Goal: Information Seeking & Learning: Learn about a topic

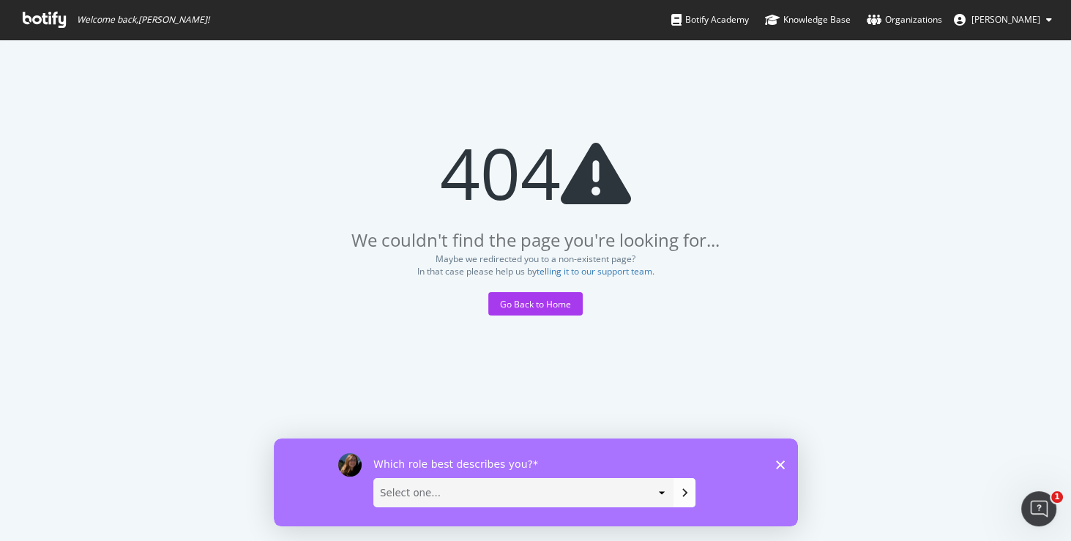
click at [52, 20] on icon at bounding box center [44, 20] width 43 height 16
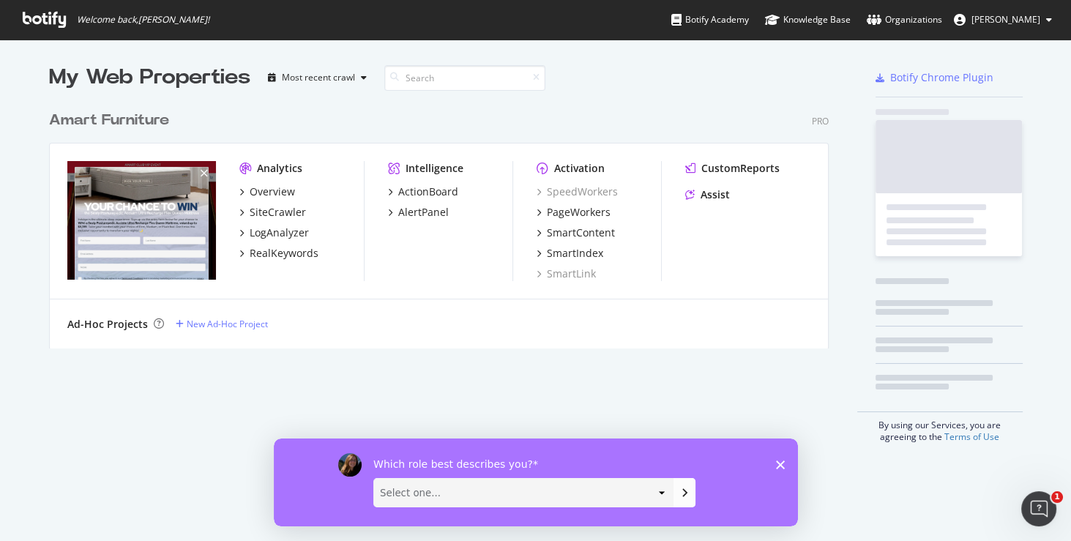
scroll to position [250, 785]
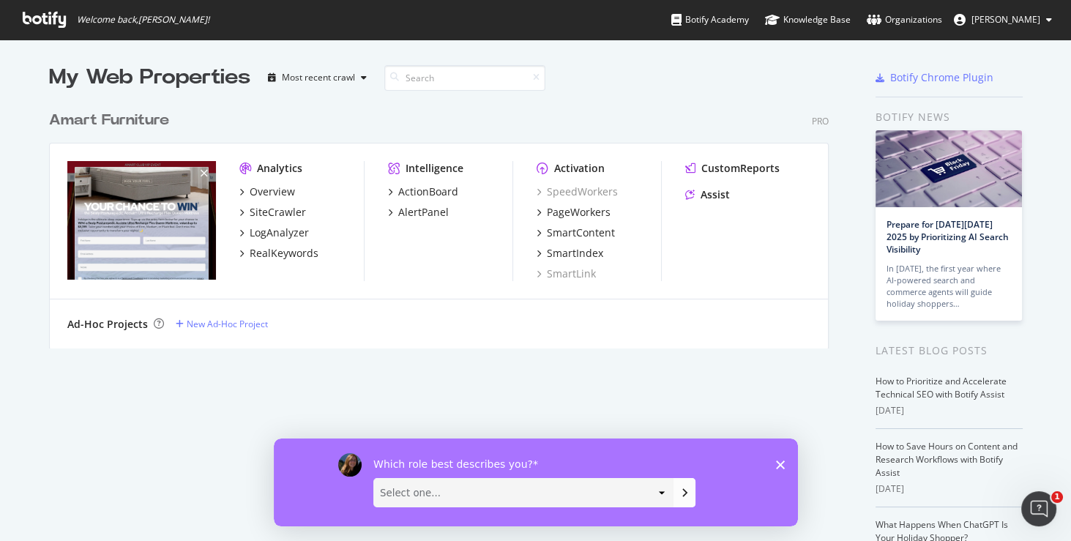
click at [781, 466] on polygon "Close survey" at bounding box center [779, 464] width 9 height 9
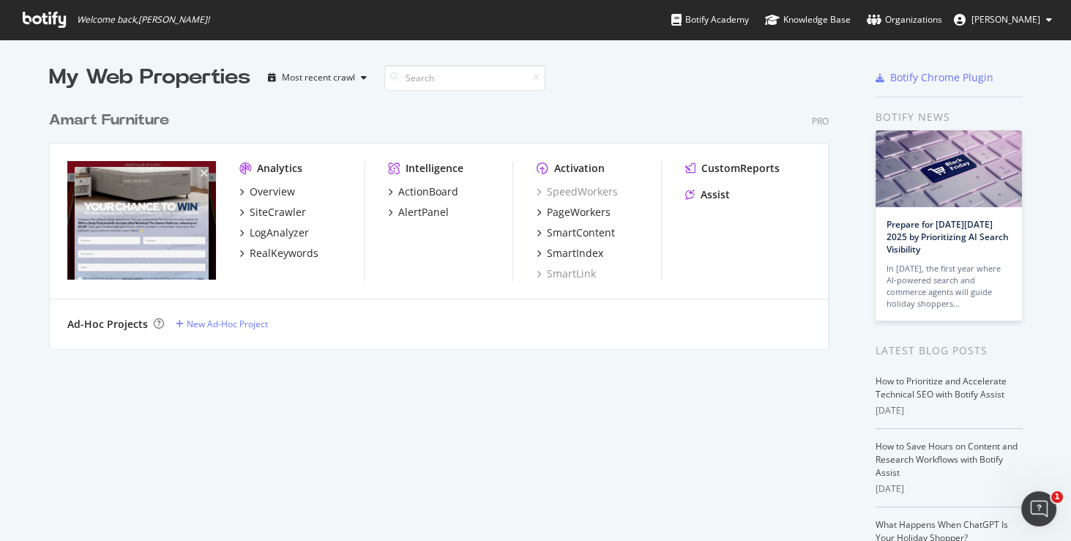
click at [660, 95] on div "Amart Furniture Pro Analytics Overview SiteCrawler LogAnalyzer RealKeywords Int…" at bounding box center [444, 220] width 791 height 256
drag, startPoint x: 599, startPoint y: 170, endPoint x: 537, endPoint y: 170, distance: 61.5
click at [537, 170] on div "Activation" at bounding box center [599, 168] width 124 height 15
click at [315, 170] on div "Analytics" at bounding box center [301, 168] width 124 height 15
drag, startPoint x: 302, startPoint y: 166, endPoint x: 238, endPoint y: 162, distance: 64.5
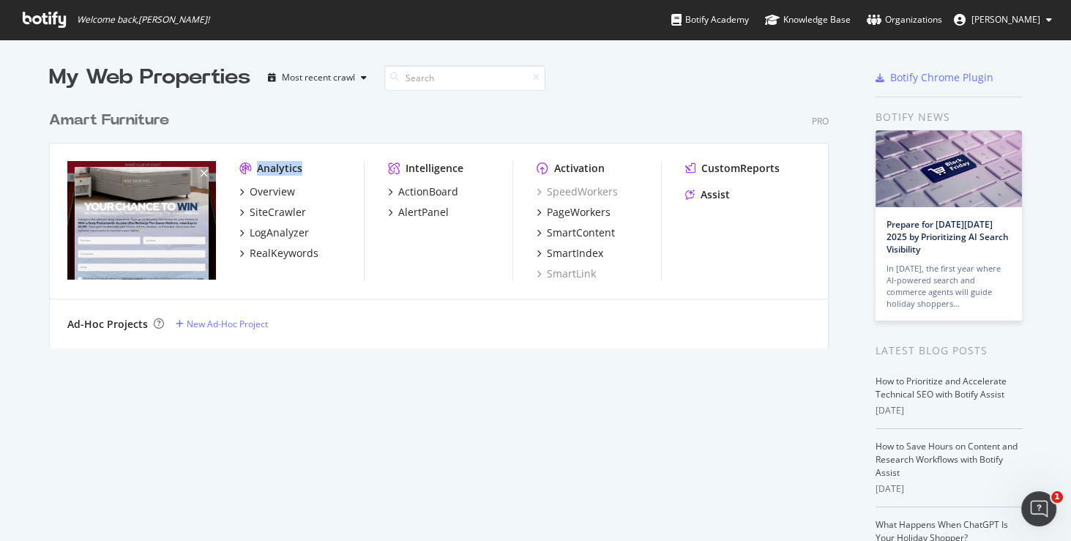
click at [239, 162] on div "Analytics" at bounding box center [301, 168] width 124 height 15
click at [305, 129] on div "Amart Furniture Pro" at bounding box center [439, 120] width 780 height 21
click at [572, 217] on div "PageWorkers" at bounding box center [579, 212] width 64 height 15
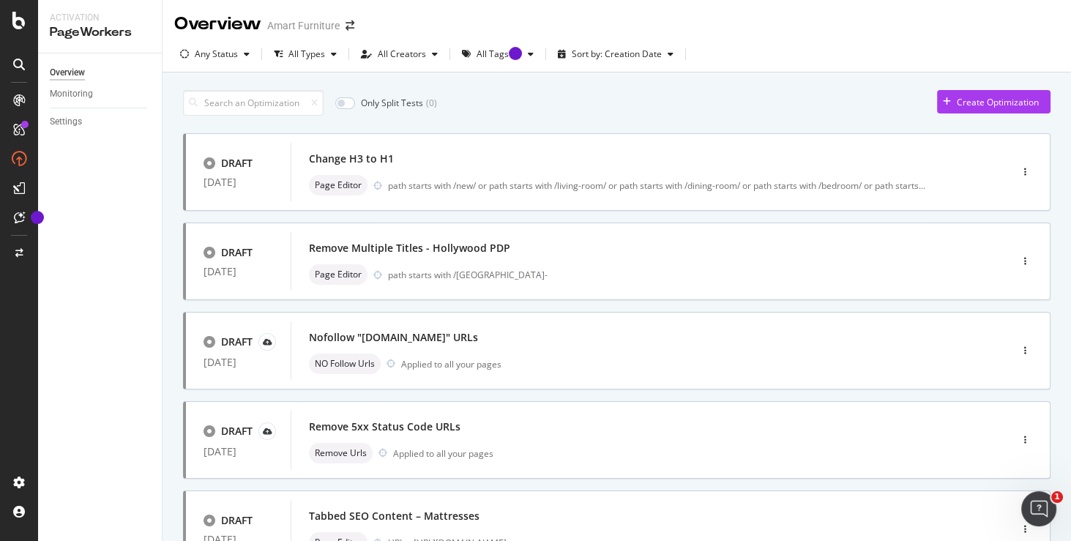
click at [550, 100] on div "Only Split Tests ( 0 ) Create Optimization" at bounding box center [616, 103] width 867 height 26
click at [976, 104] on div "Create Optimization" at bounding box center [998, 102] width 82 height 12
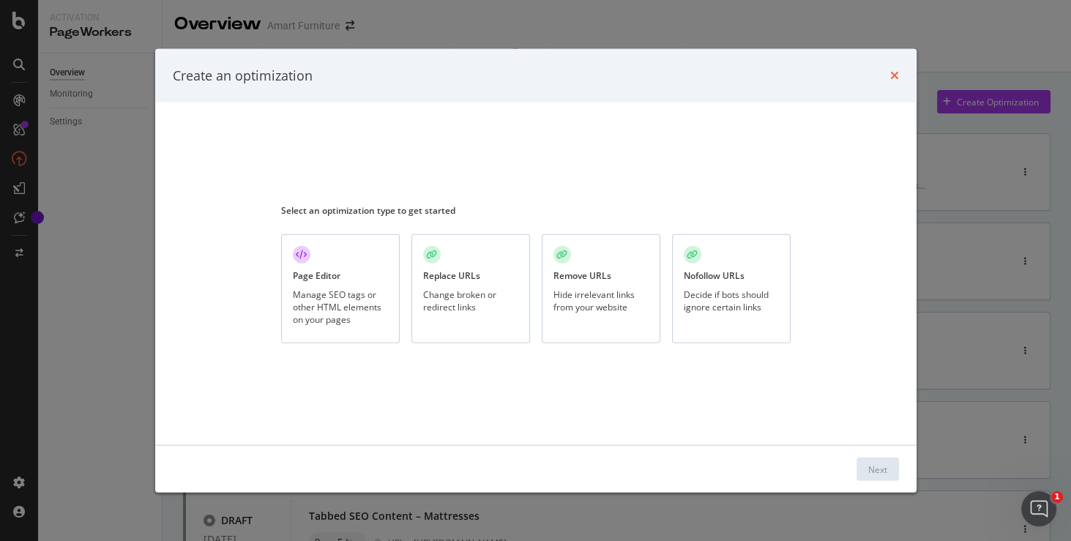
click at [896, 76] on icon "times" at bounding box center [894, 76] width 9 height 12
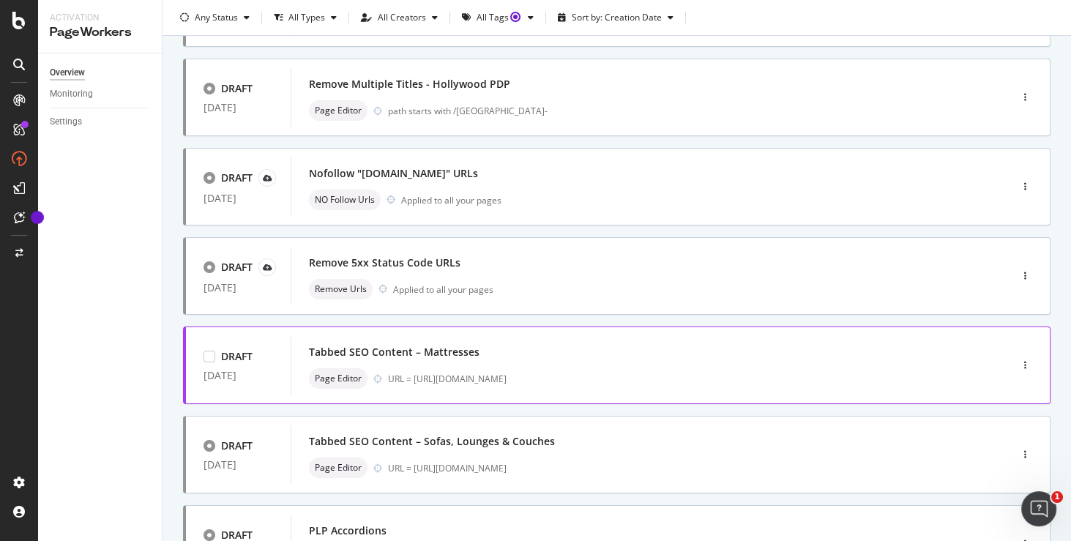
scroll to position [209, 0]
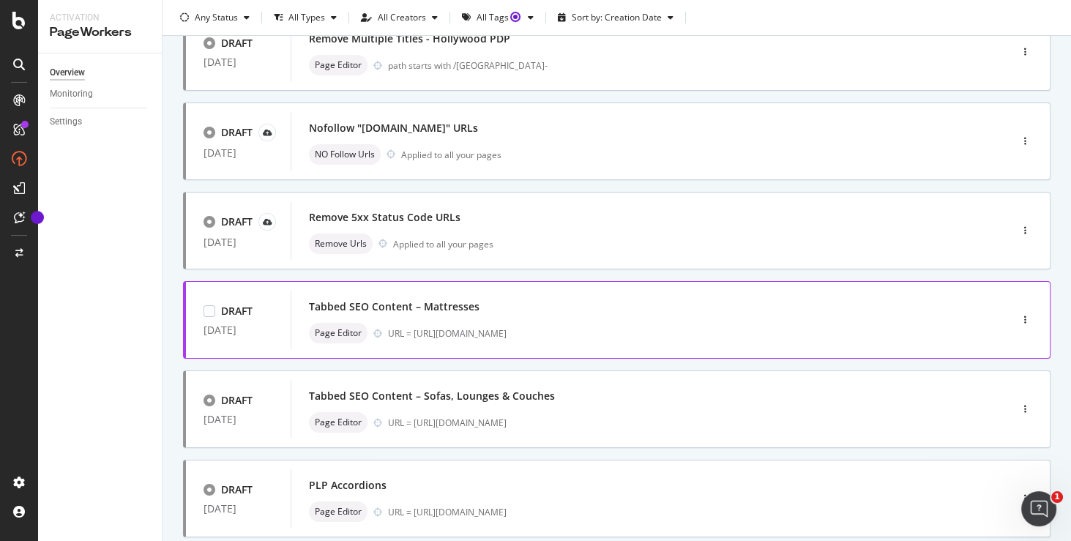
click at [492, 310] on div "Tabbed SEO Content – Mattresses" at bounding box center [628, 306] width 639 height 20
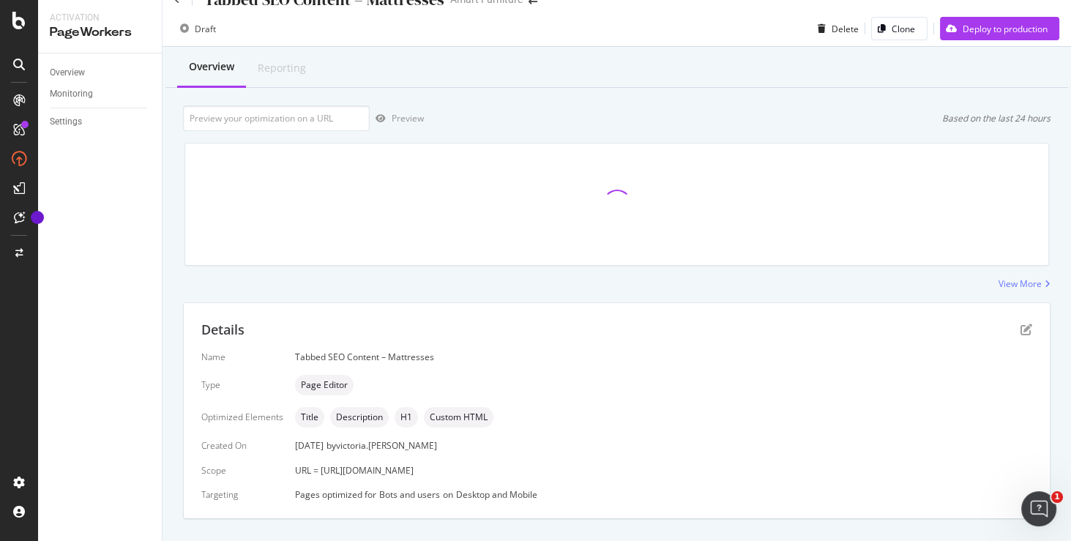
scroll to position [51, 0]
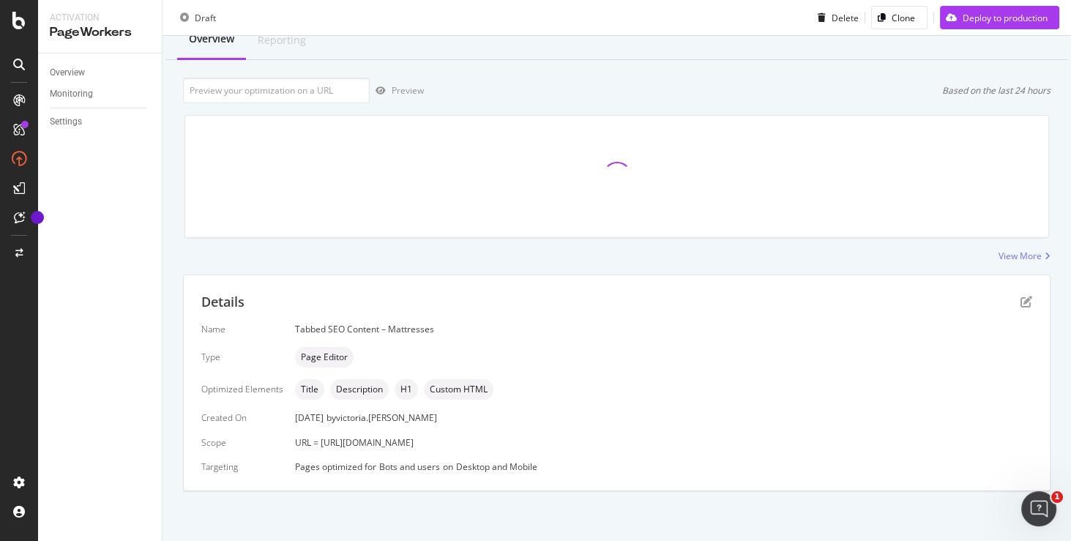
drag, startPoint x: 571, startPoint y: 441, endPoint x: 319, endPoint y: 444, distance: 251.8
click at [319, 444] on div "URL = https://www.amartfurniture.com.au/bedroom/mattress/" at bounding box center [663, 442] width 737 height 12
copy span "https://www.amartfurniture.com.au/bedroom/mattress/"
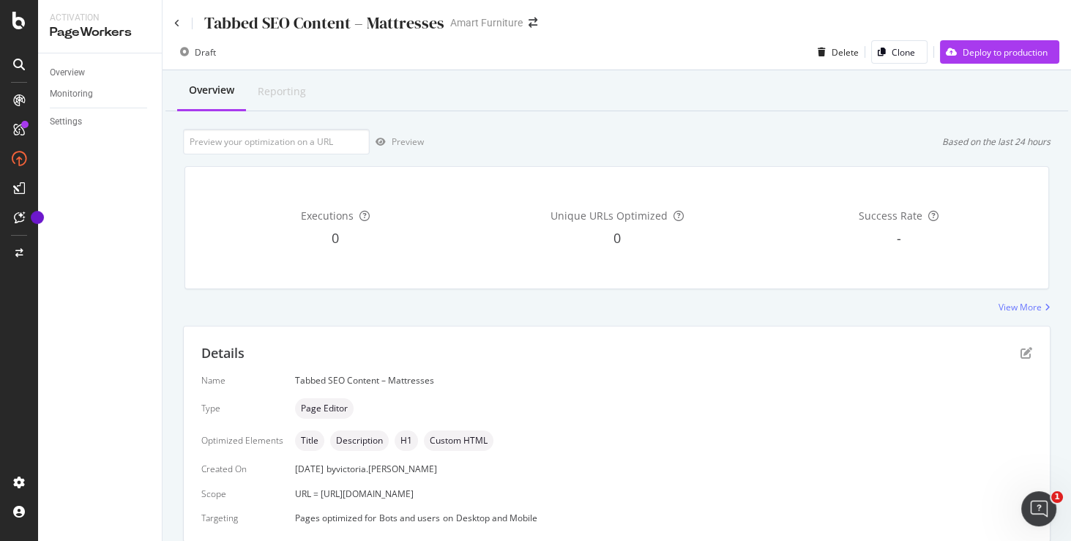
scroll to position [0, 0]
click at [176, 24] on icon at bounding box center [177, 23] width 6 height 9
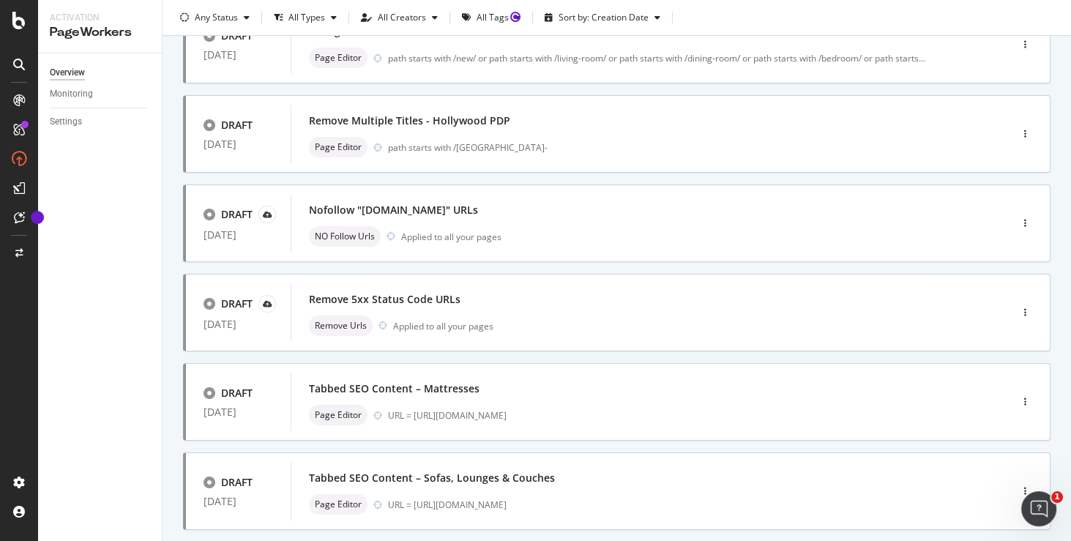
scroll to position [236, 0]
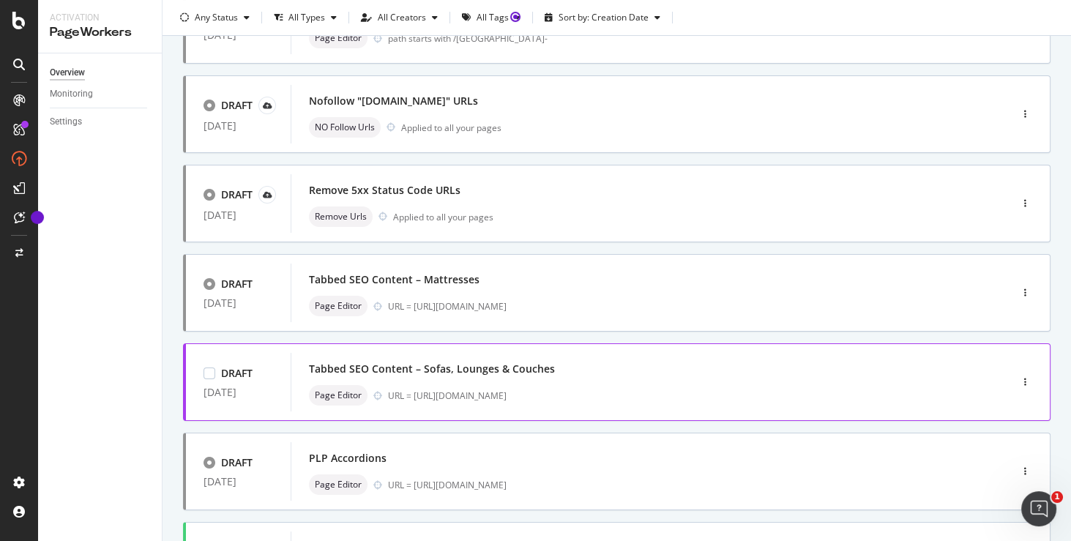
click at [583, 374] on div "Tabbed SEO Content – Sofas, Lounges & Couches" at bounding box center [628, 369] width 639 height 20
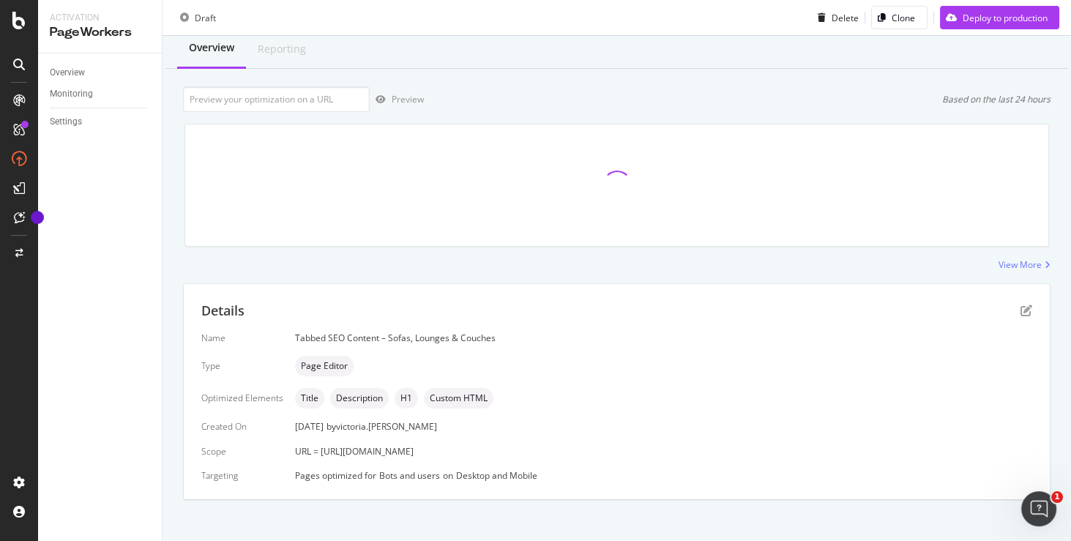
scroll to position [51, 0]
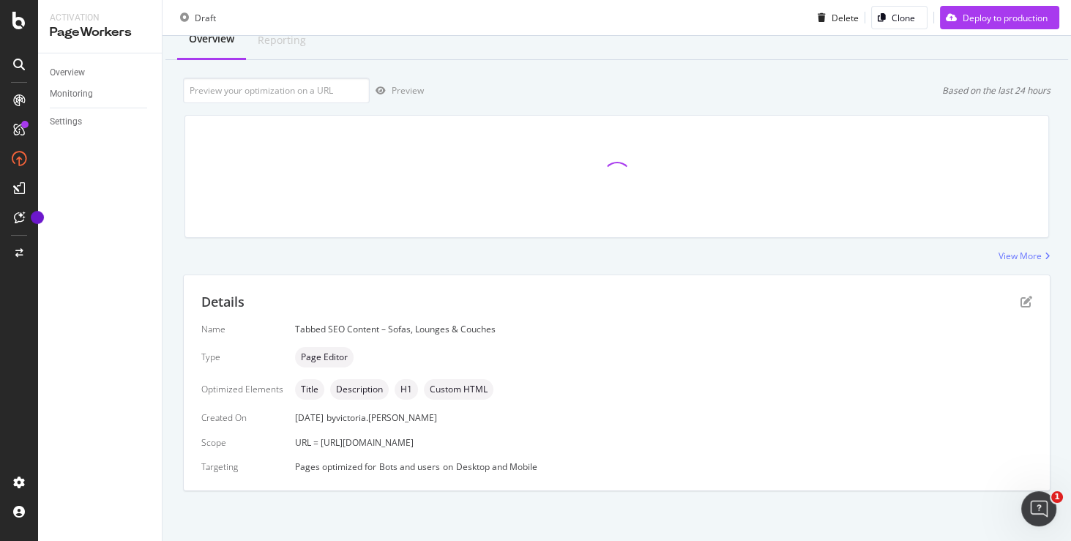
drag, startPoint x: 591, startPoint y: 443, endPoint x: 318, endPoint y: 438, distance: 273.8
click at [318, 438] on div "URL = https://www.amartfurniture.com.au/living-room/lounges-sofas/" at bounding box center [663, 442] width 737 height 12
copy span "https://www.amartfurniture.com.au/living-room/lounges-sofas/"
click at [466, 247] on div "Executions 0 Unique URLs Optimized 0 Success Rate -" at bounding box center [617, 176] width 882 height 146
click at [335, 96] on input "url" at bounding box center [276, 91] width 187 height 26
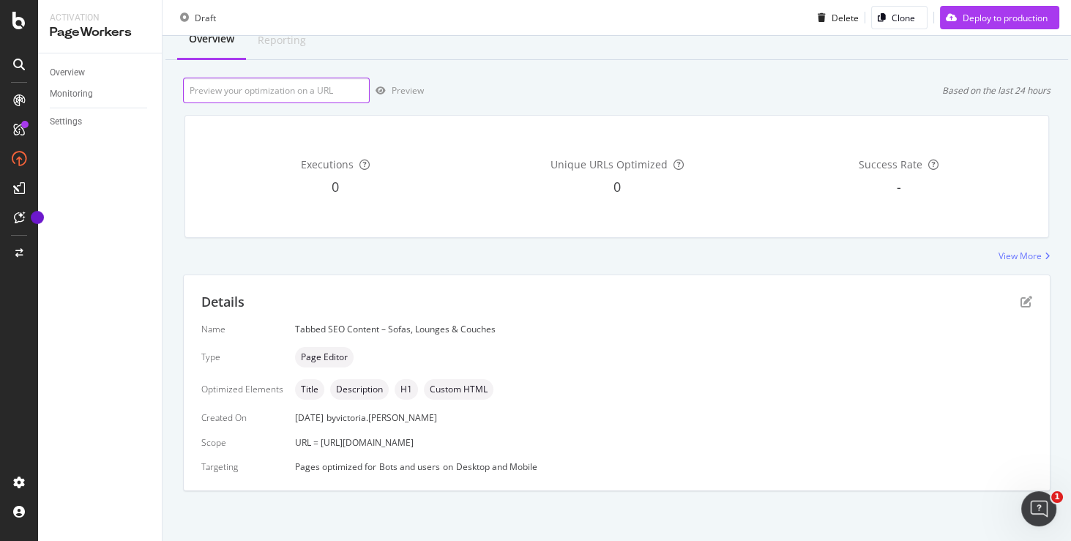
paste input "https://www.amartfurniture.com.au/living-room/lounges-sofas/"
type input "https://www.amartfurniture.com.au/living-room/lounges-sofas/"
click at [397, 93] on div "Preview" at bounding box center [408, 90] width 32 height 12
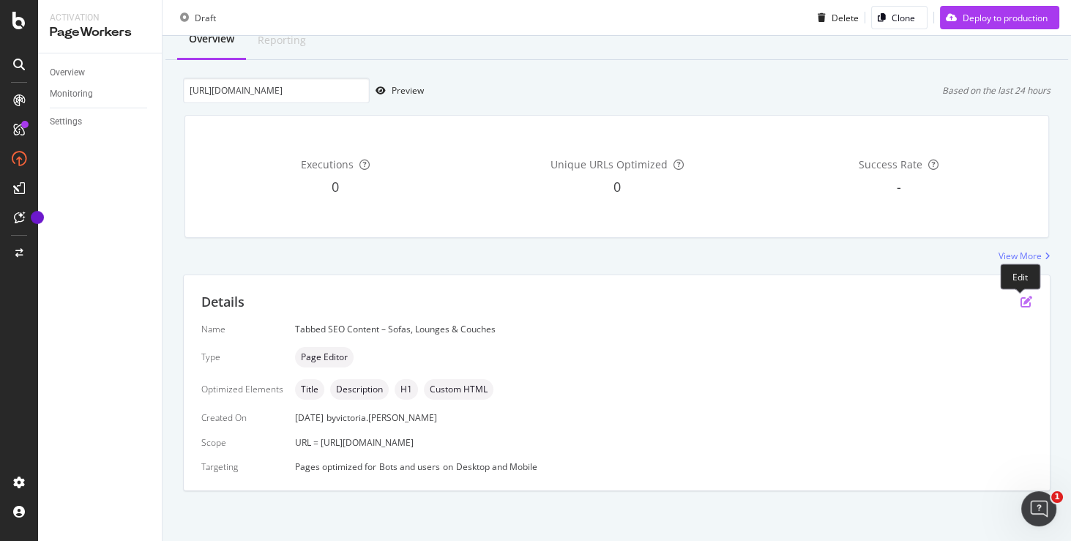
click at [1022, 302] on icon "pen-to-square" at bounding box center [1026, 302] width 12 height 12
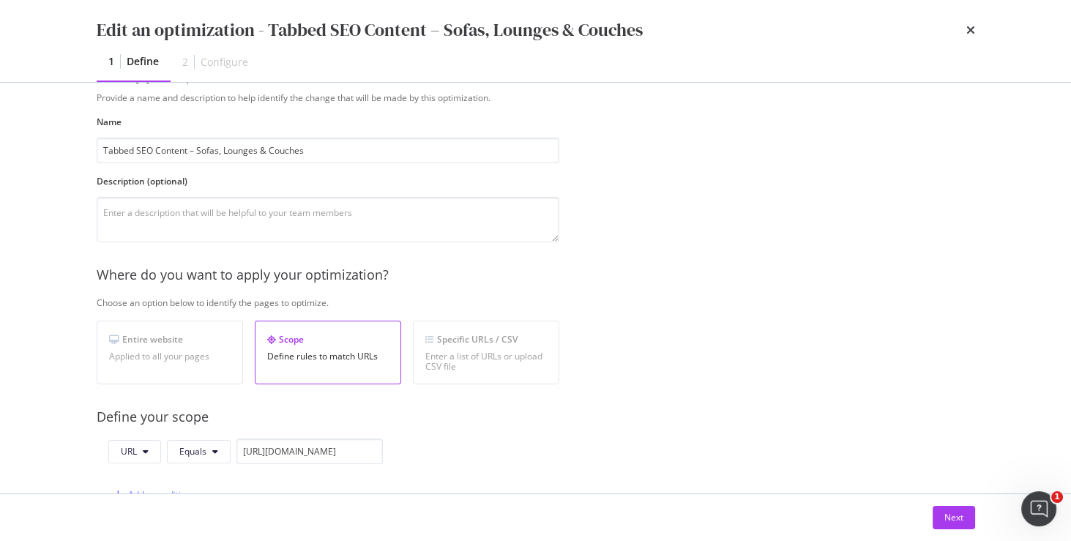
scroll to position [188, 0]
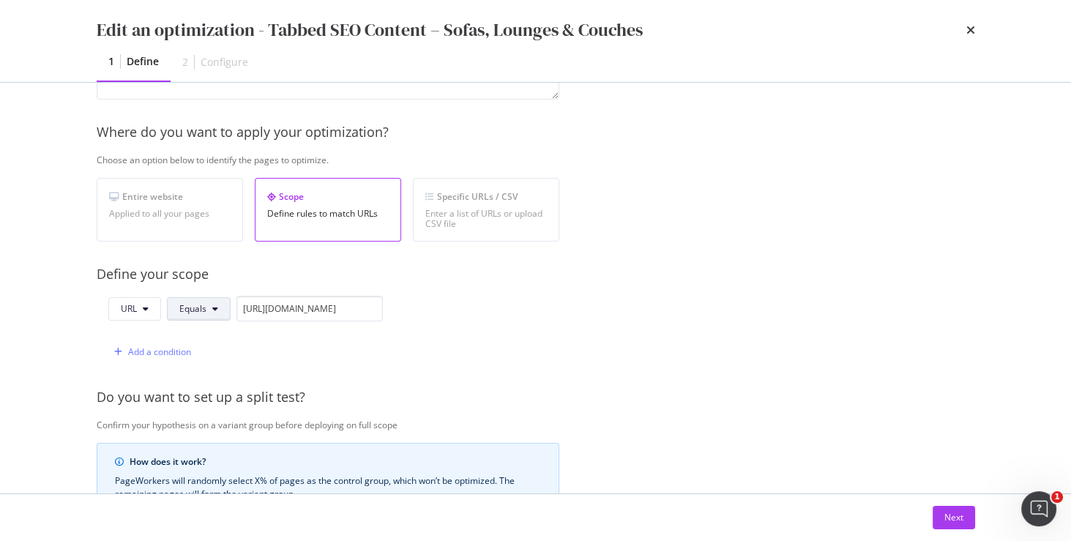
click at [187, 306] on span "Equals" at bounding box center [192, 308] width 27 height 12
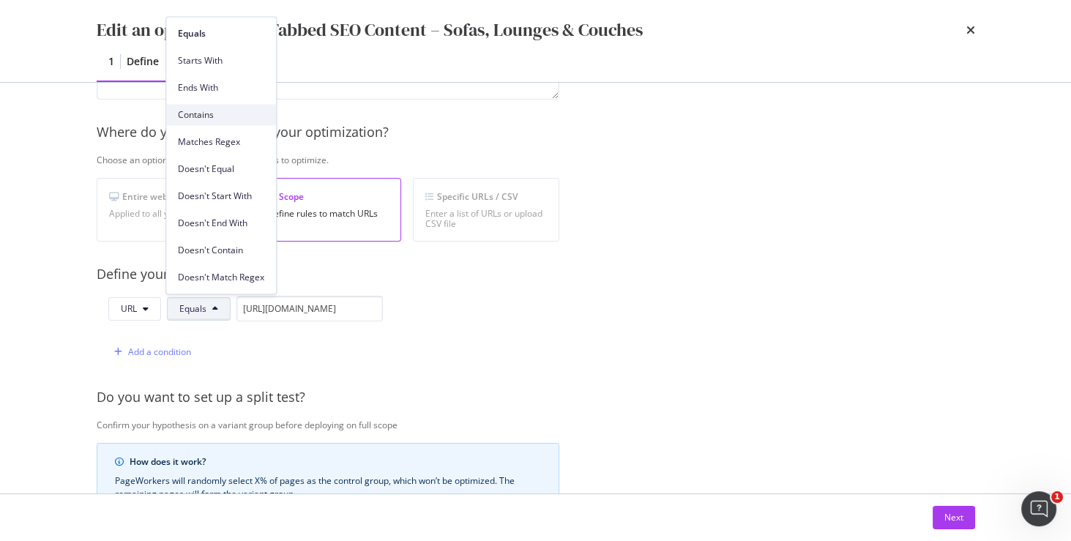
click at [214, 120] on span "Contains" at bounding box center [221, 114] width 86 height 13
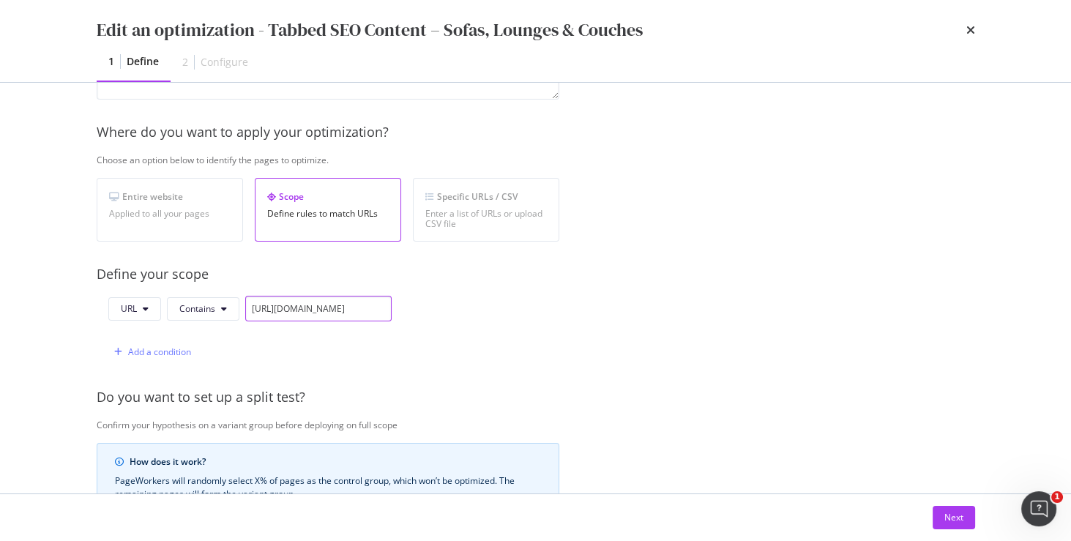
click at [349, 305] on input "https://www.amartfurniture.com.au/living-room/lounges-sofas/" at bounding box center [318, 309] width 146 height 26
click at [195, 305] on span "Contains" at bounding box center [197, 308] width 36 height 12
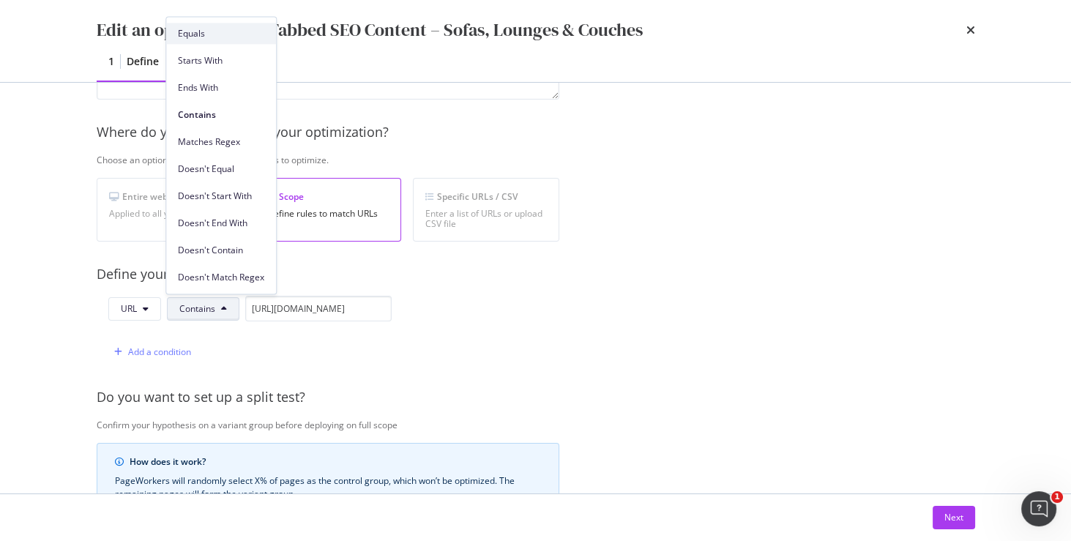
click at [228, 34] on span "Equals" at bounding box center [221, 33] width 86 height 13
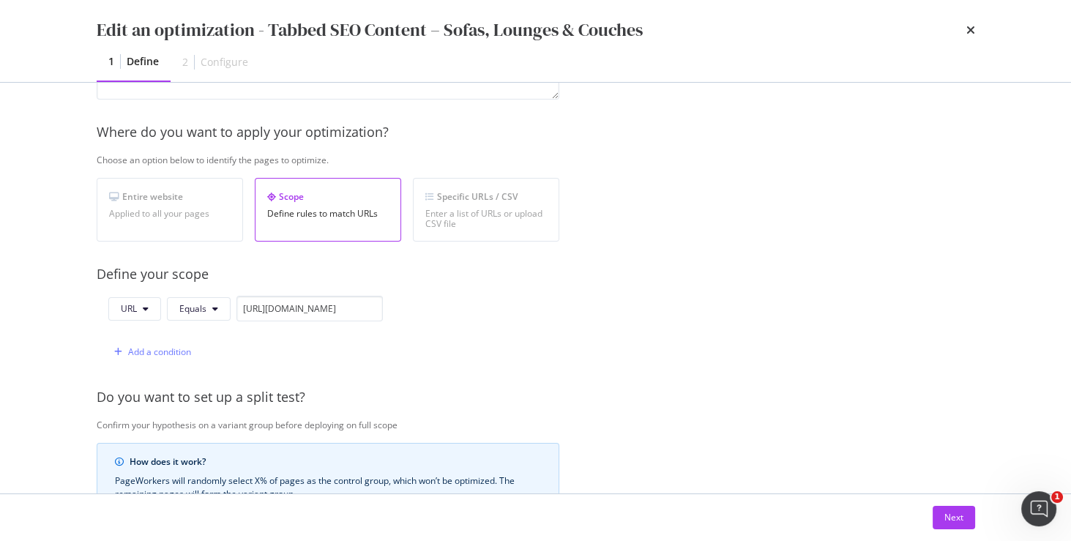
click at [550, 308] on div "URL Equals https://www.amartfurniture.com.au/living-room/lounges-sofas/ Add a c…" at bounding box center [328, 330] width 463 height 69
click at [455, 213] on div "Enter a list of URLs or upload CSV file" at bounding box center [486, 219] width 122 height 20
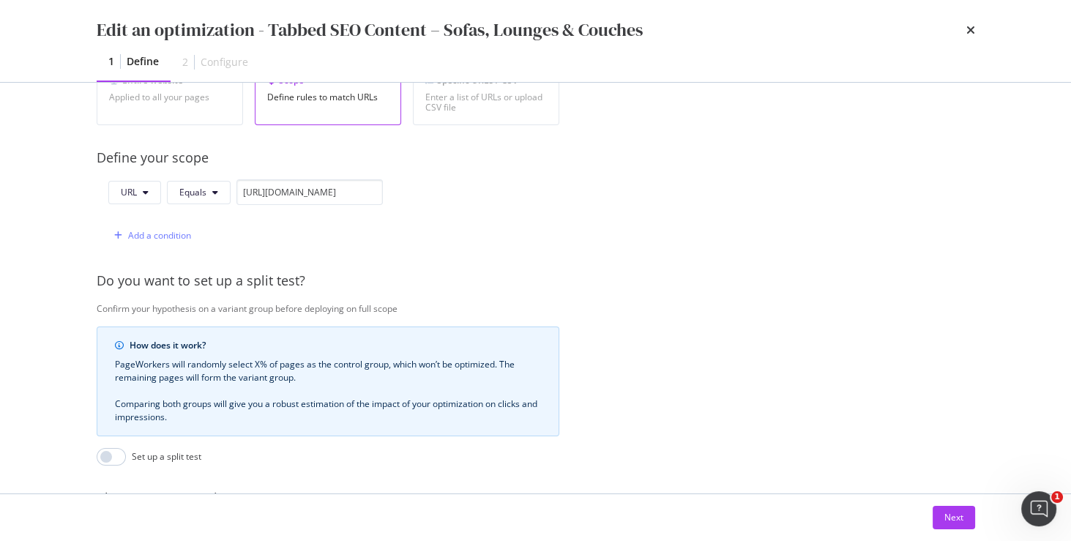
scroll to position [466, 0]
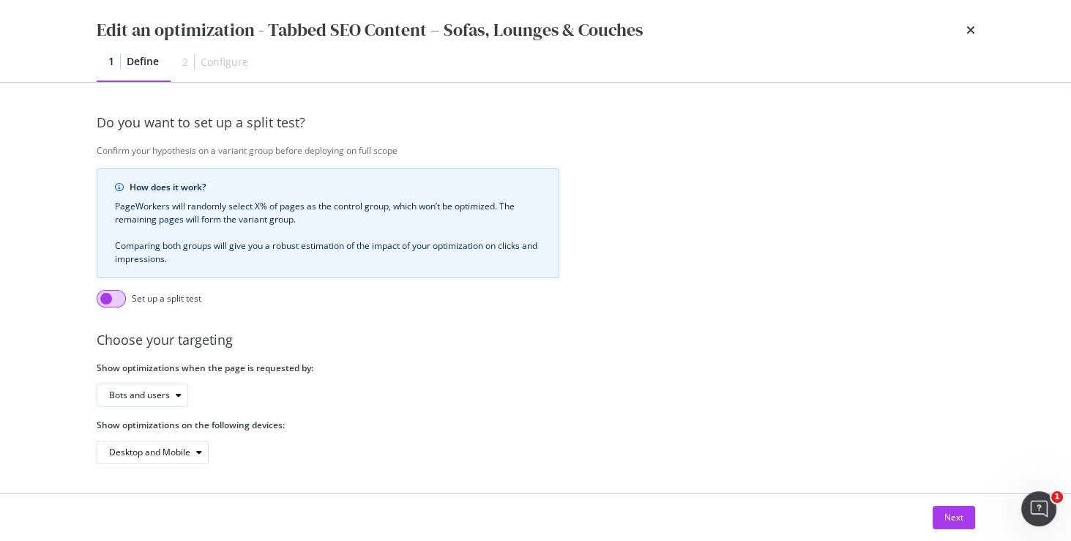
click at [112, 295] on input "modal" at bounding box center [111, 299] width 29 height 18
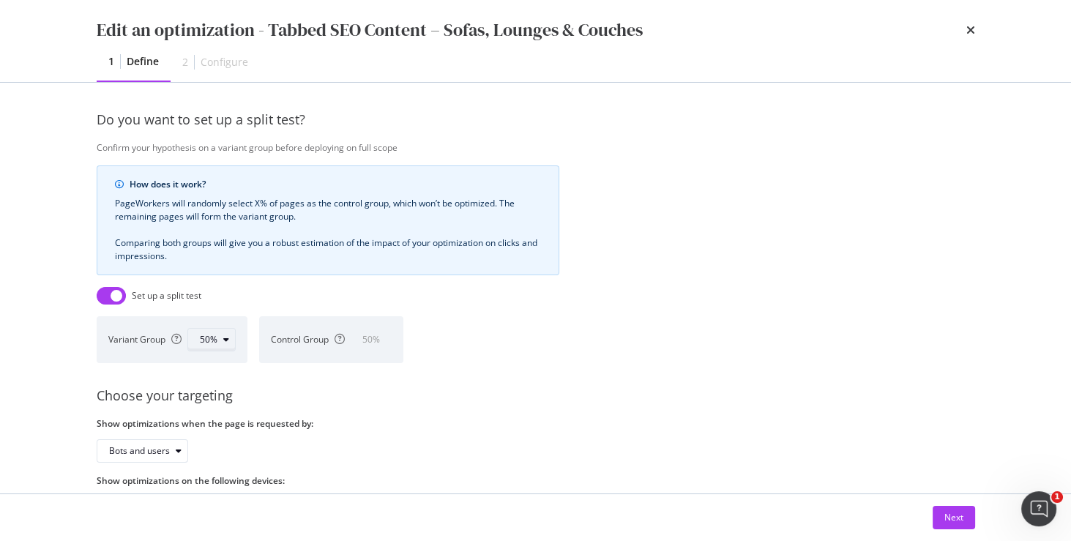
click at [225, 340] on icon "modal" at bounding box center [226, 339] width 6 height 9
click at [283, 337] on div "Control Group" at bounding box center [308, 339] width 74 height 12
drag, startPoint x: 267, startPoint y: 334, endPoint x: 329, endPoint y: 338, distance: 62.4
click at [329, 338] on div "Control Group 50 %" at bounding box center [331, 339] width 144 height 47
click at [116, 293] on input "modal" at bounding box center [111, 296] width 29 height 18
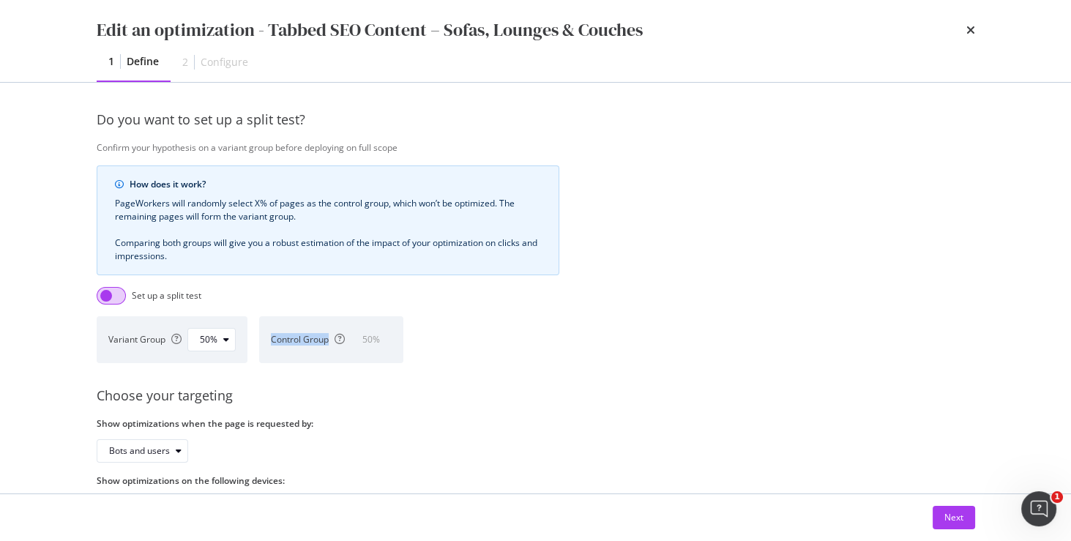
checkbox input "false"
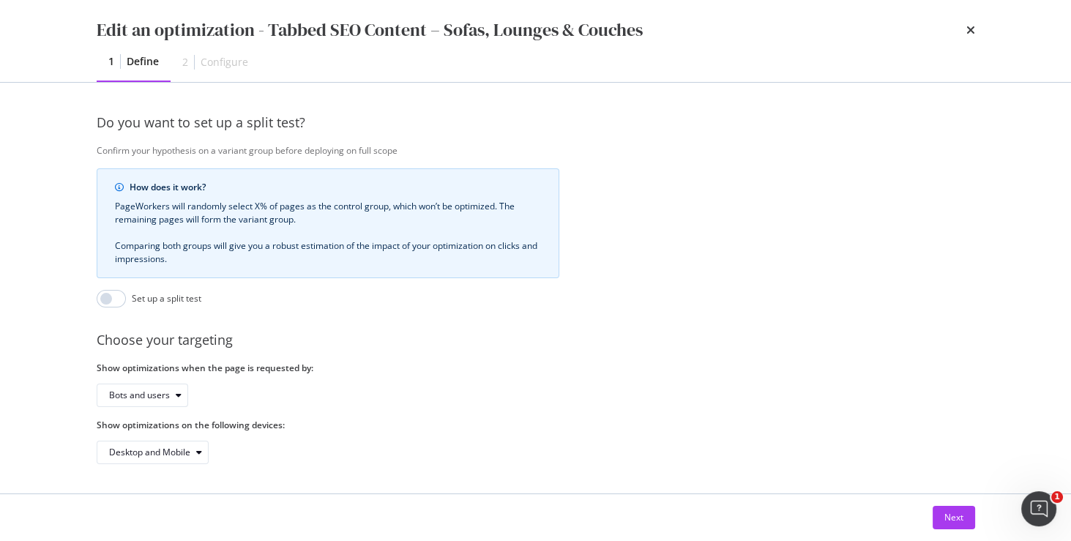
click at [189, 299] on div "Set up a split test" at bounding box center [328, 299] width 463 height 18
click at [157, 391] on div "Bots and users" at bounding box center [139, 395] width 61 height 9
click at [234, 391] on div "Bots and users" at bounding box center [328, 395] width 463 height 23
click at [198, 448] on icon "modal" at bounding box center [199, 452] width 6 height 9
click at [293, 441] on div "Desktop and Mobile" at bounding box center [328, 452] width 463 height 23
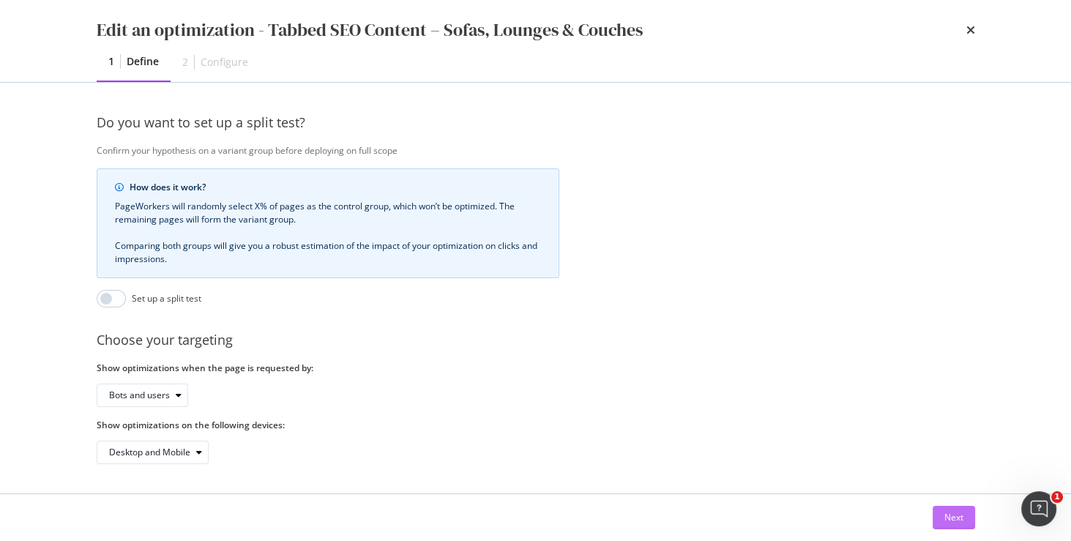
click at [966, 522] on button "Next" at bounding box center [954, 517] width 42 height 23
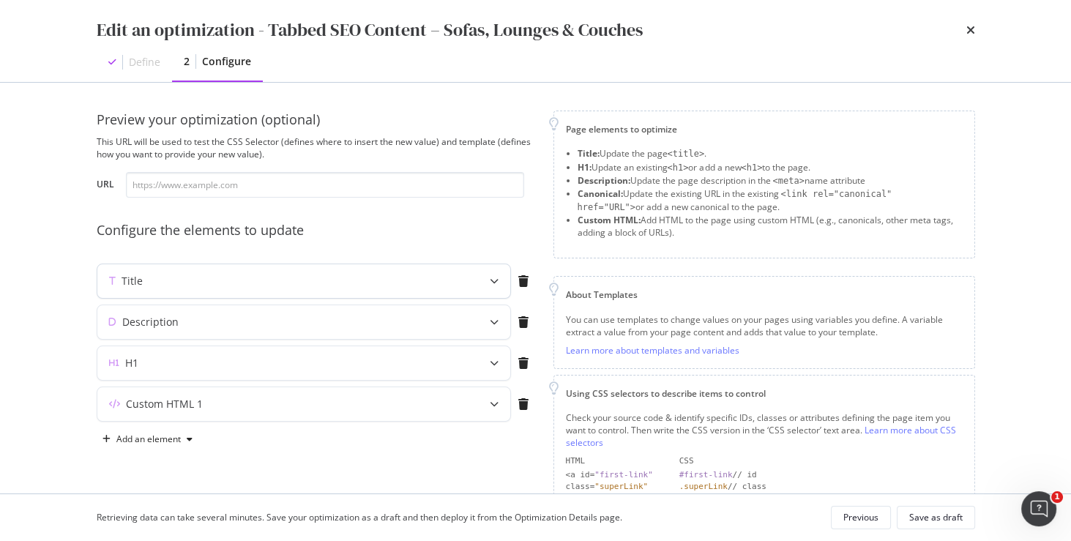
scroll to position [0, 0]
click at [376, 275] on div "Title" at bounding box center [274, 282] width 355 height 15
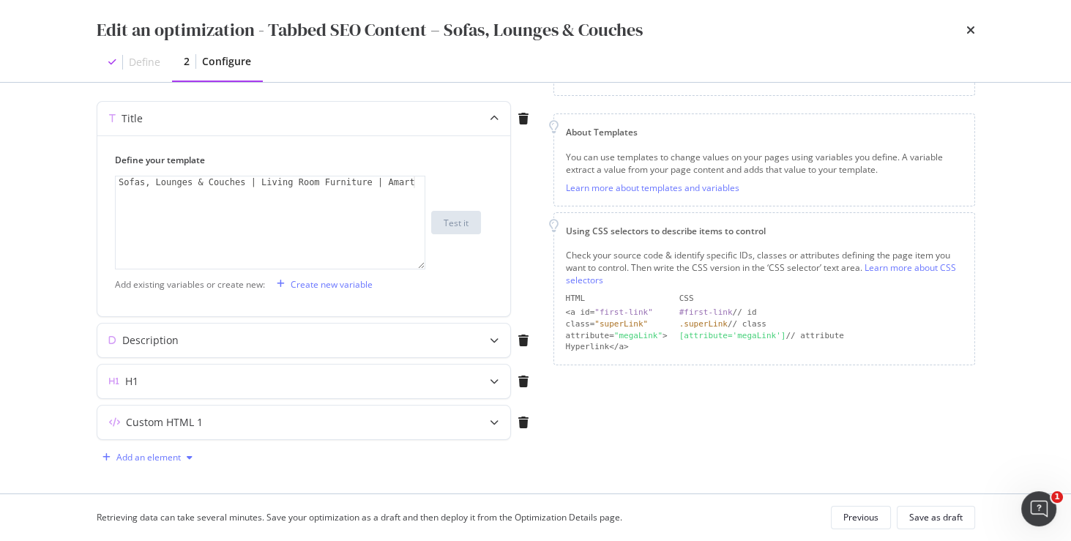
scroll to position [165, 0]
click at [168, 452] on div "Add an element" at bounding box center [148, 456] width 64 height 9
click at [288, 471] on div "Preview your optimization (optional) This URL will be used to test the CSS Sele…" at bounding box center [536, 222] width 878 height 550
click at [268, 422] on div "Custom HTML 1" at bounding box center [274, 421] width 355 height 15
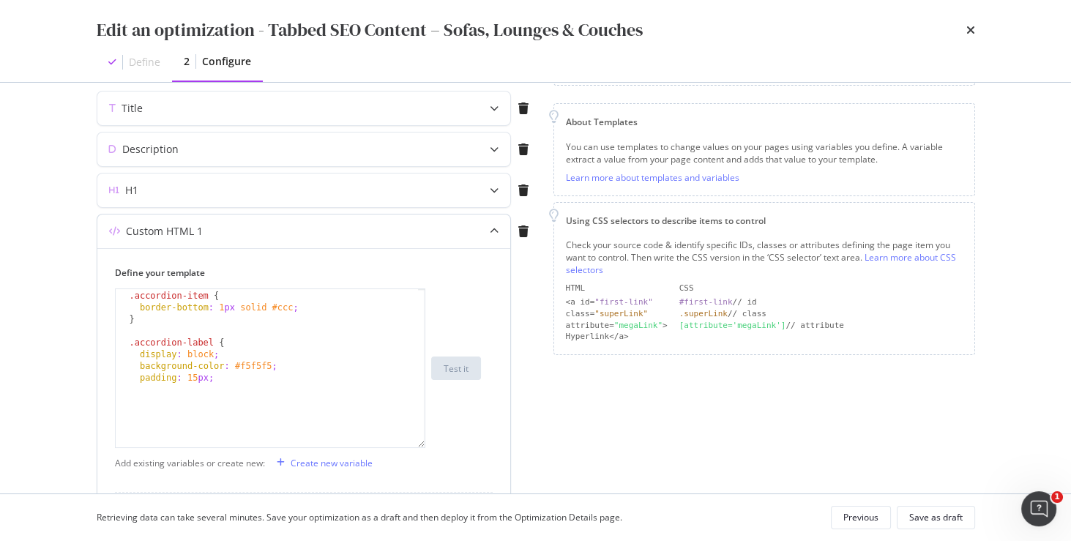
scroll to position [181, 0]
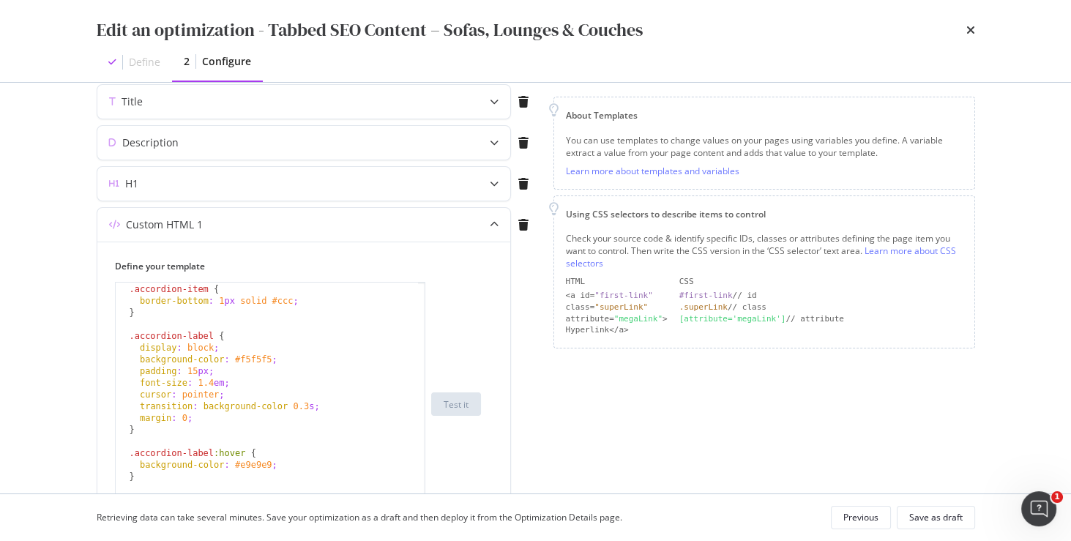
drag, startPoint x: 423, startPoint y: 386, endPoint x: 473, endPoint y: 339, distance: 68.4
click at [425, 534] on div "Edit an optimization - Tabbed SEO Content – Sofas, Lounges & Couches Define 2 C…" at bounding box center [535, 270] width 1071 height 541
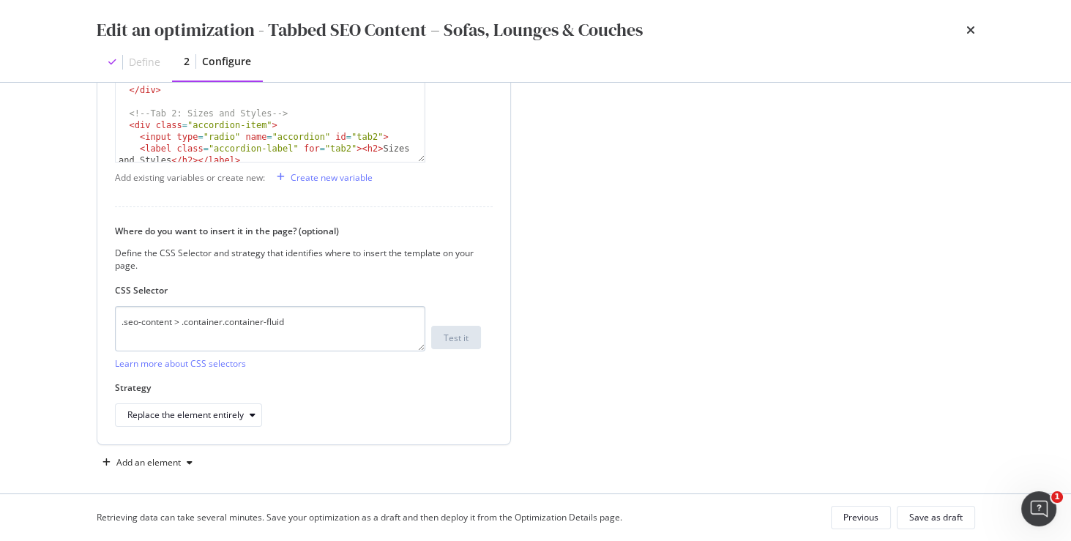
scroll to position [548, 0]
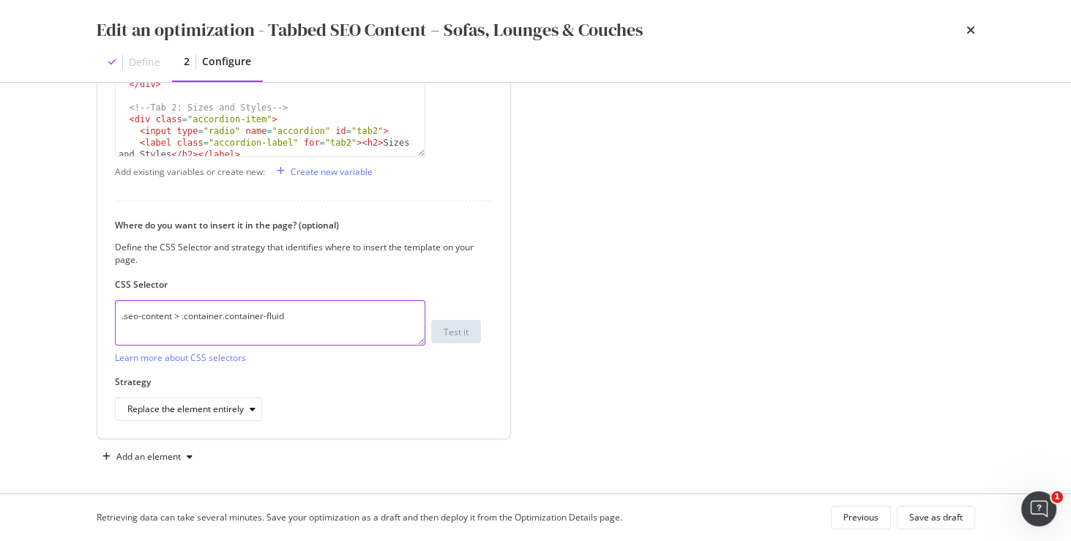
click at [135, 316] on textarea ".seo-content > .container.container-fluid" at bounding box center [270, 322] width 310 height 45
drag, startPoint x: 326, startPoint y: 318, endPoint x: 101, endPoint y: 310, distance: 224.9
click at [101, 310] on div "Define your template < label class = "accordion-label" for = "tab1" > < h2 > Am…" at bounding box center [303, 157] width 413 height 564
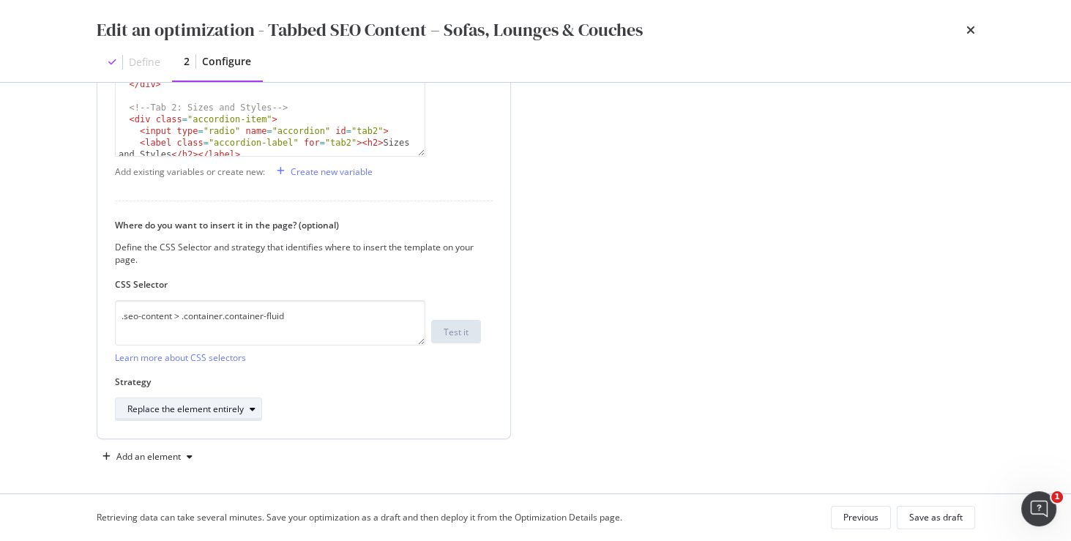
click at [225, 411] on div "Replace the element entirely" at bounding box center [185, 409] width 116 height 9
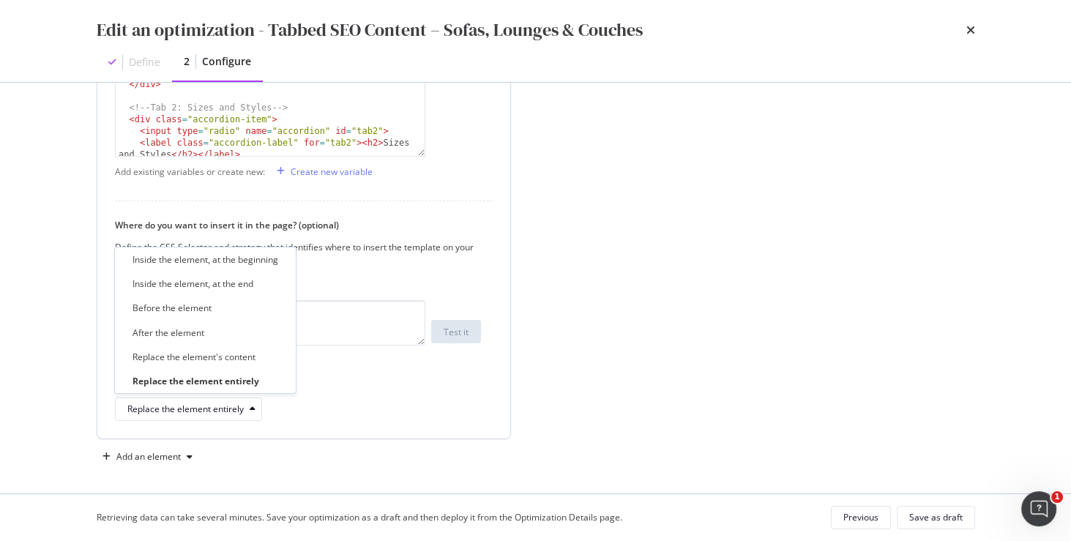
click at [357, 369] on div "Where do you want to insert it in the page? (optional) Define the CSS Selector …" at bounding box center [304, 320] width 378 height 202
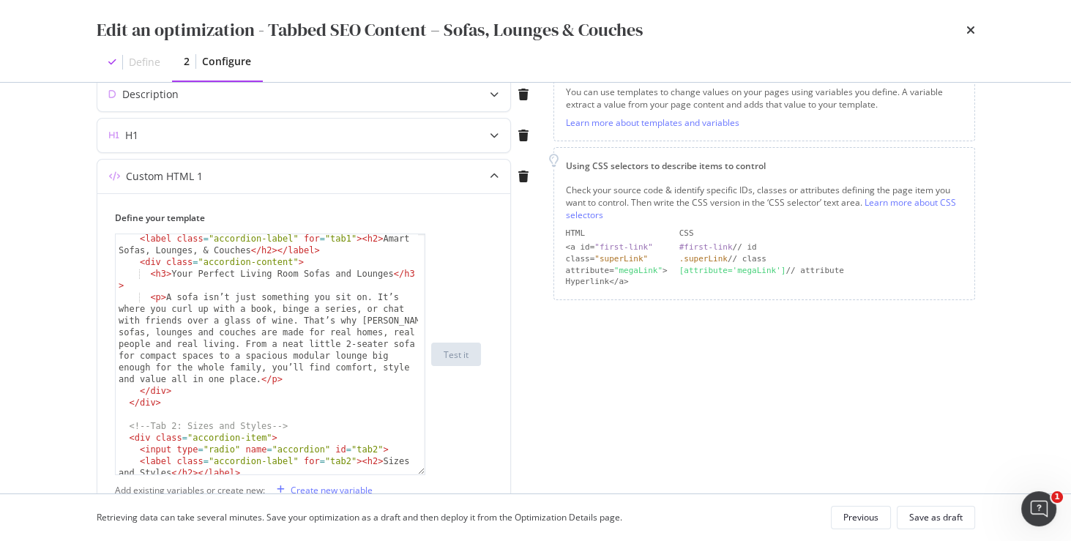
scroll to position [235, 0]
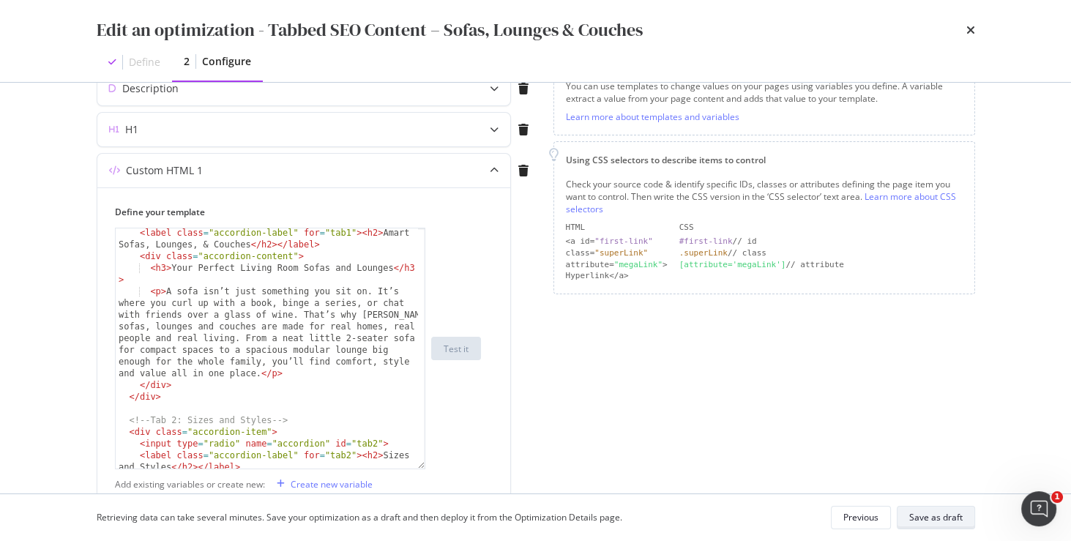
click at [921, 520] on div "Save as draft" at bounding box center [935, 517] width 53 height 12
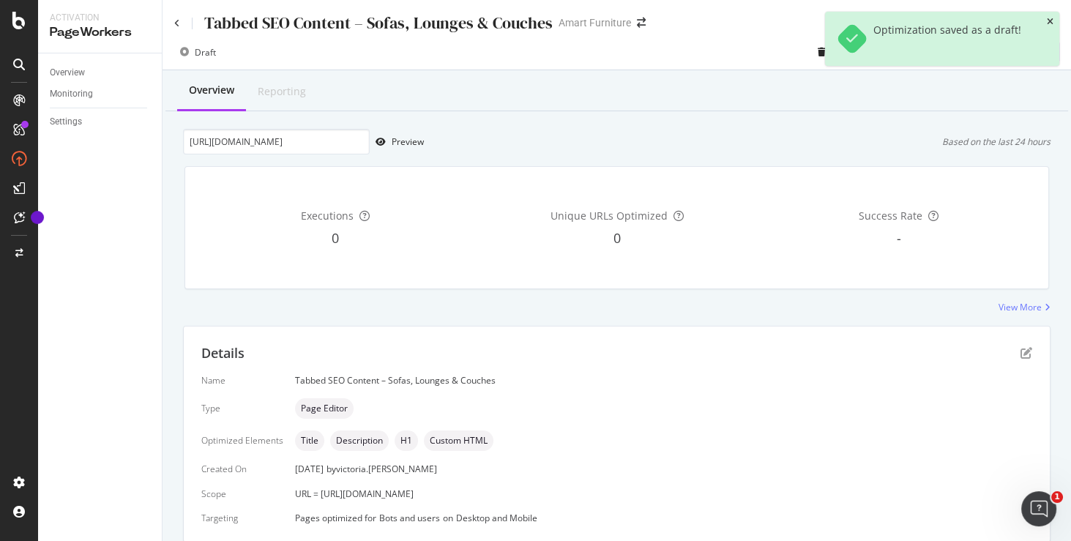
click at [1048, 20] on icon "close toast" at bounding box center [1050, 22] width 7 height 9
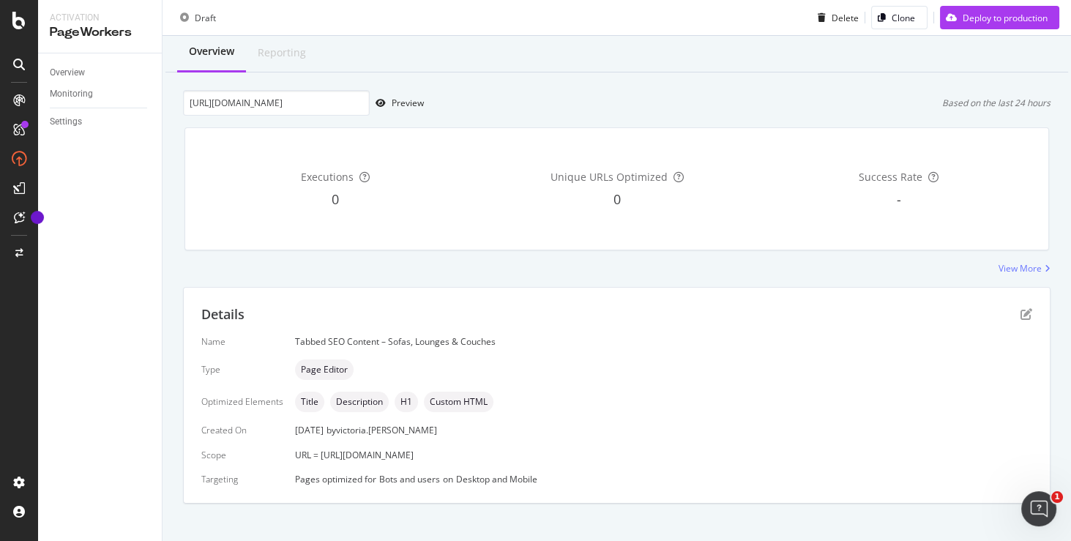
scroll to position [51, 0]
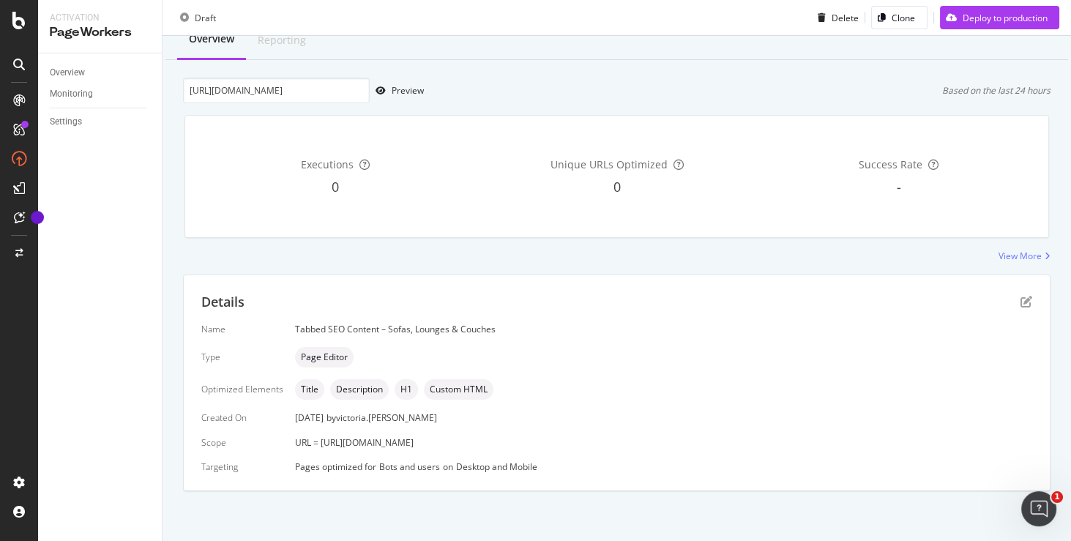
drag, startPoint x: 591, startPoint y: 441, endPoint x: 315, endPoint y: 445, distance: 276.0
click at [315, 445] on div "URL = https://www.amartfurniture.com.au/living-room/lounges-sofas/" at bounding box center [663, 442] width 737 height 12
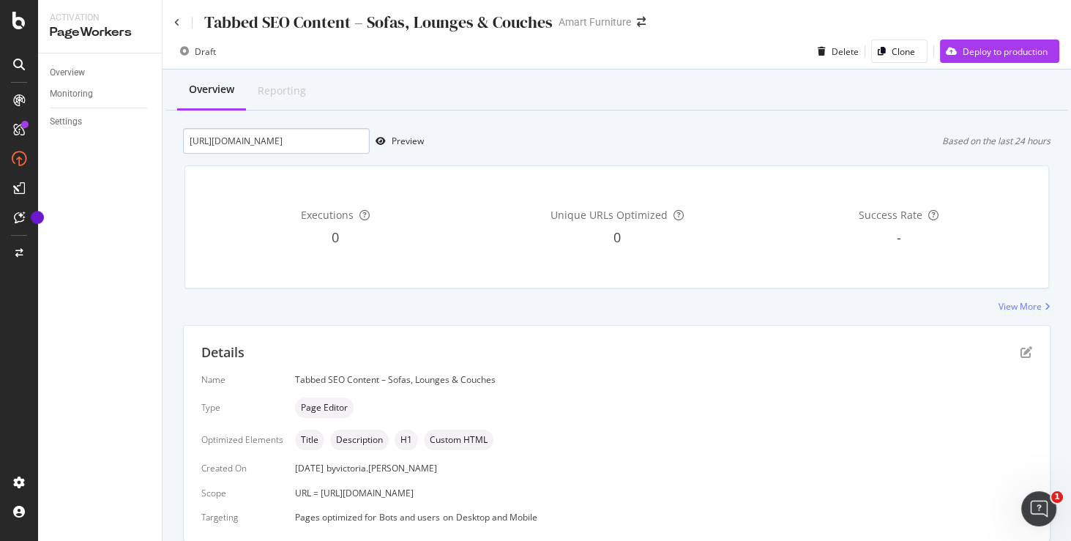
scroll to position [0, 0]
click at [175, 25] on icon at bounding box center [177, 23] width 6 height 9
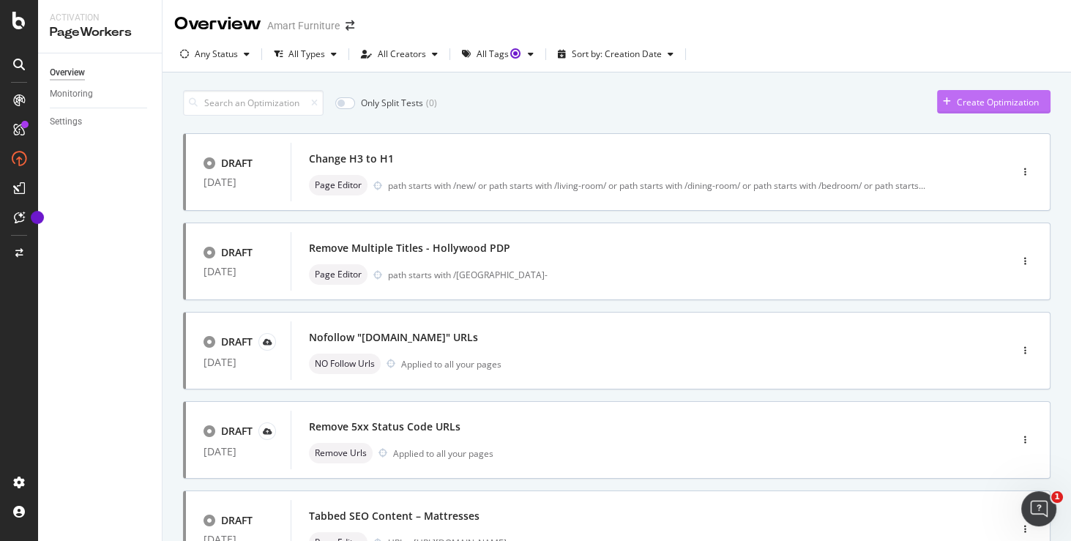
click at [957, 99] on div "Create Optimization" at bounding box center [998, 102] width 82 height 12
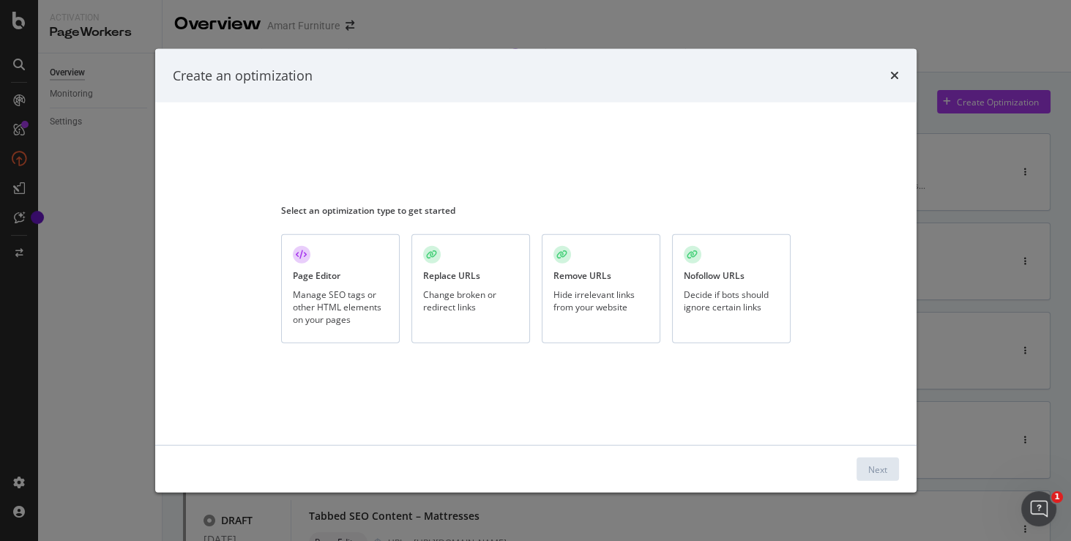
click at [456, 266] on div "Replace URLs Change broken or redirect links" at bounding box center [470, 288] width 119 height 109
click at [887, 467] on button "Next" at bounding box center [877, 468] width 42 height 23
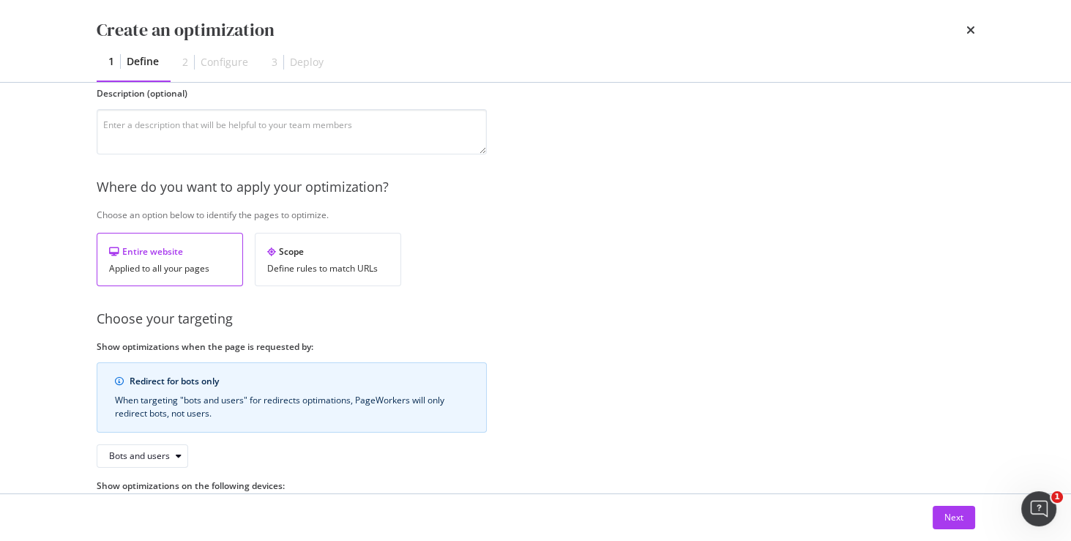
scroll to position [191, 0]
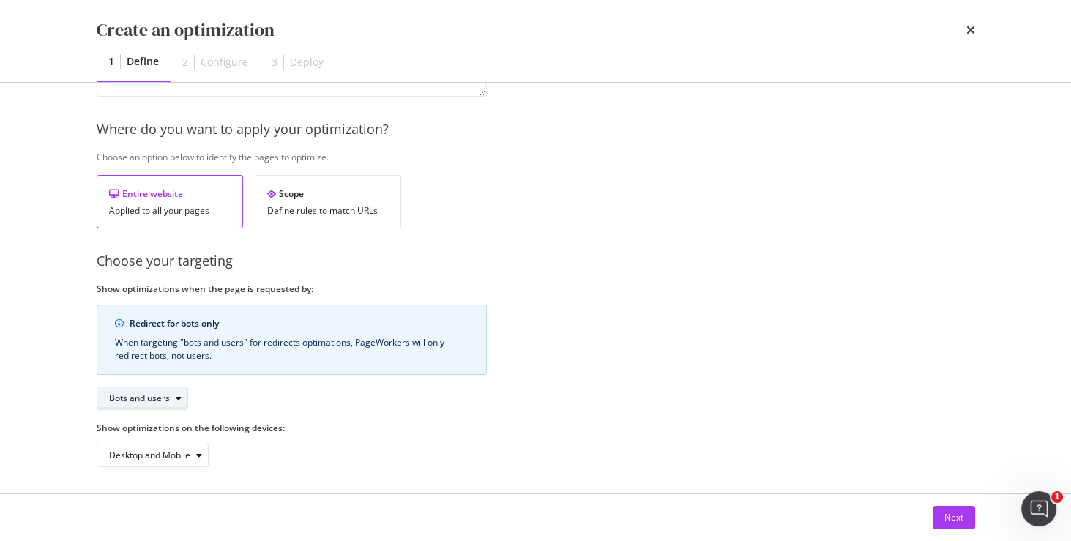
type input "test"
click at [155, 397] on div "Bots and users" at bounding box center [139, 398] width 61 height 9
click at [264, 370] on div "Redirect for bots only When targeting "bots and users" for redirects optimation…" at bounding box center [292, 340] width 390 height 70
click at [952, 516] on div "Next" at bounding box center [953, 517] width 19 height 12
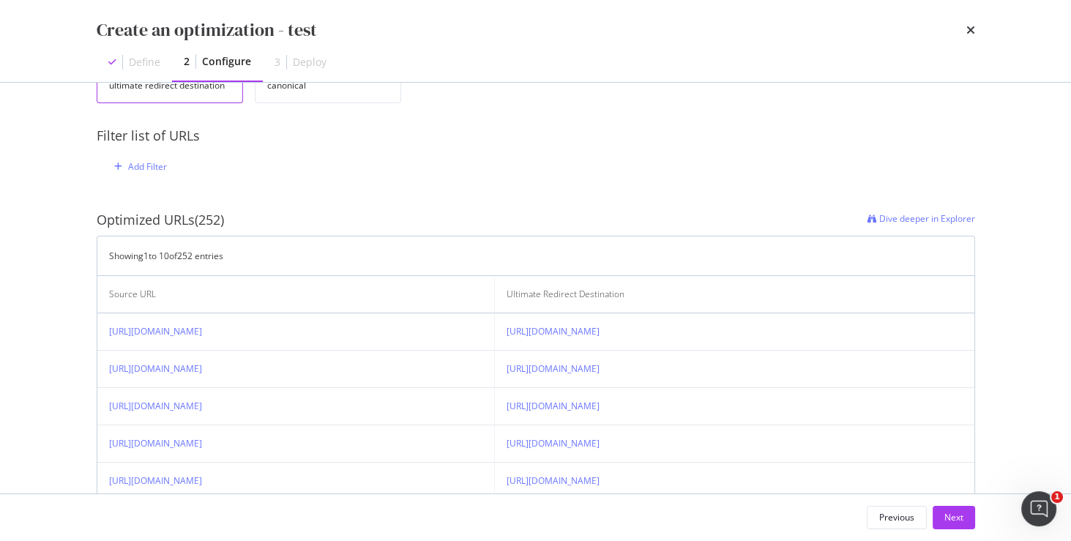
scroll to position [0, 0]
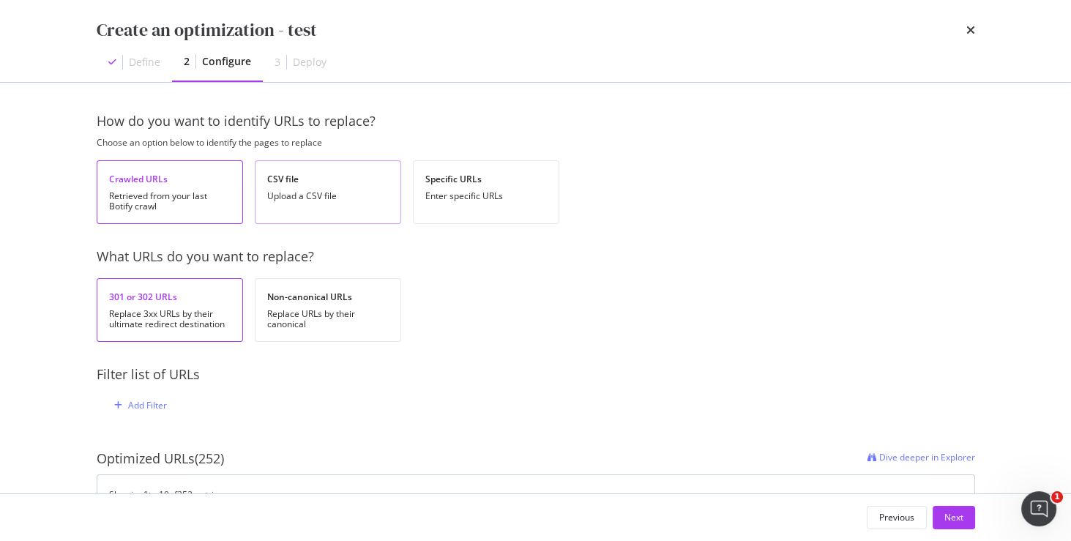
click at [312, 187] on div "CSV file Upload a CSV file" at bounding box center [328, 192] width 146 height 64
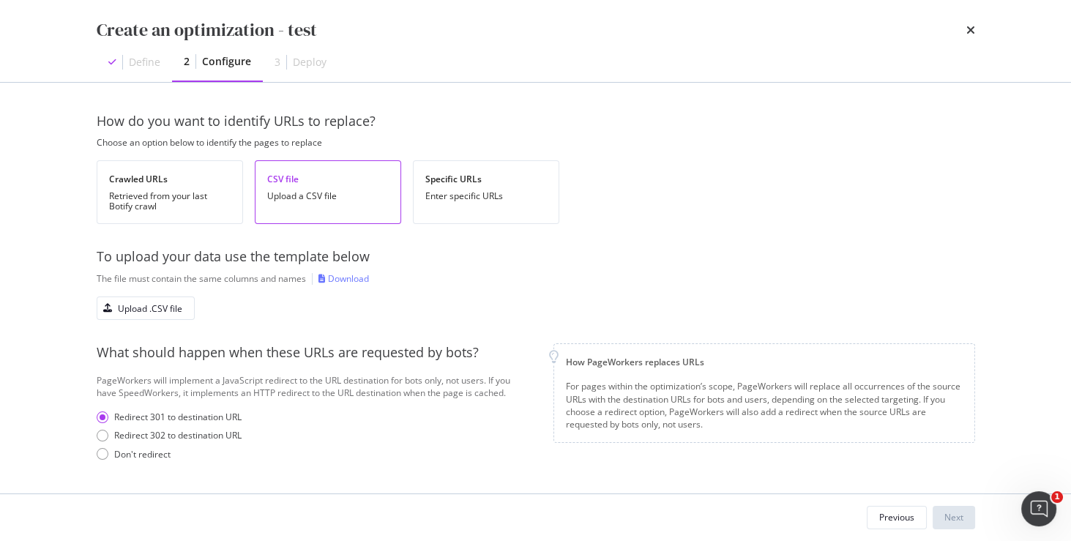
click at [493, 285] on div "To upload your data use the template below The file must contain the same colum…" at bounding box center [536, 283] width 878 height 72
click at [465, 186] on div "Specific URLs Enter specific URLs" at bounding box center [486, 192] width 146 height 64
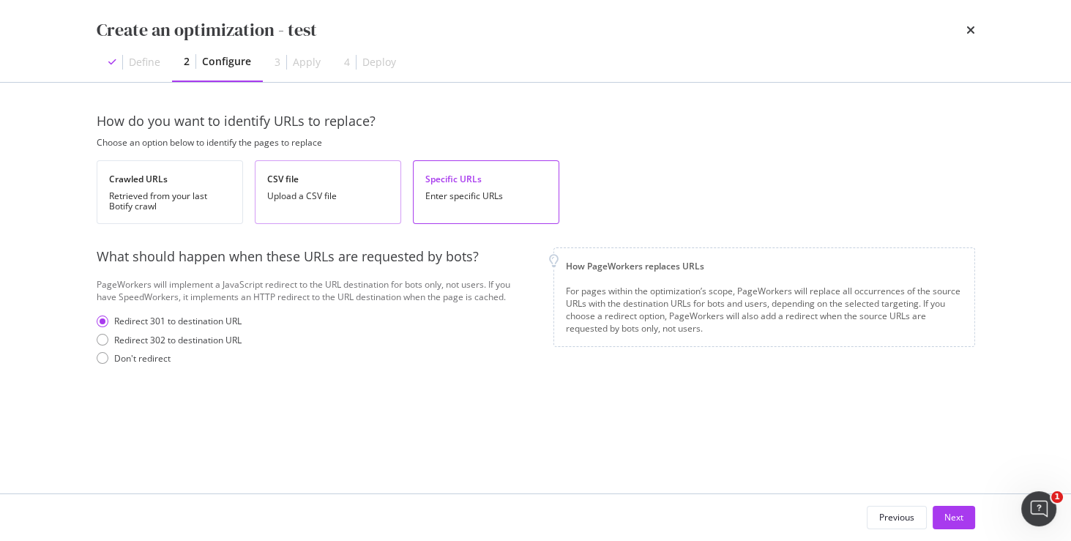
click at [304, 187] on div "CSV file Upload a CSV file" at bounding box center [328, 192] width 146 height 64
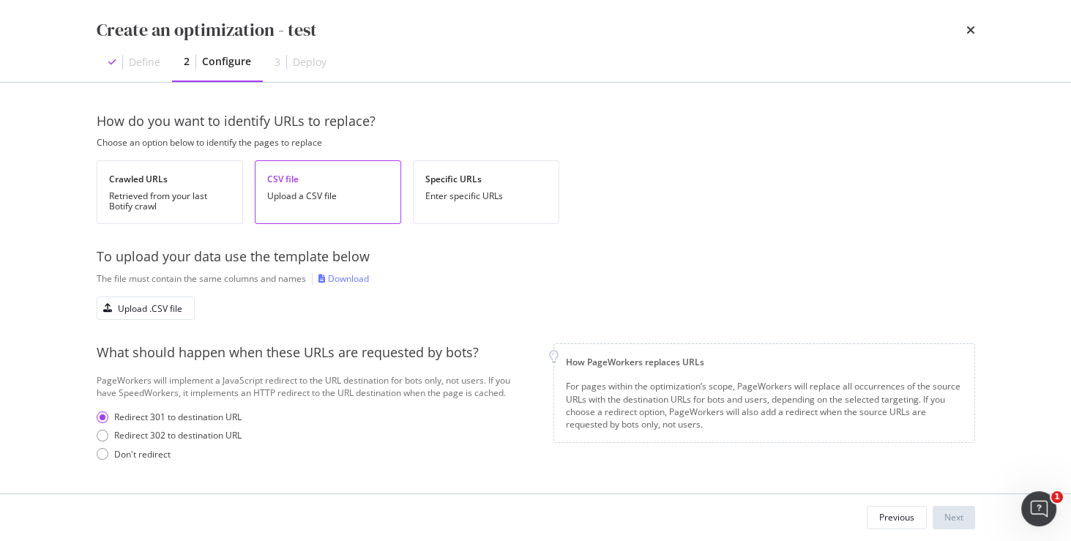
scroll to position [1, 0]
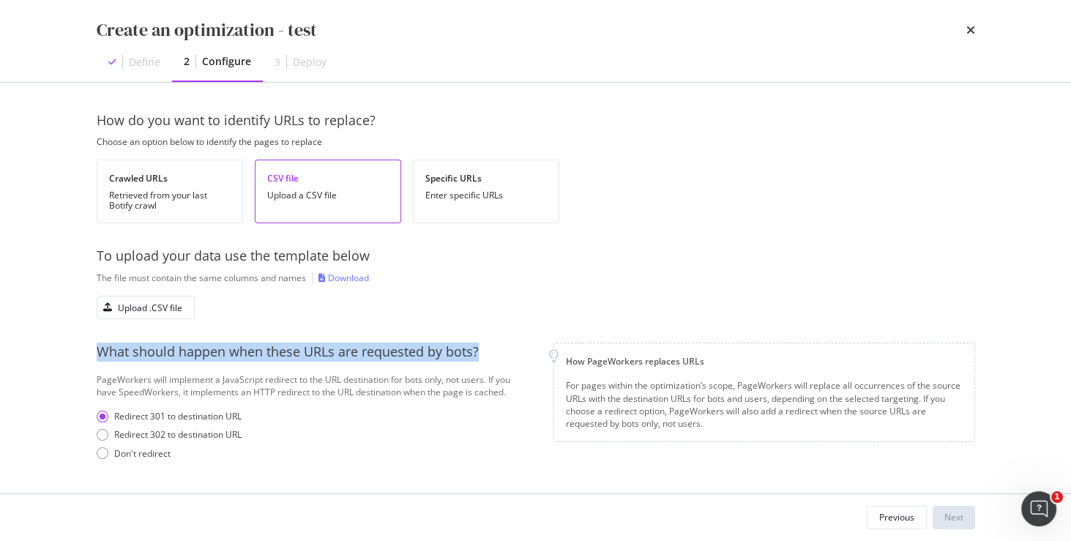
drag, startPoint x: 95, startPoint y: 351, endPoint x: 479, endPoint y: 359, distance: 383.6
click at [479, 359] on div "How do you want to identify URLs to replace? Choose an option below to identify…" at bounding box center [535, 288] width 937 height 411
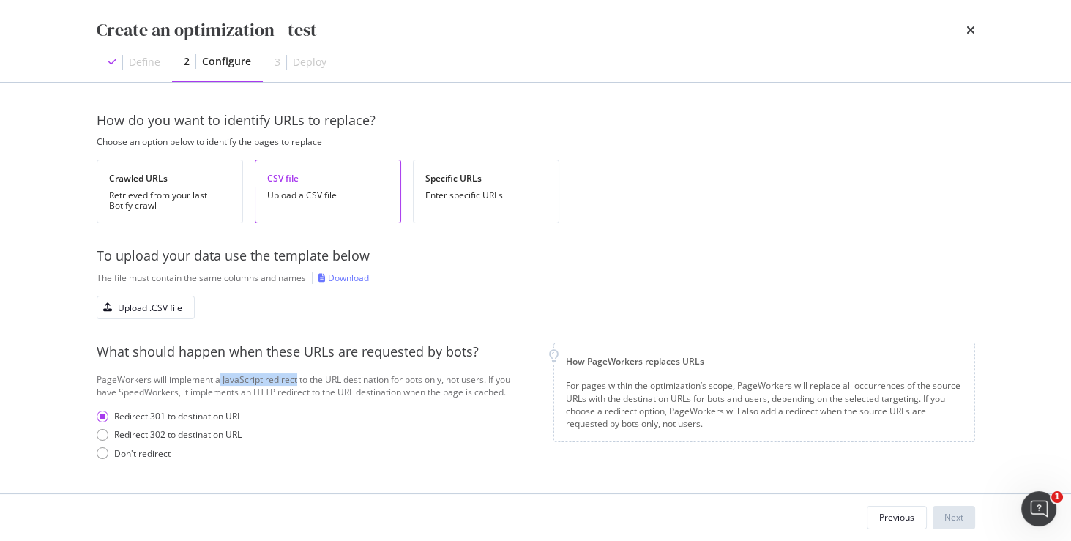
drag, startPoint x: 220, startPoint y: 379, endPoint x: 297, endPoint y: 380, distance: 77.6
click at [297, 380] on div "PageWorkers will implement a JavaScript redirect to the URL destination for bot…" at bounding box center [313, 385] width 433 height 25
click at [153, 190] on div "Retrieved from your last Botify crawl" at bounding box center [170, 200] width 122 height 20
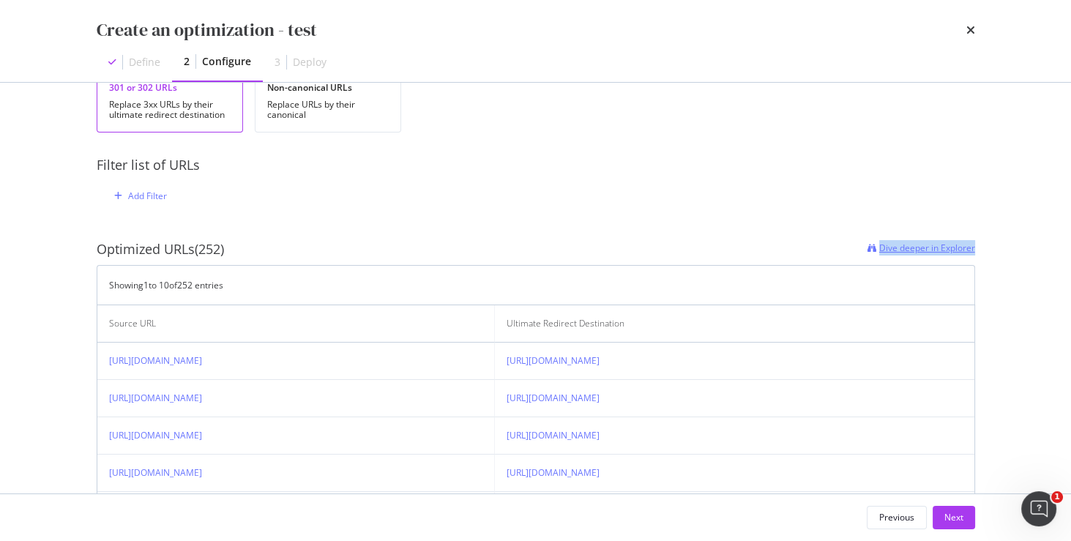
scroll to position [308, 0]
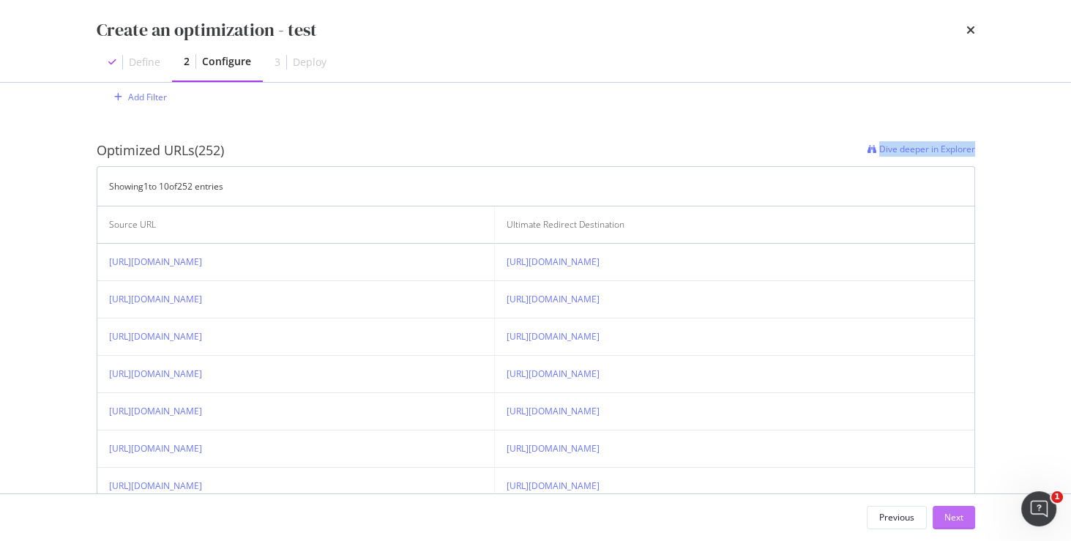
click at [963, 518] on button "Next" at bounding box center [954, 517] width 42 height 23
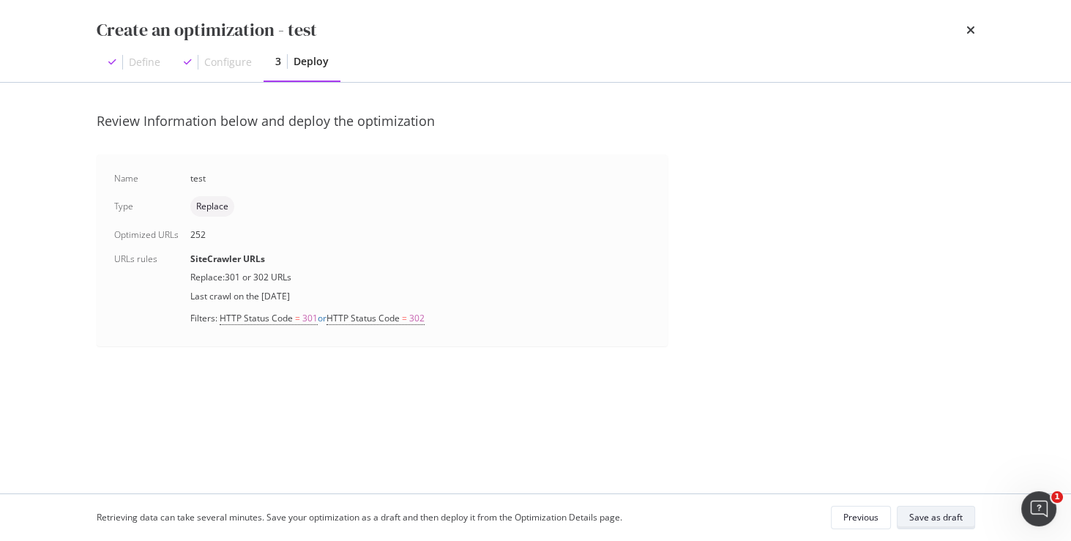
scroll to position [0, 0]
click at [944, 520] on div "Save as draft" at bounding box center [935, 517] width 53 height 12
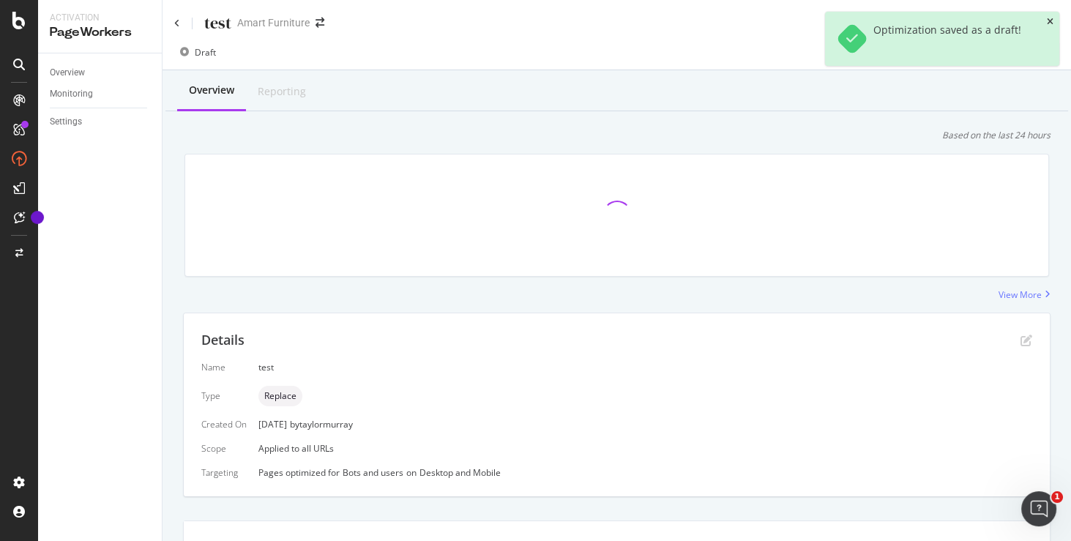
click at [1051, 20] on icon "close toast" at bounding box center [1050, 22] width 7 height 9
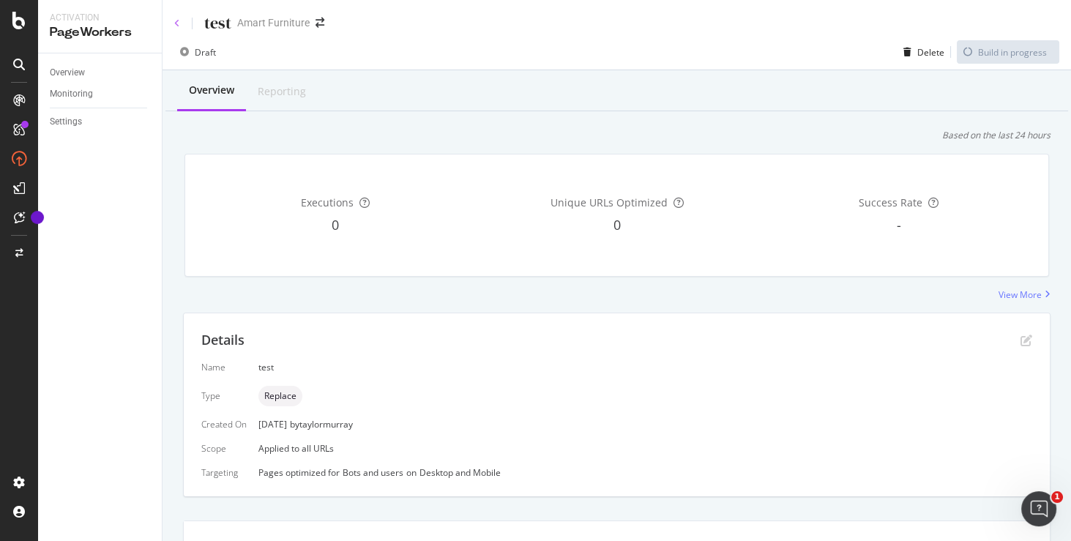
click at [175, 26] on icon at bounding box center [177, 23] width 6 height 9
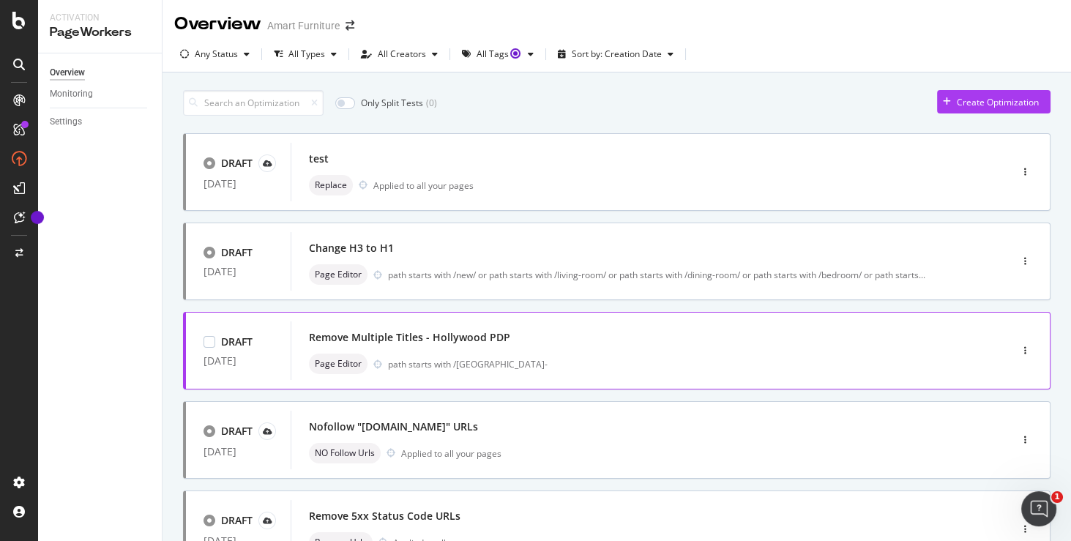
scroll to position [29, 0]
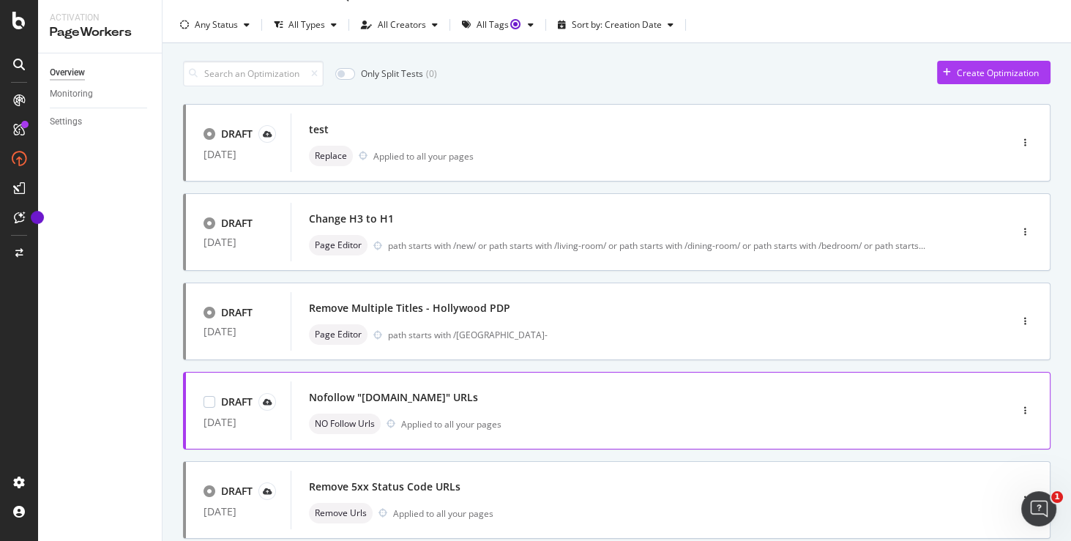
click at [594, 391] on div "Nofollow "demandware.store" URLs" at bounding box center [628, 397] width 639 height 20
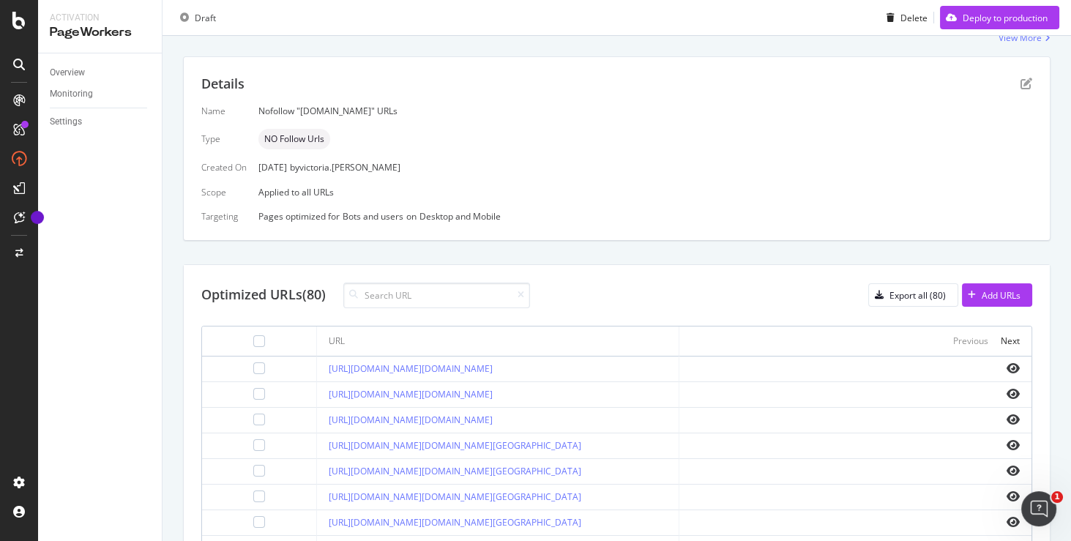
scroll to position [78, 0]
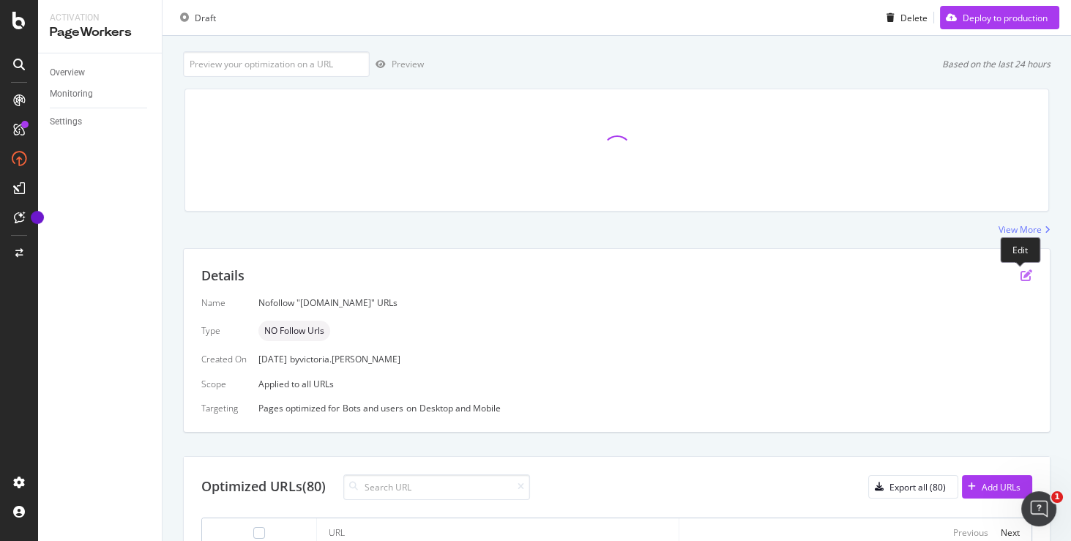
click at [1020, 276] on icon "pen-to-square" at bounding box center [1026, 275] width 12 height 12
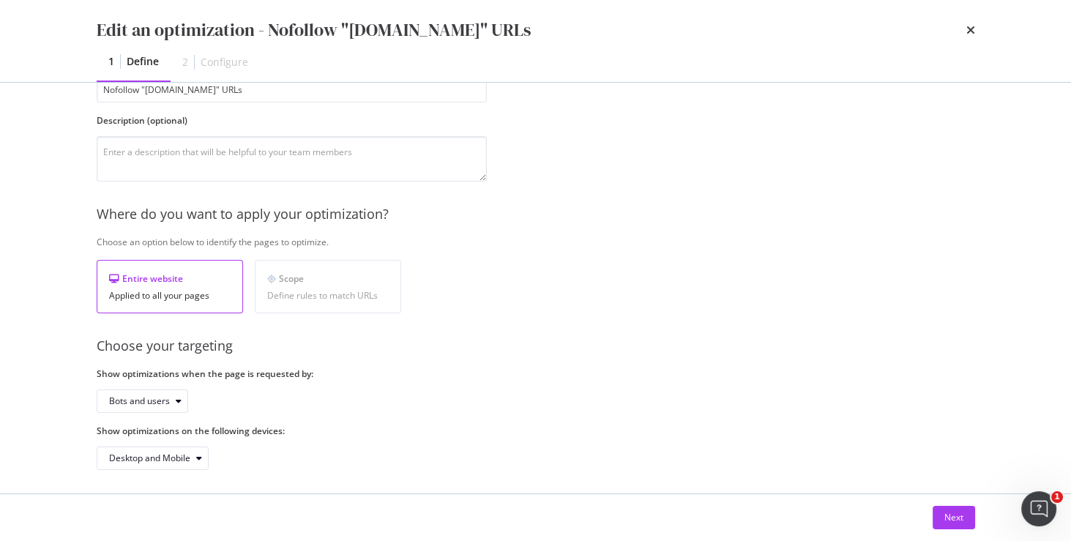
scroll to position [110, 0]
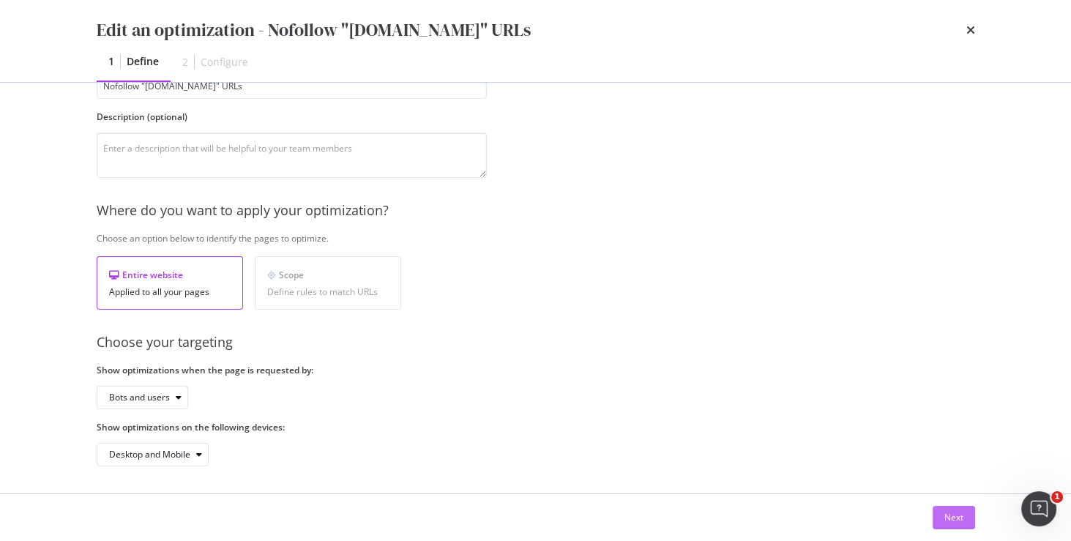
click at [953, 520] on div "Next" at bounding box center [953, 517] width 19 height 12
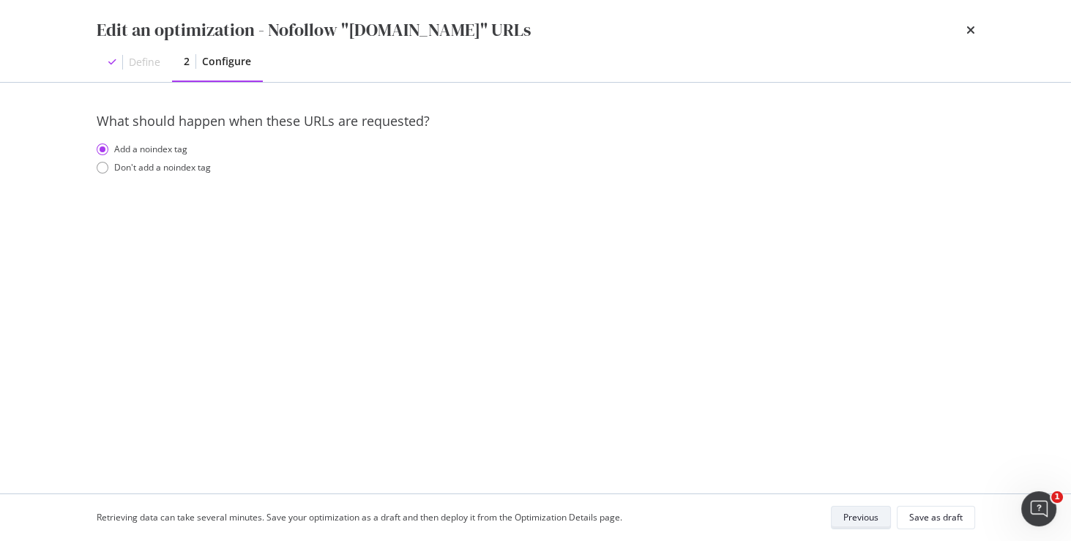
scroll to position [0, 0]
click at [847, 522] on div "Previous" at bounding box center [860, 517] width 35 height 12
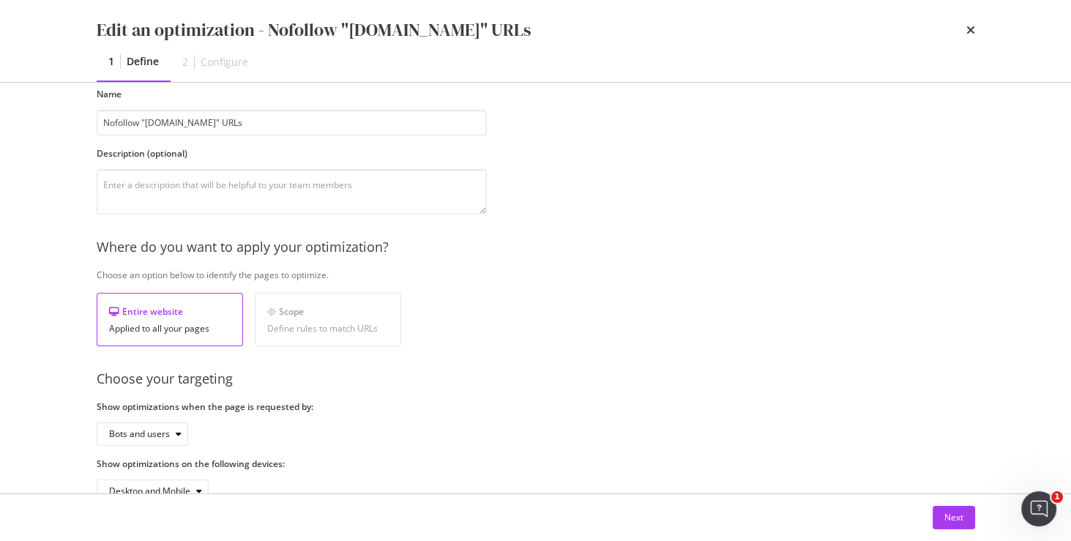
scroll to position [110, 0]
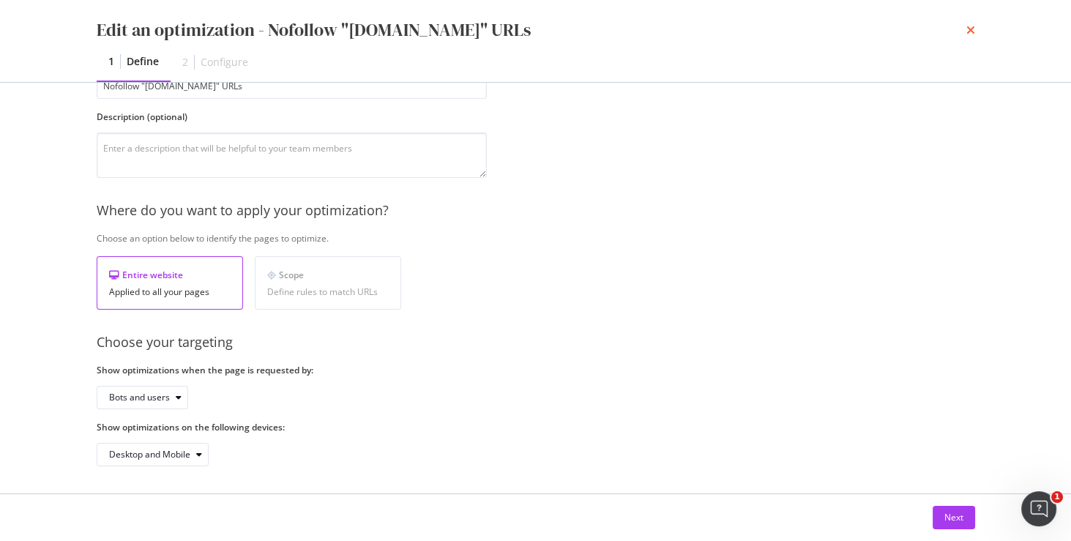
click at [972, 31] on icon "times" at bounding box center [970, 30] width 9 height 12
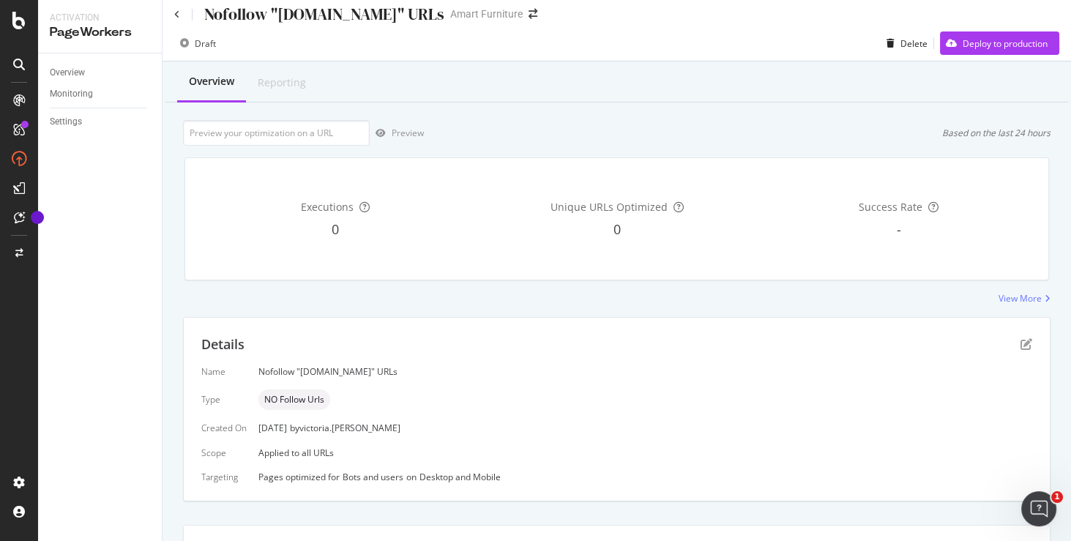
scroll to position [0, 0]
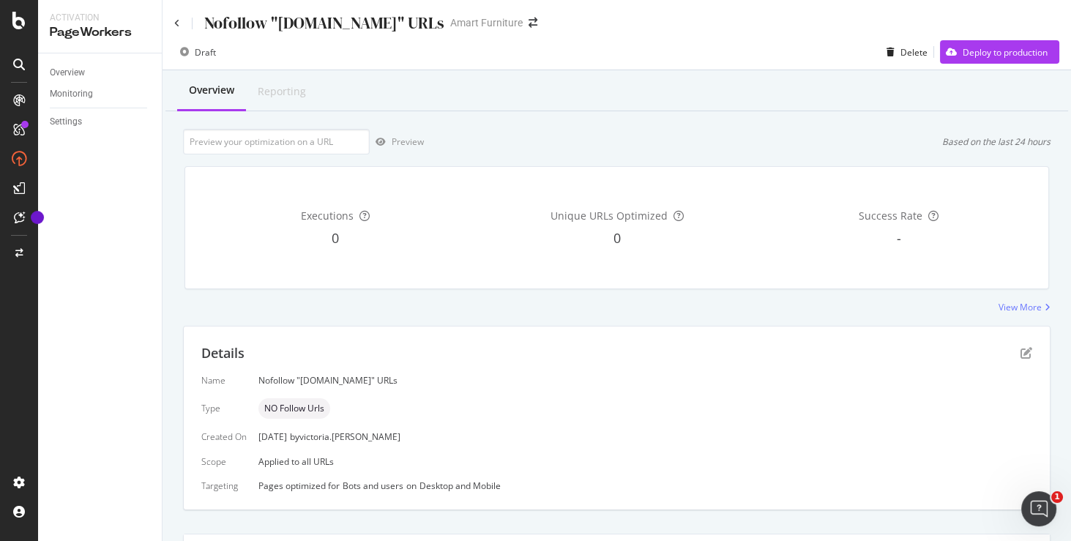
click at [180, 25] on div "Nofollow "demandware.store" URLs" at bounding box center [309, 23] width 270 height 23
click at [174, 26] on icon at bounding box center [177, 23] width 6 height 9
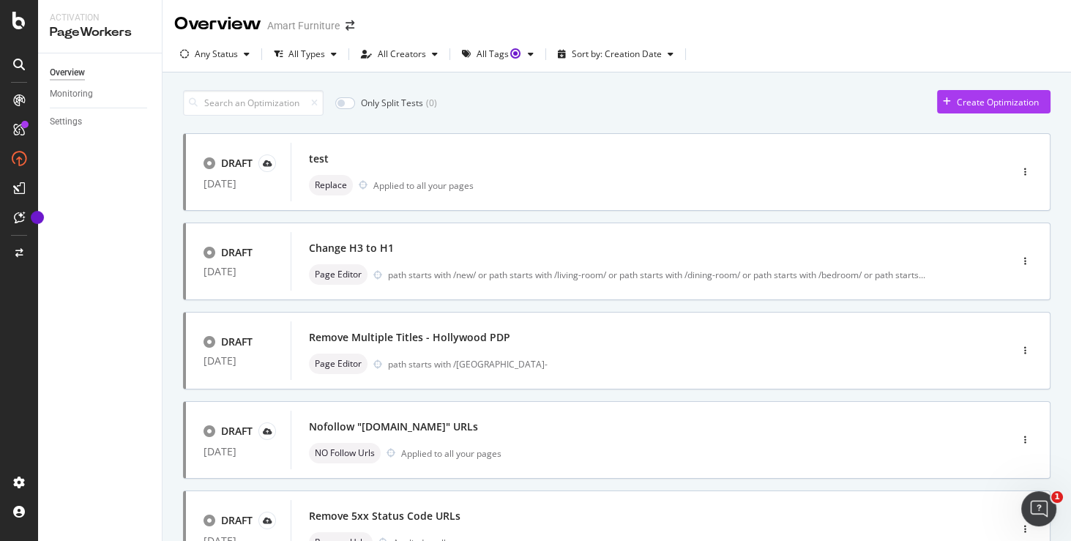
click at [17, 24] on icon at bounding box center [18, 21] width 13 height 18
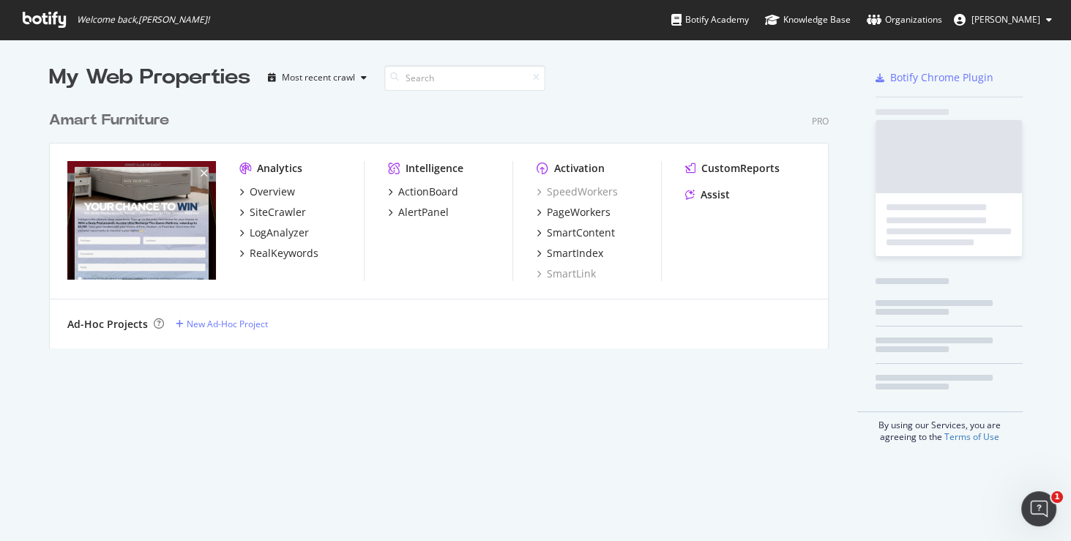
scroll to position [534, 1058]
click at [410, 418] on div "My Web Properties Most recent crawl Amart Furniture Pro Analytics Overview Site…" at bounding box center [453, 253] width 809 height 380
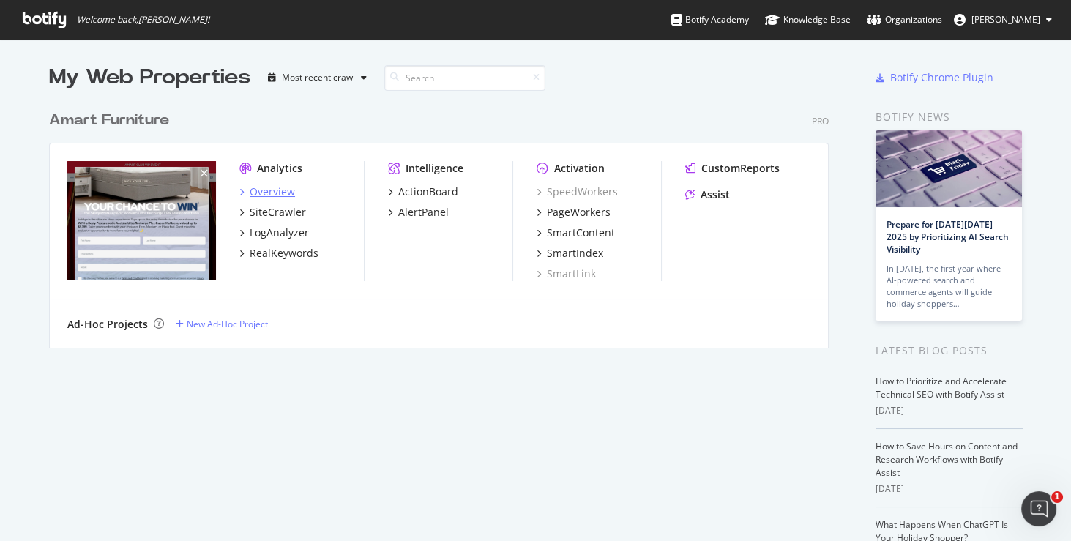
click at [277, 190] on div "Overview" at bounding box center [272, 191] width 45 height 15
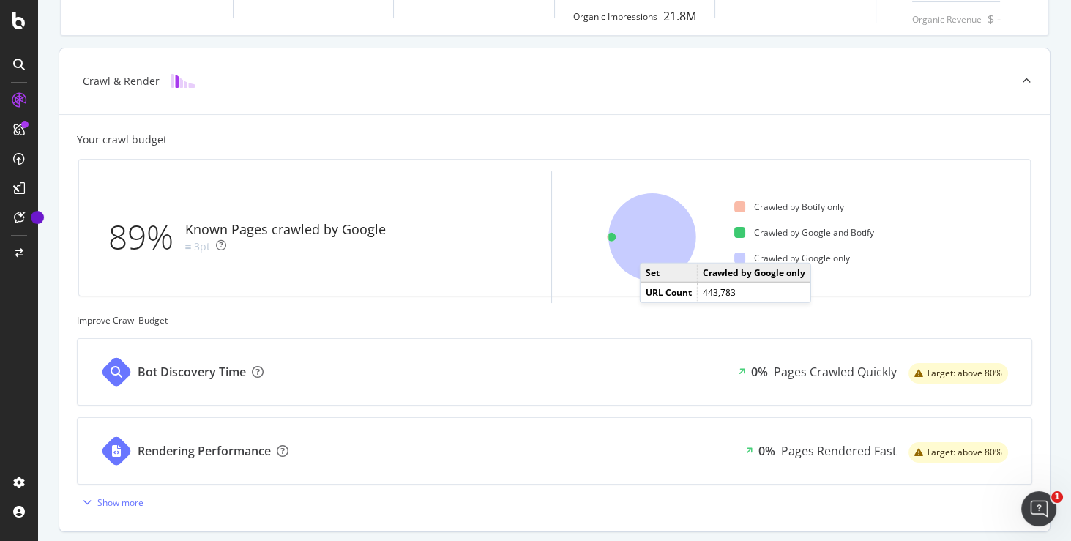
scroll to position [314, 0]
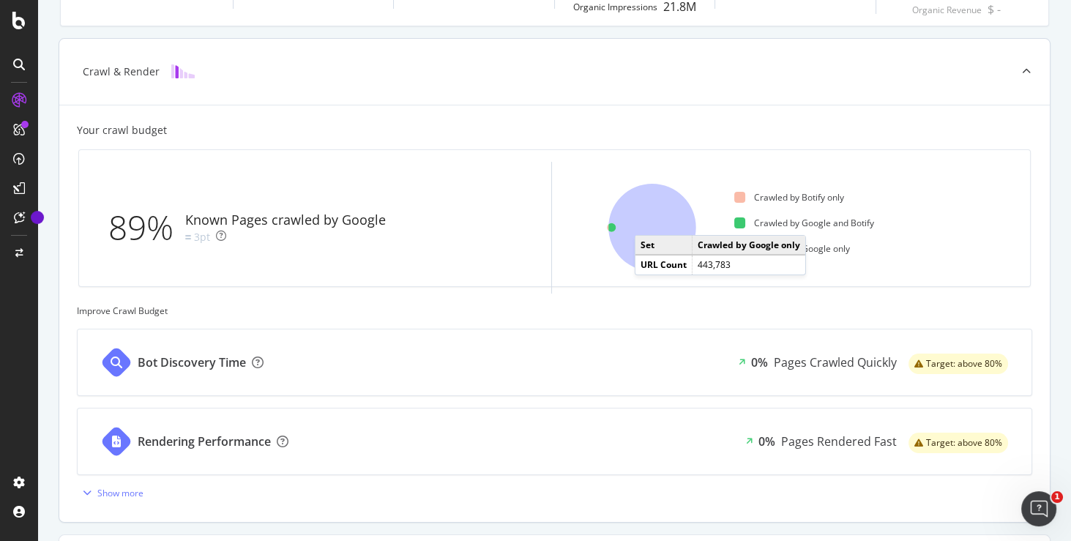
click at [649, 219] on icon at bounding box center [652, 228] width 88 height 88
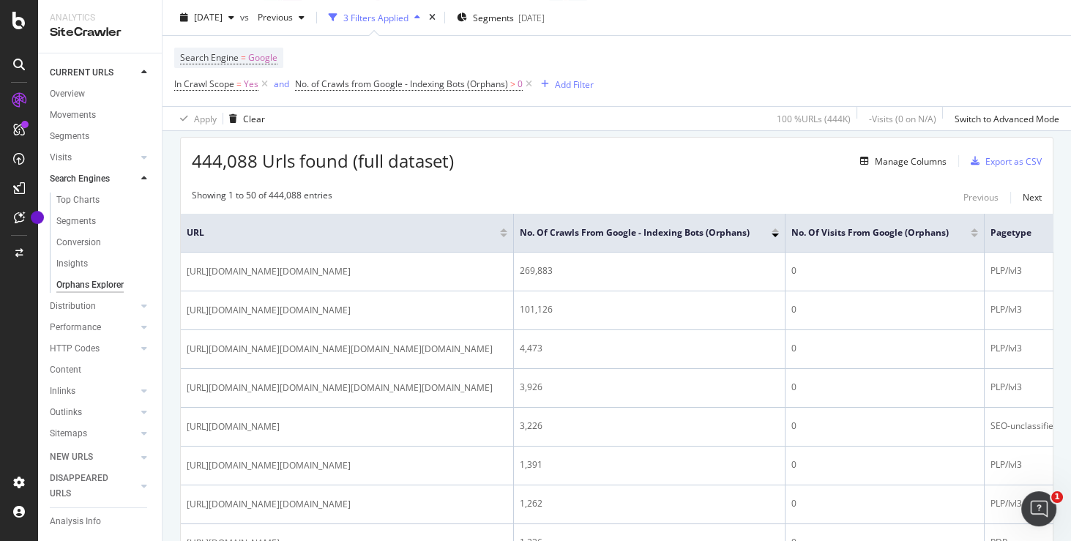
scroll to position [244, 0]
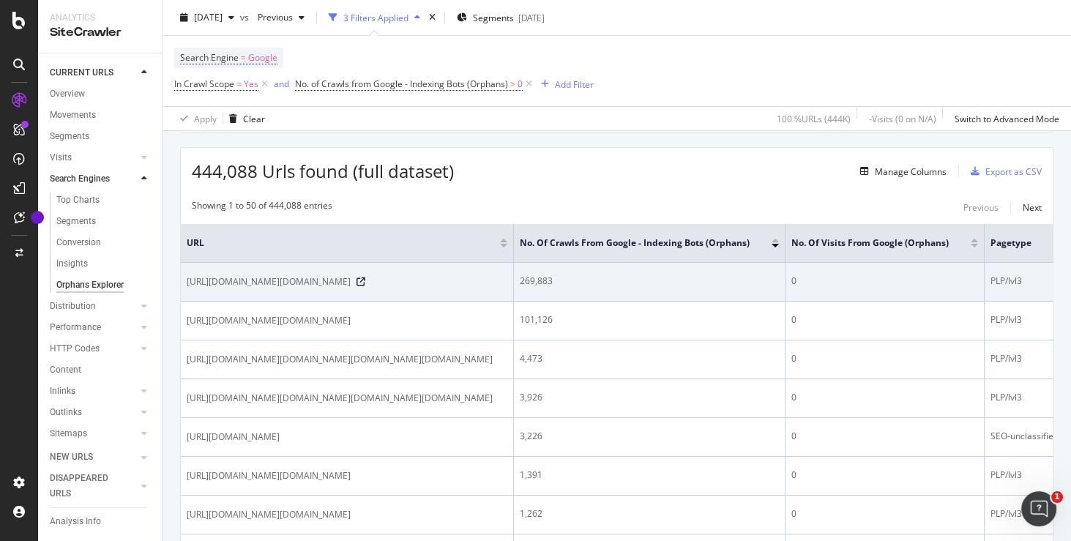
click at [701, 302] on td "269,883" at bounding box center [650, 282] width 272 height 39
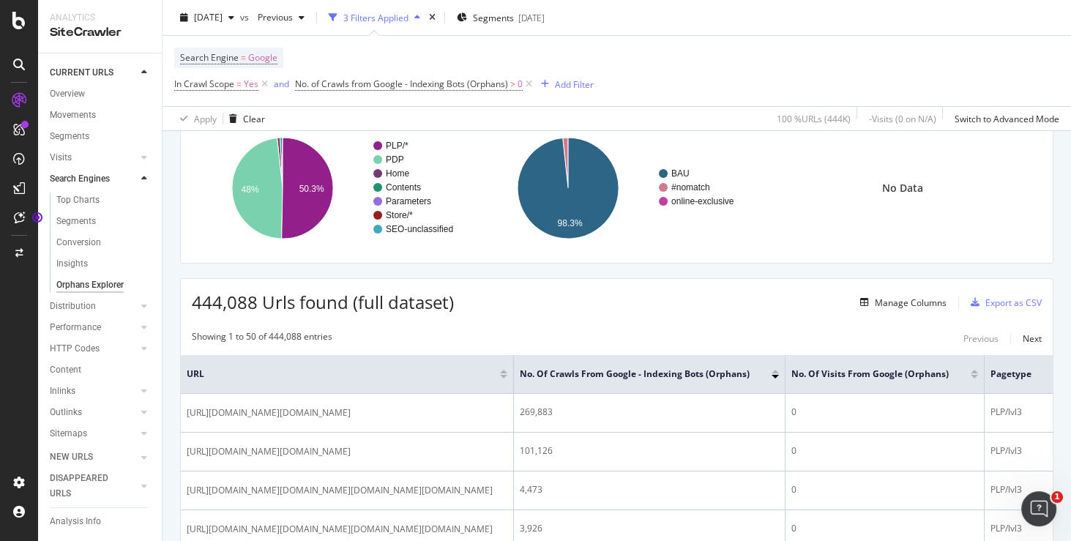
scroll to position [135, 0]
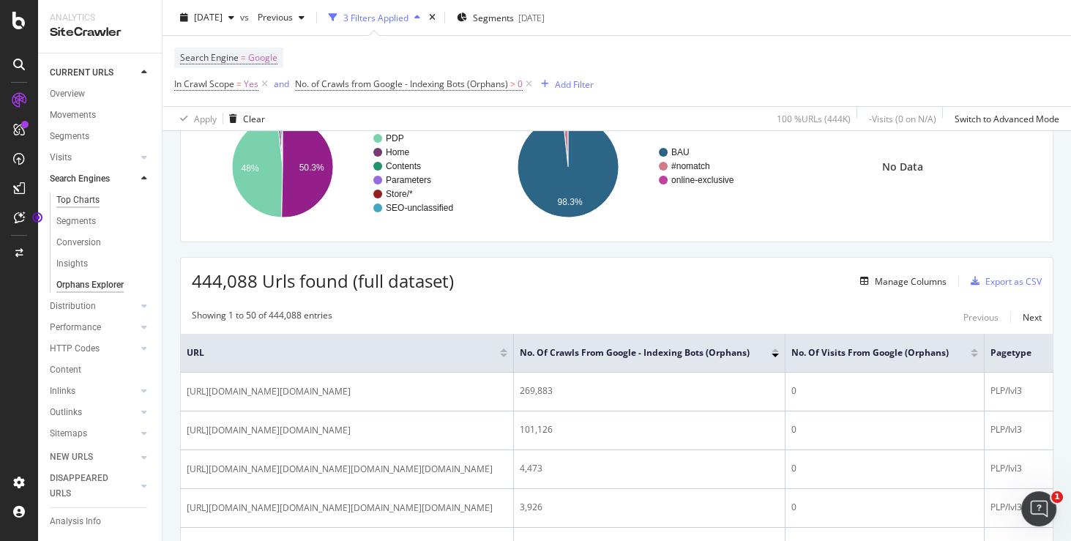
click at [93, 198] on div "Top Charts" at bounding box center [77, 200] width 43 height 15
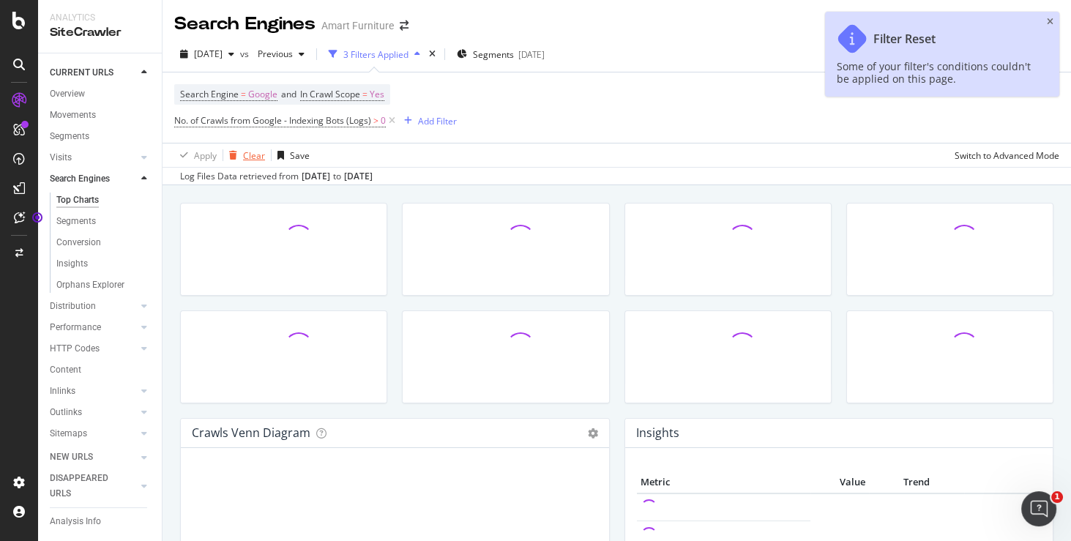
click at [252, 154] on div "Clear" at bounding box center [254, 155] width 22 height 12
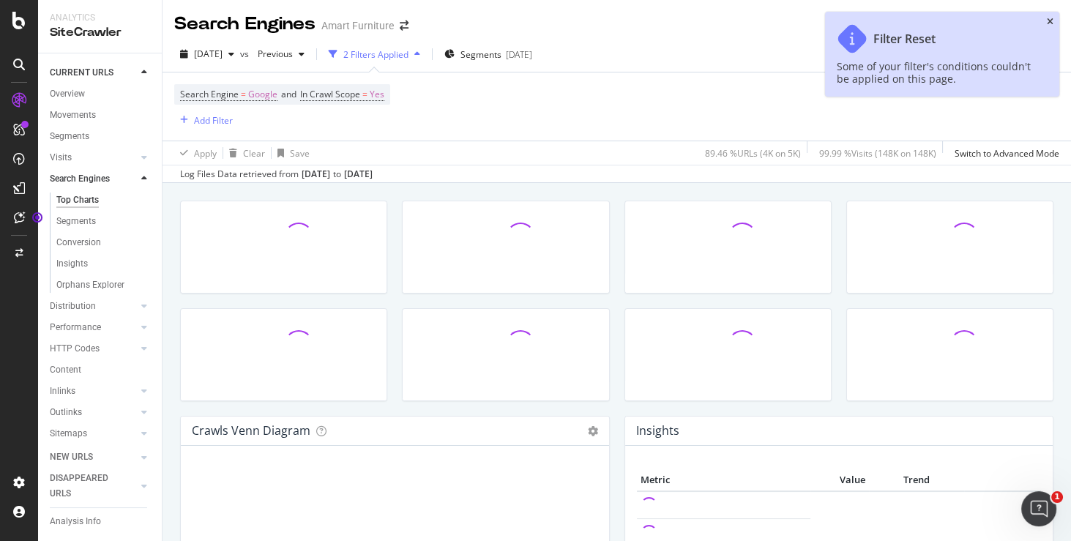
click at [1052, 21] on icon "close toast" at bounding box center [1050, 22] width 7 height 9
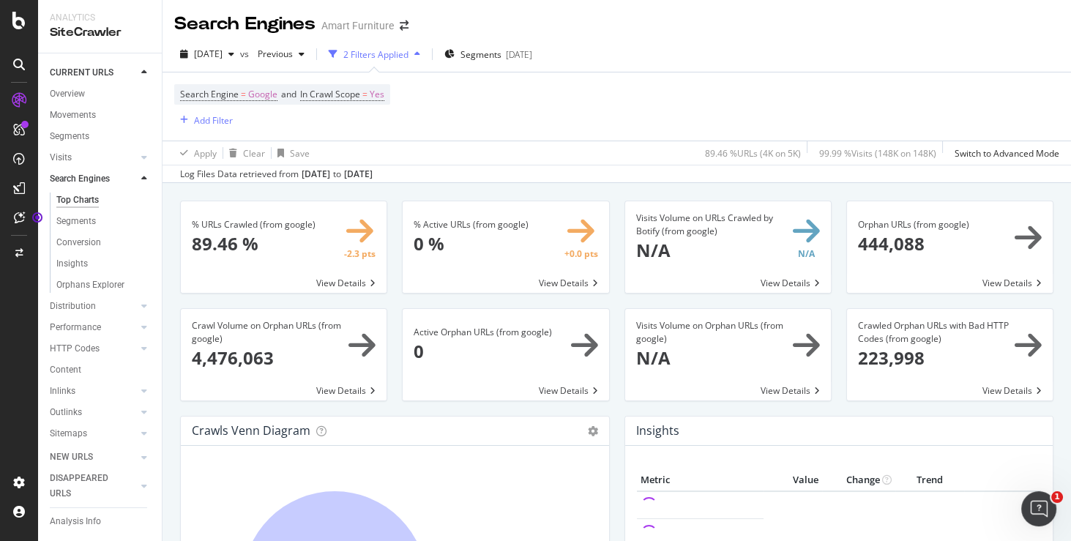
click at [141, 177] on icon at bounding box center [144, 178] width 6 height 9
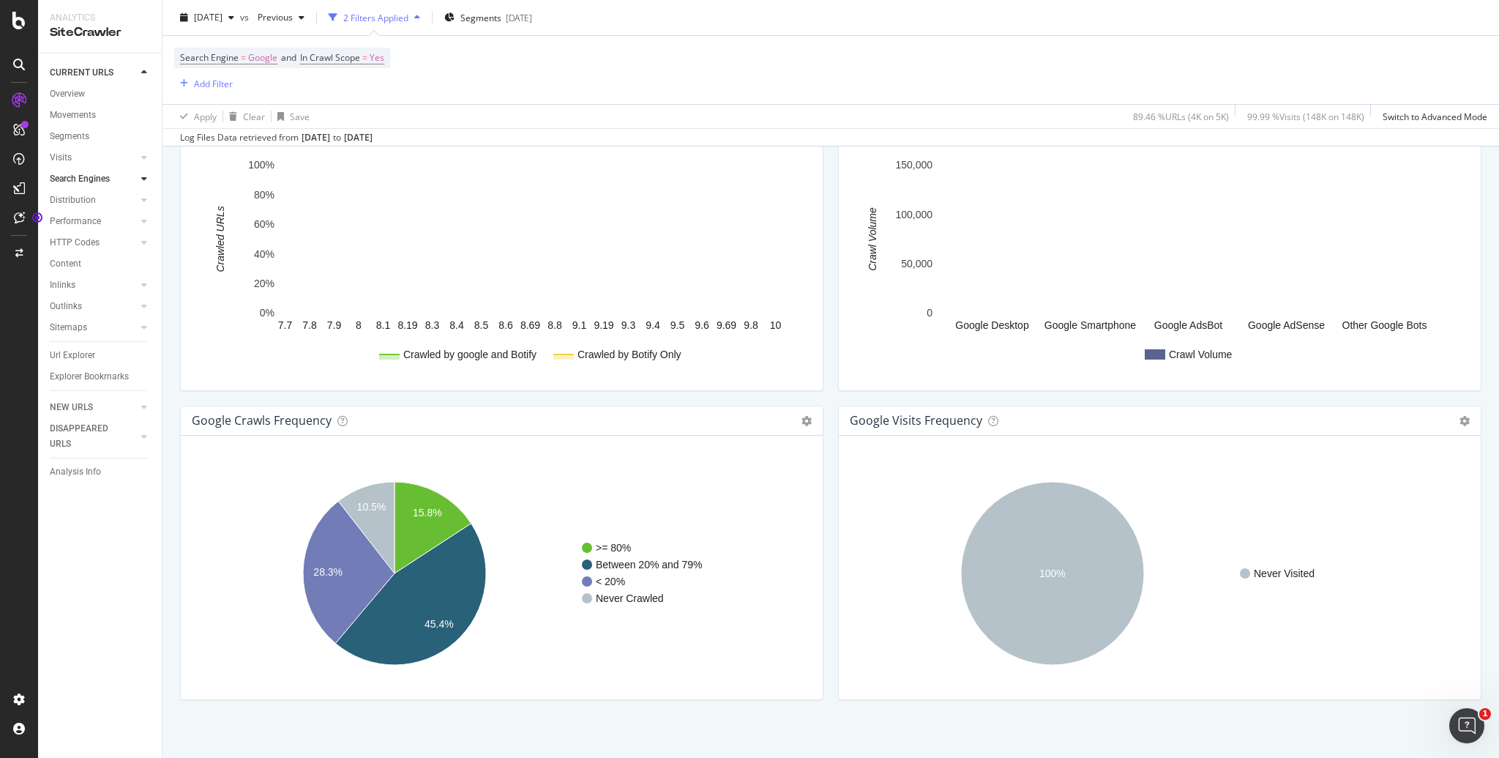
scroll to position [1561, 0]
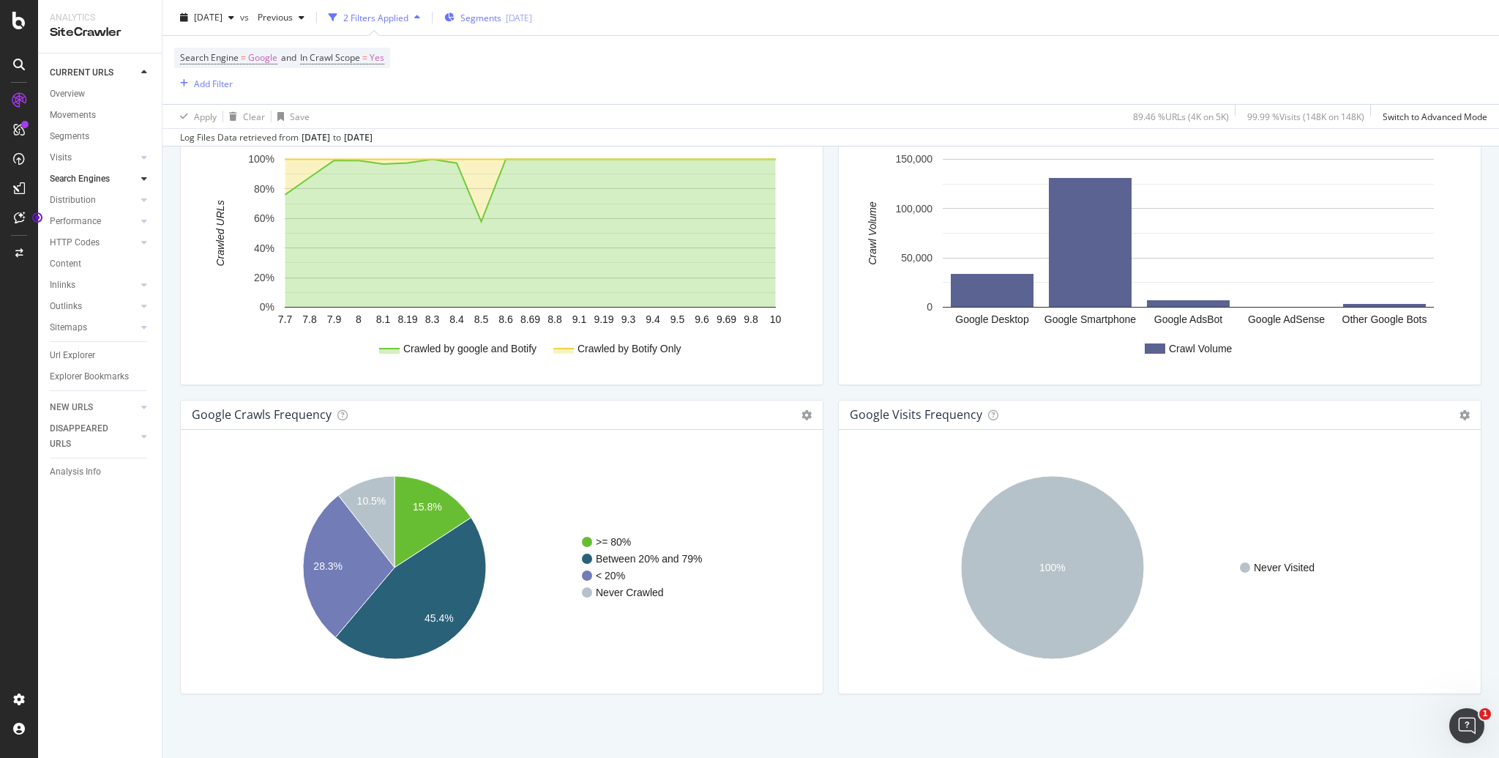
click at [501, 18] on span "Segments" at bounding box center [480, 17] width 41 height 12
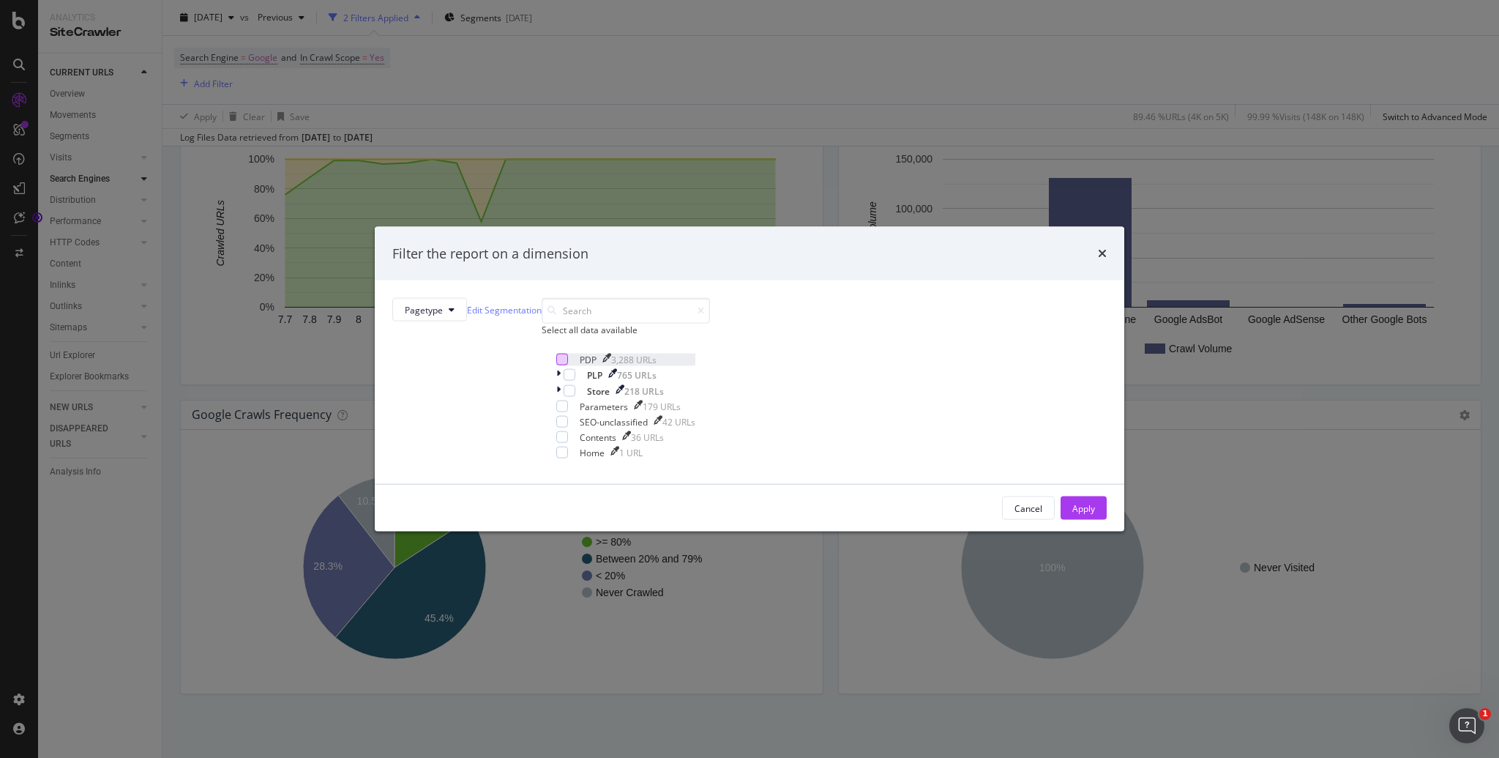
click at [568, 365] on div "modal" at bounding box center [562, 360] width 12 height 12
click at [1070, 514] on div "Apply" at bounding box center [1083, 507] width 23 height 12
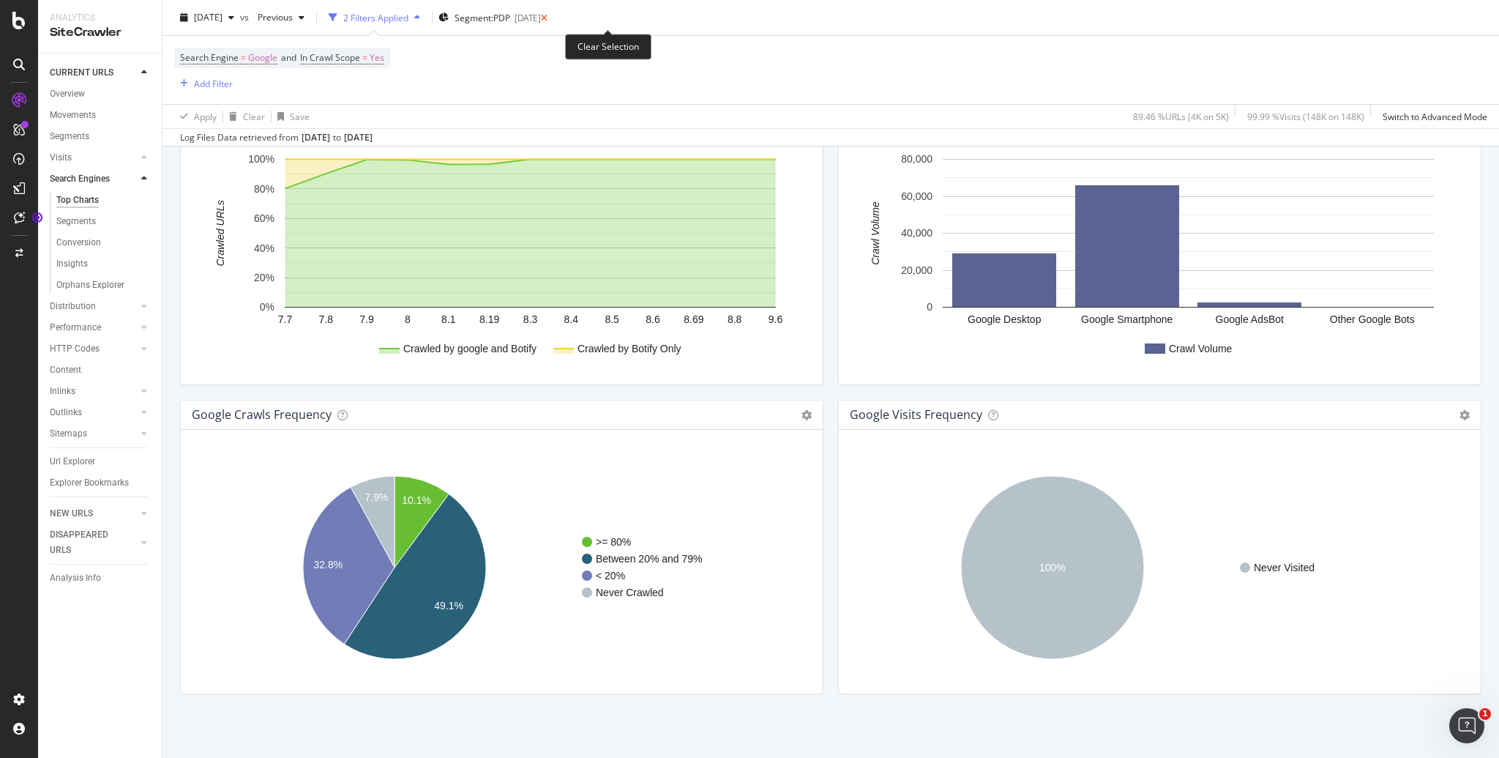
click at [548, 19] on icon at bounding box center [544, 17] width 7 height 9
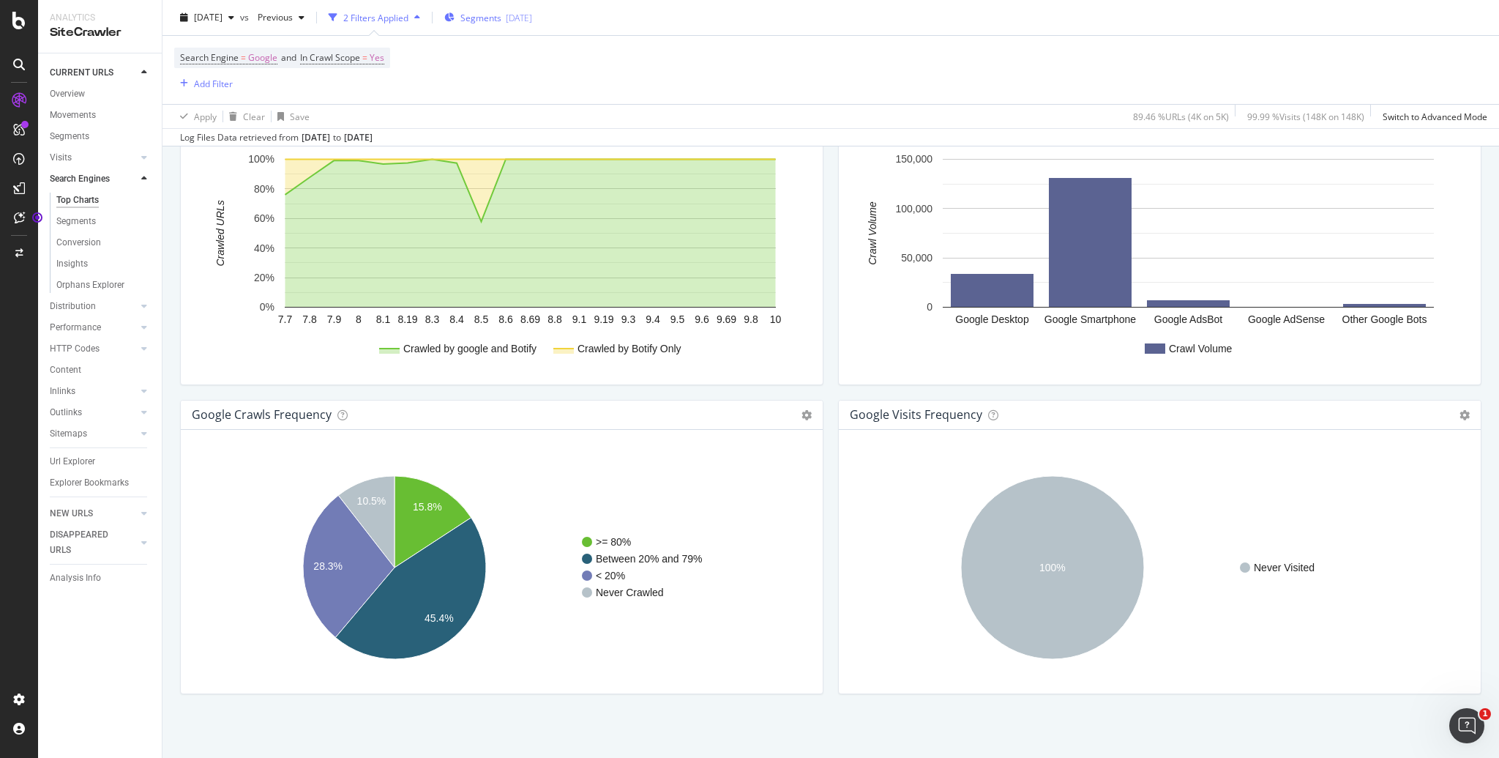
click at [532, 18] on div "2025-03-07" at bounding box center [519, 17] width 26 height 12
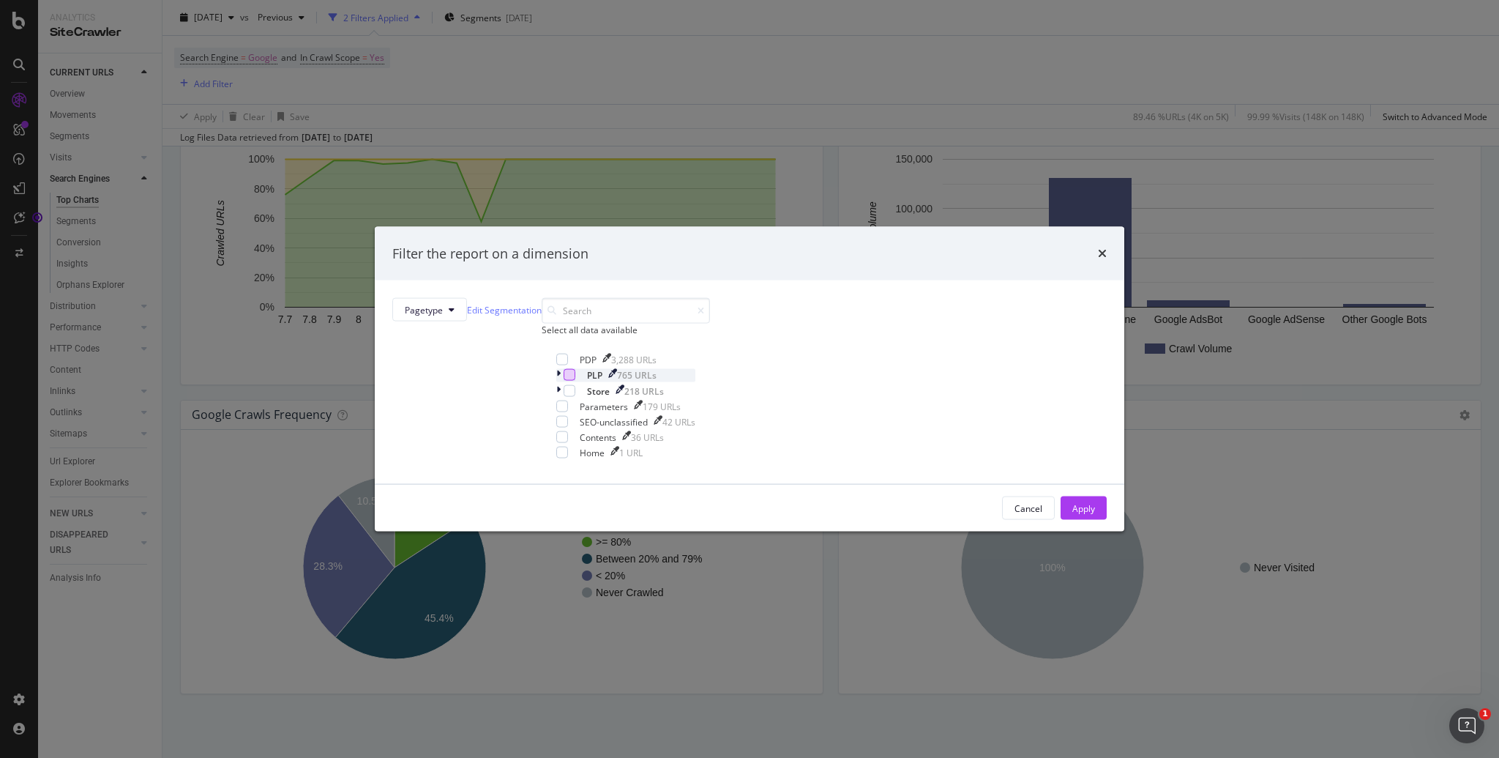
click at [575, 381] on div "modal" at bounding box center [570, 375] width 12 height 12
click at [1070, 514] on div "Apply" at bounding box center [1083, 507] width 23 height 12
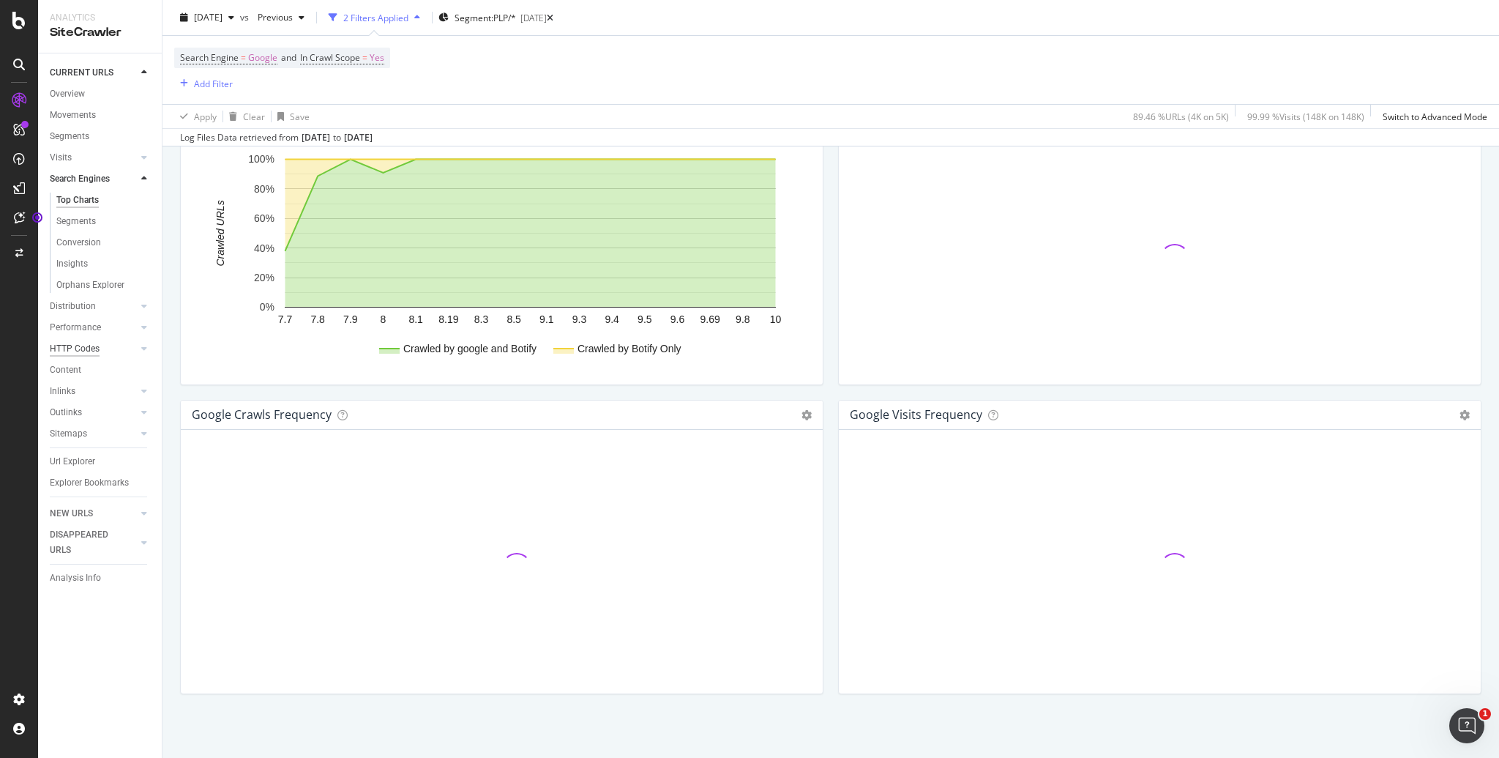
click at [71, 347] on div "HTTP Codes" at bounding box center [75, 348] width 50 height 15
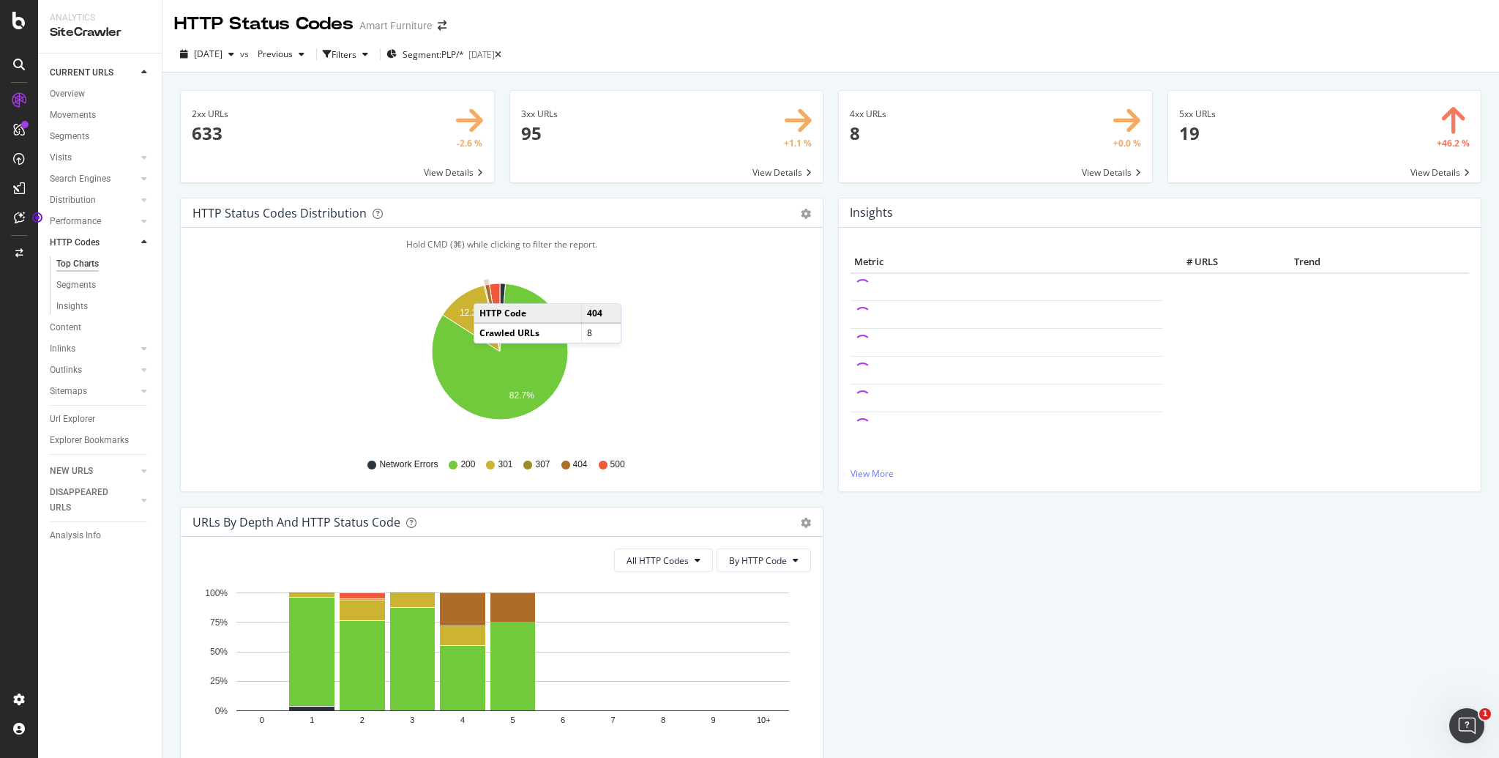
click at [488, 288] on icon "A chart." at bounding box center [492, 317] width 15 height 67
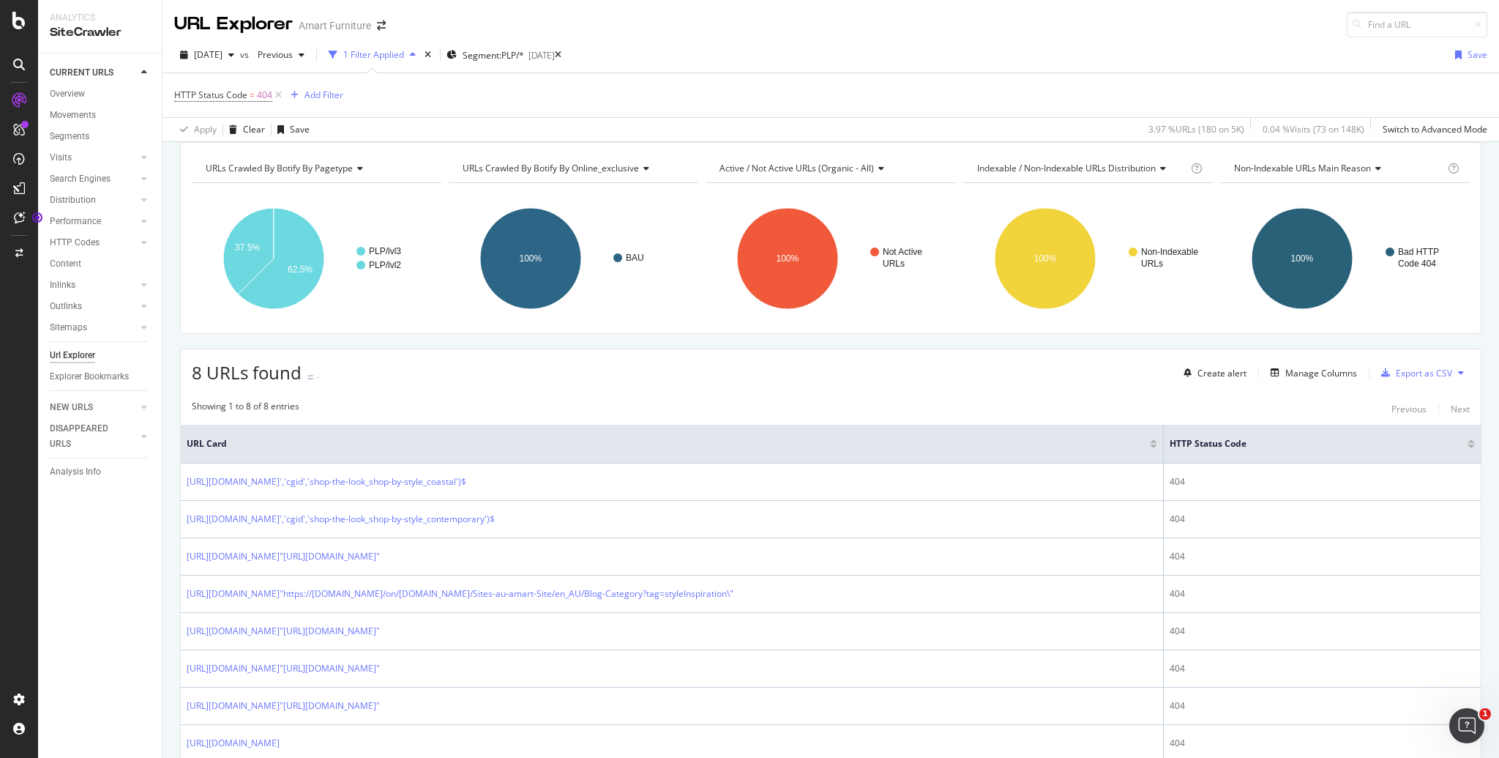
scroll to position [121, 0]
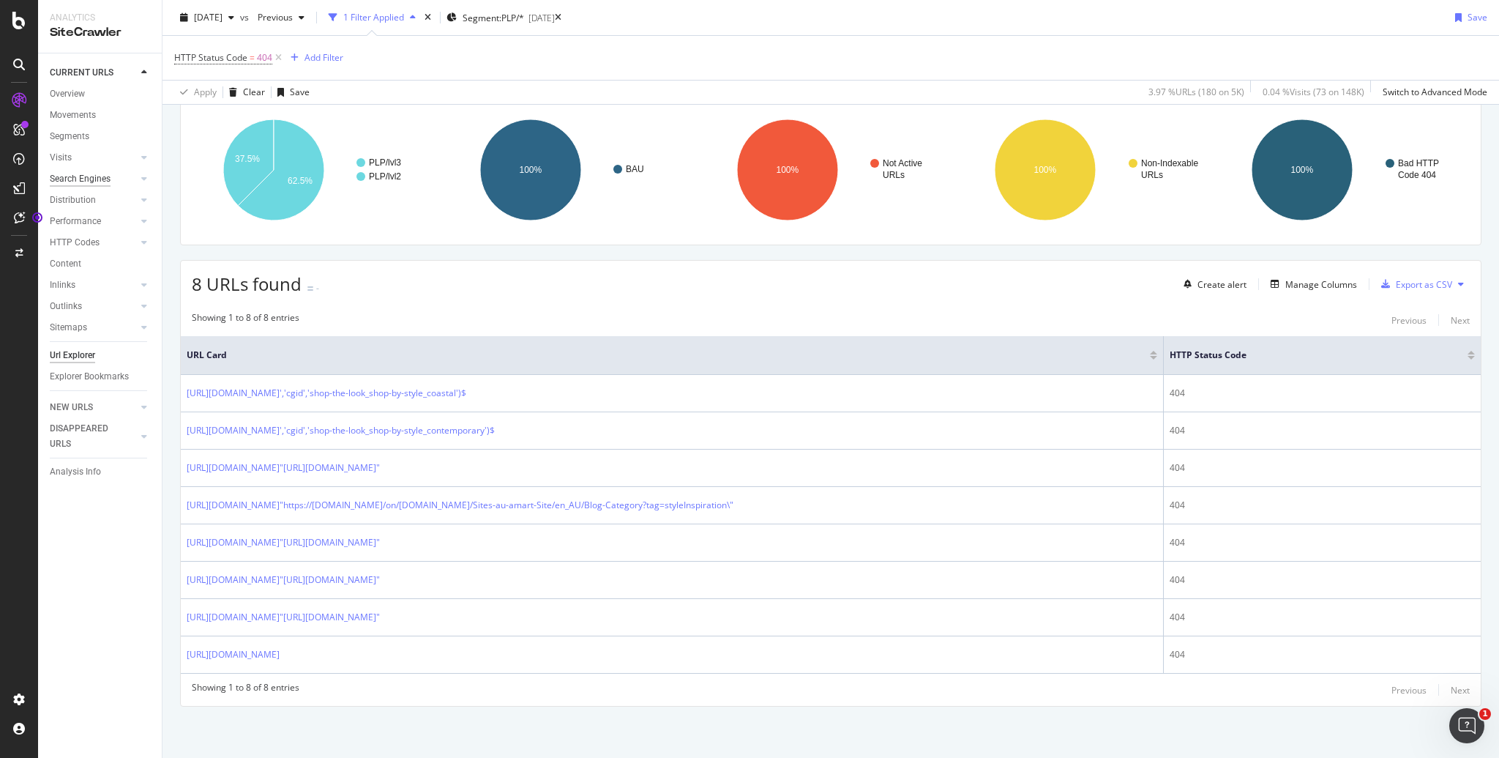
click at [92, 180] on div "Search Engines" at bounding box center [80, 178] width 61 height 15
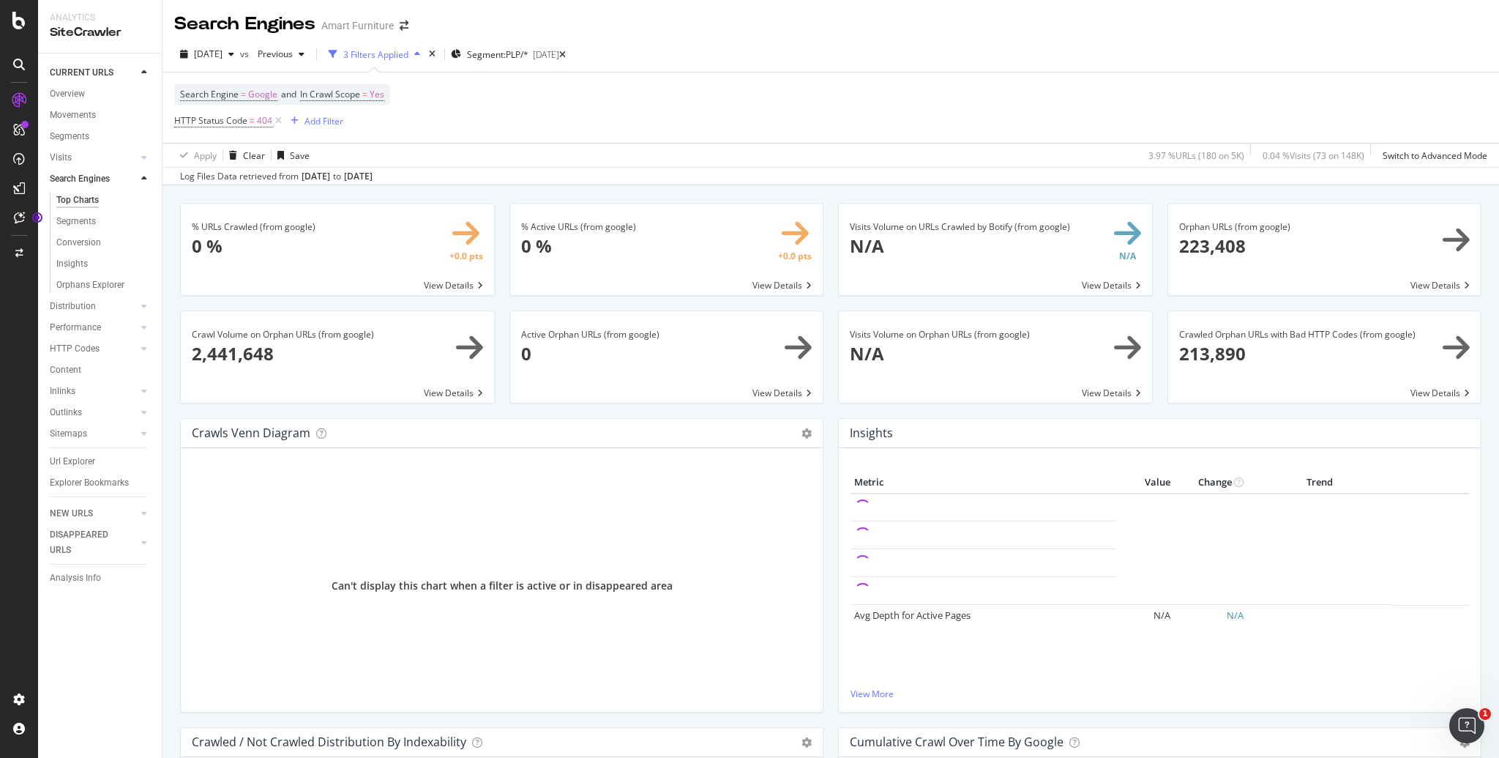
click at [704, 162] on div "Apply Clear Save 3.97 % URLs ( 180 on 5K ) 0.04 % Visits ( 73 on 148K ) Switch …" at bounding box center [830, 155] width 1337 height 24
drag, startPoint x: 137, startPoint y: 32, endPoint x: 41, endPoint y: 33, distance: 95.9
click at [41, 33] on div "Analytics SiteCrawler" at bounding box center [100, 26] width 124 height 53
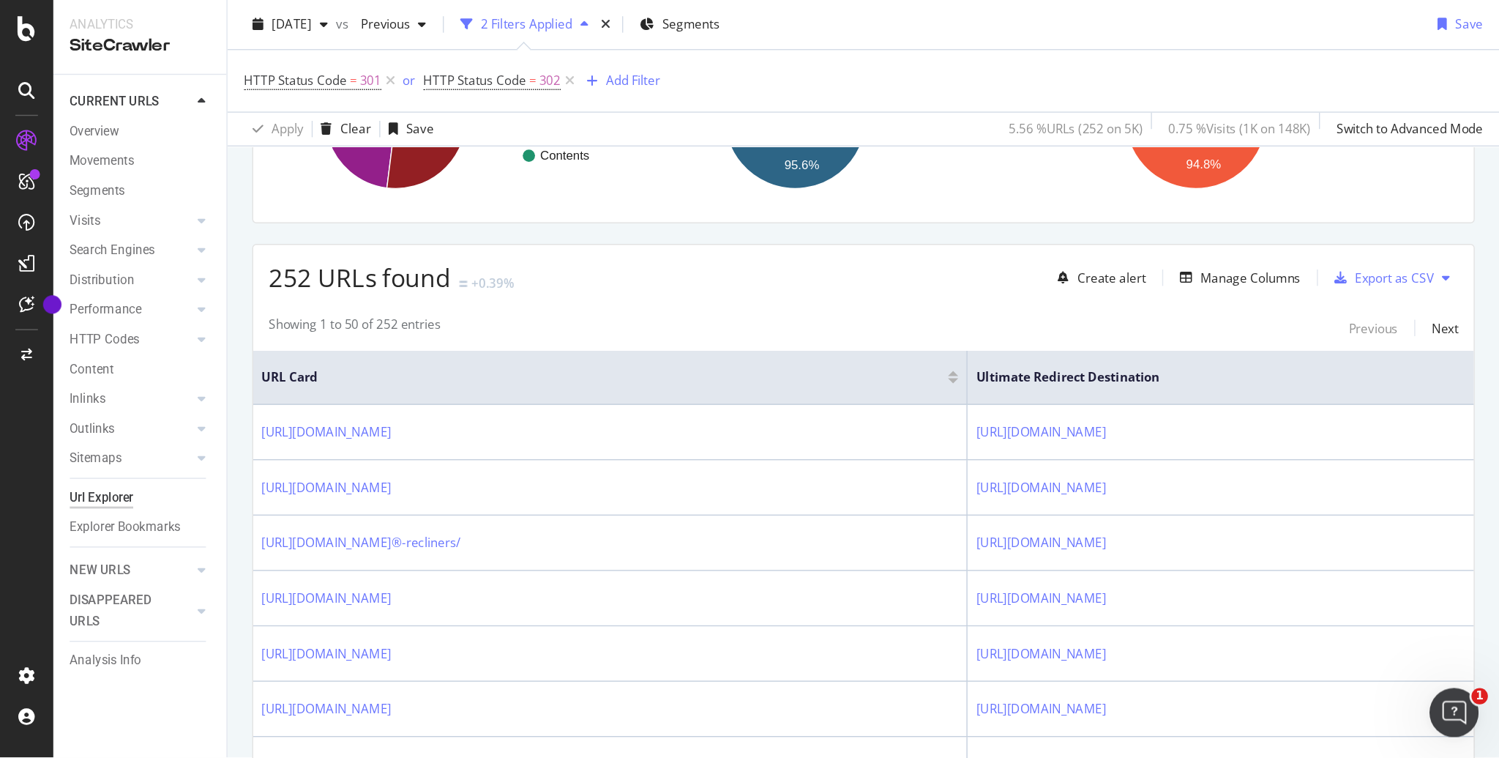
scroll to position [206, 0]
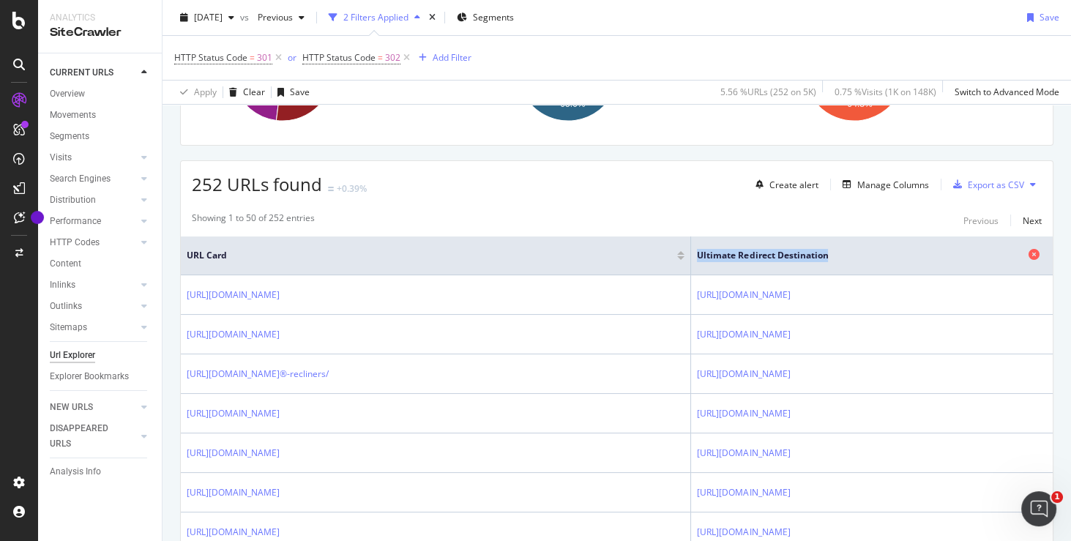
drag, startPoint x: 774, startPoint y: 257, endPoint x: 621, endPoint y: 256, distance: 152.3
click at [697, 256] on span "Ultimate Redirect Destination" at bounding box center [861, 255] width 328 height 13
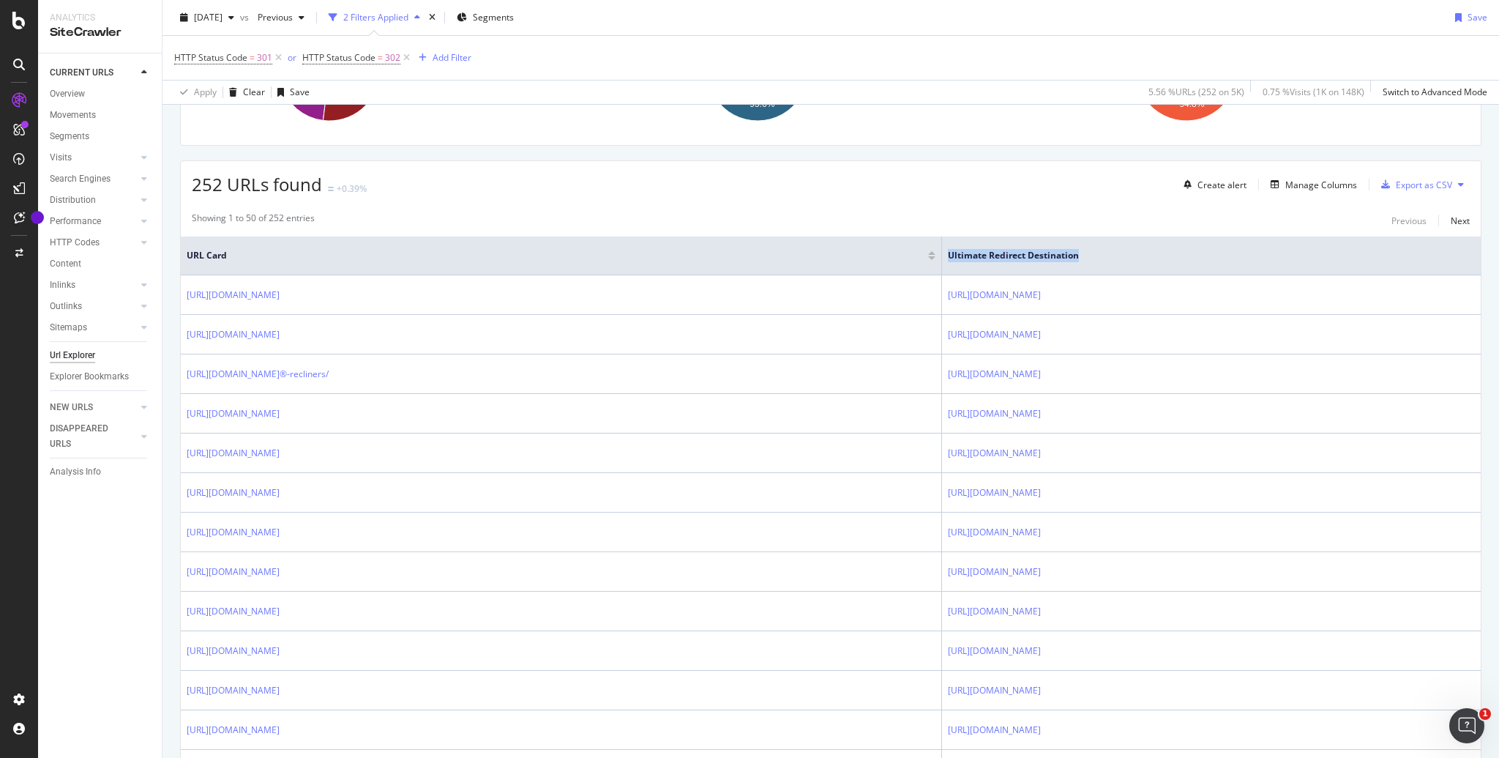
scroll to position [205, 0]
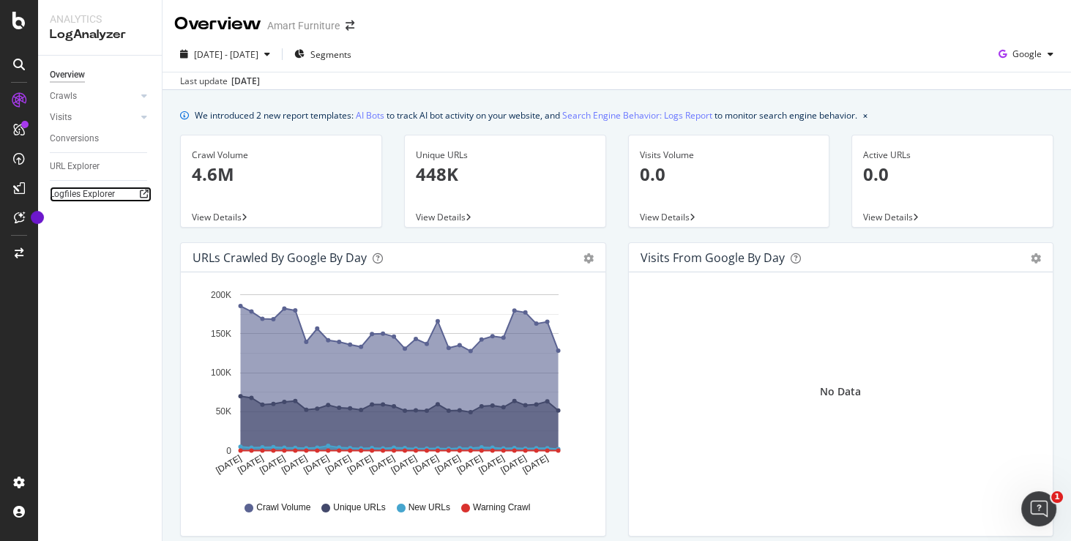
click at [142, 194] on icon at bounding box center [144, 194] width 9 height 9
click at [490, 48] on div "[DATE] - [DATE] Segments Google" at bounding box center [616, 56] width 908 height 29
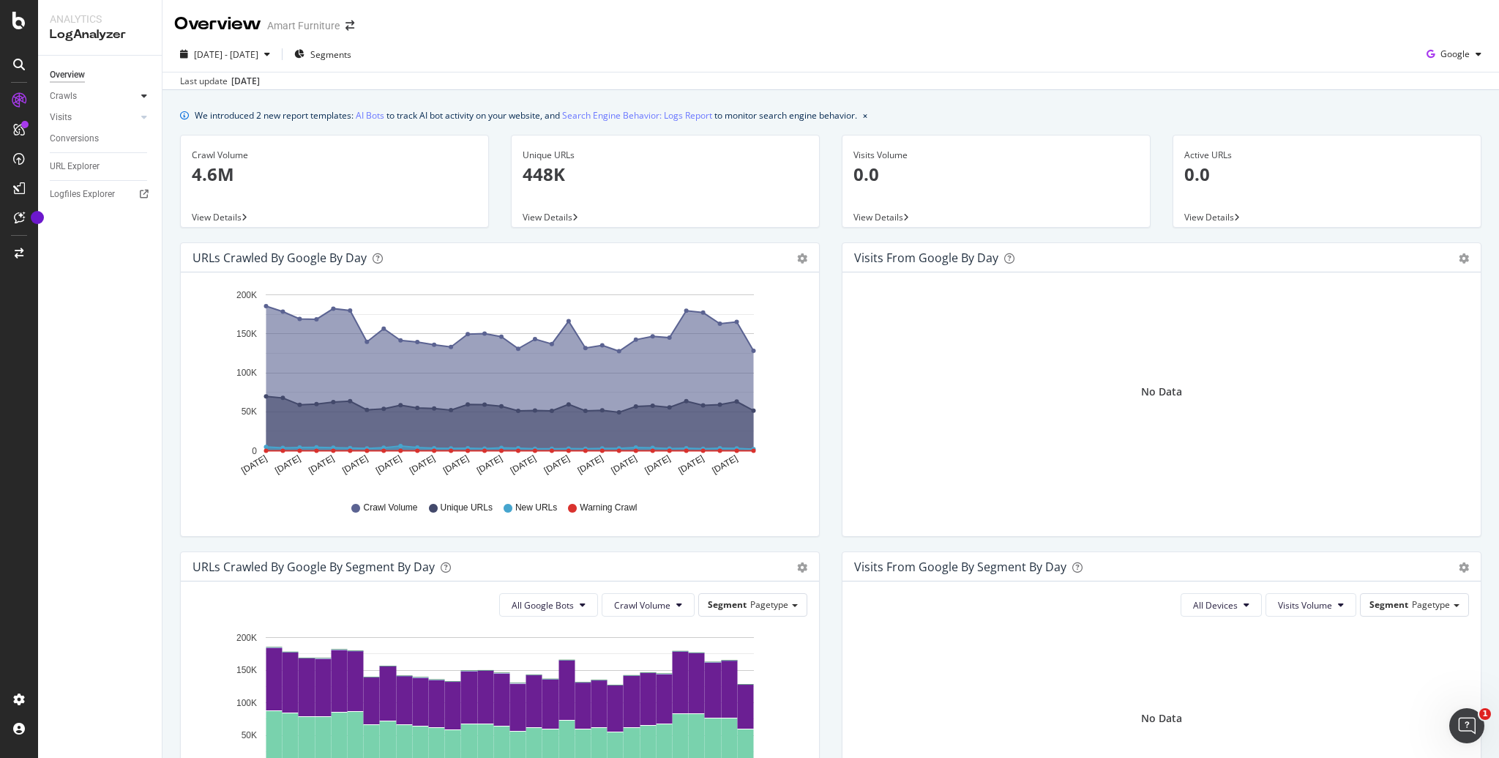
click at [146, 97] on icon at bounding box center [144, 95] width 6 height 9
click at [100, 174] on div "HTTP Codes" at bounding box center [81, 175] width 50 height 15
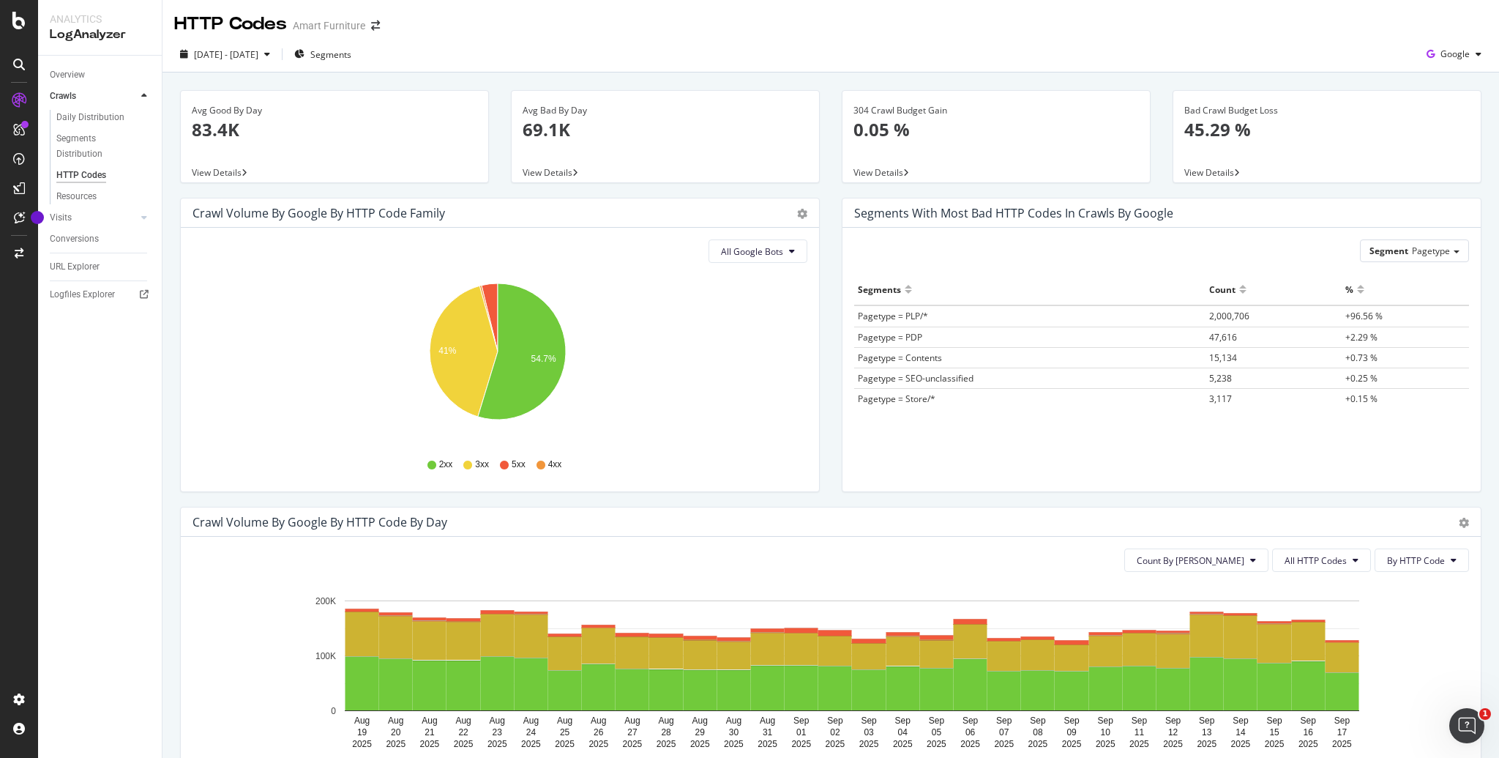
click at [169, 187] on div "Avg Good By Day 83.4K View Details" at bounding box center [334, 144] width 331 height 108
click at [482, 293] on icon "A chart." at bounding box center [488, 318] width 18 height 66
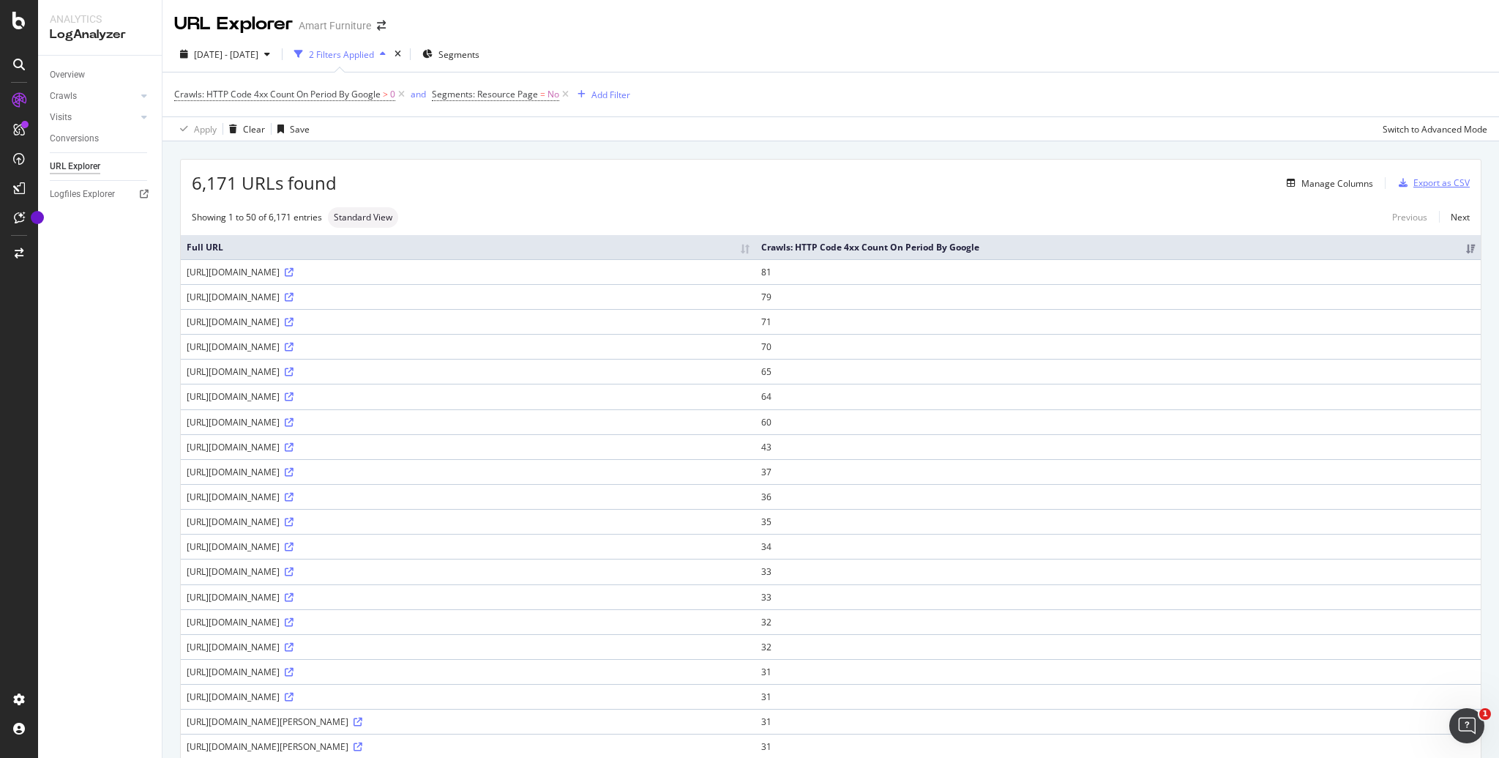
click at [1070, 187] on div "Export as CSV" at bounding box center [1441, 182] width 56 height 12
click at [1070, 186] on div "Export as CSV" at bounding box center [1441, 182] width 56 height 12
click at [1070, 184] on div "Export as CSV" at bounding box center [1441, 182] width 56 height 12
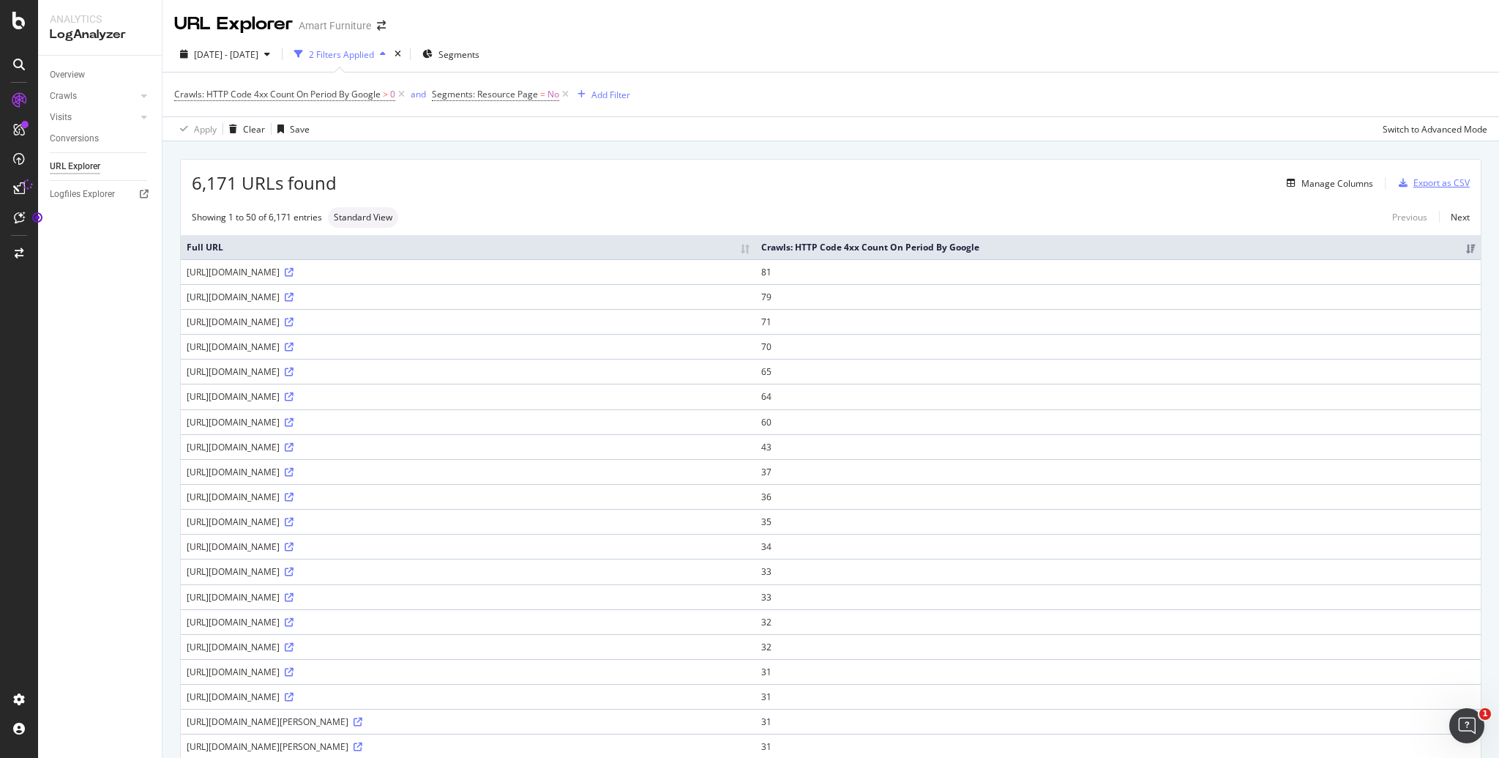
click at [1070, 185] on div "Export as CSV" at bounding box center [1441, 182] width 56 height 12
click at [1070, 183] on div "Export as CSV" at bounding box center [1441, 182] width 56 height 12
click at [1070, 182] on div "Export as CSV" at bounding box center [1441, 182] width 56 height 12
click at [1070, 180] on div "Export as CSV" at bounding box center [1441, 182] width 56 height 12
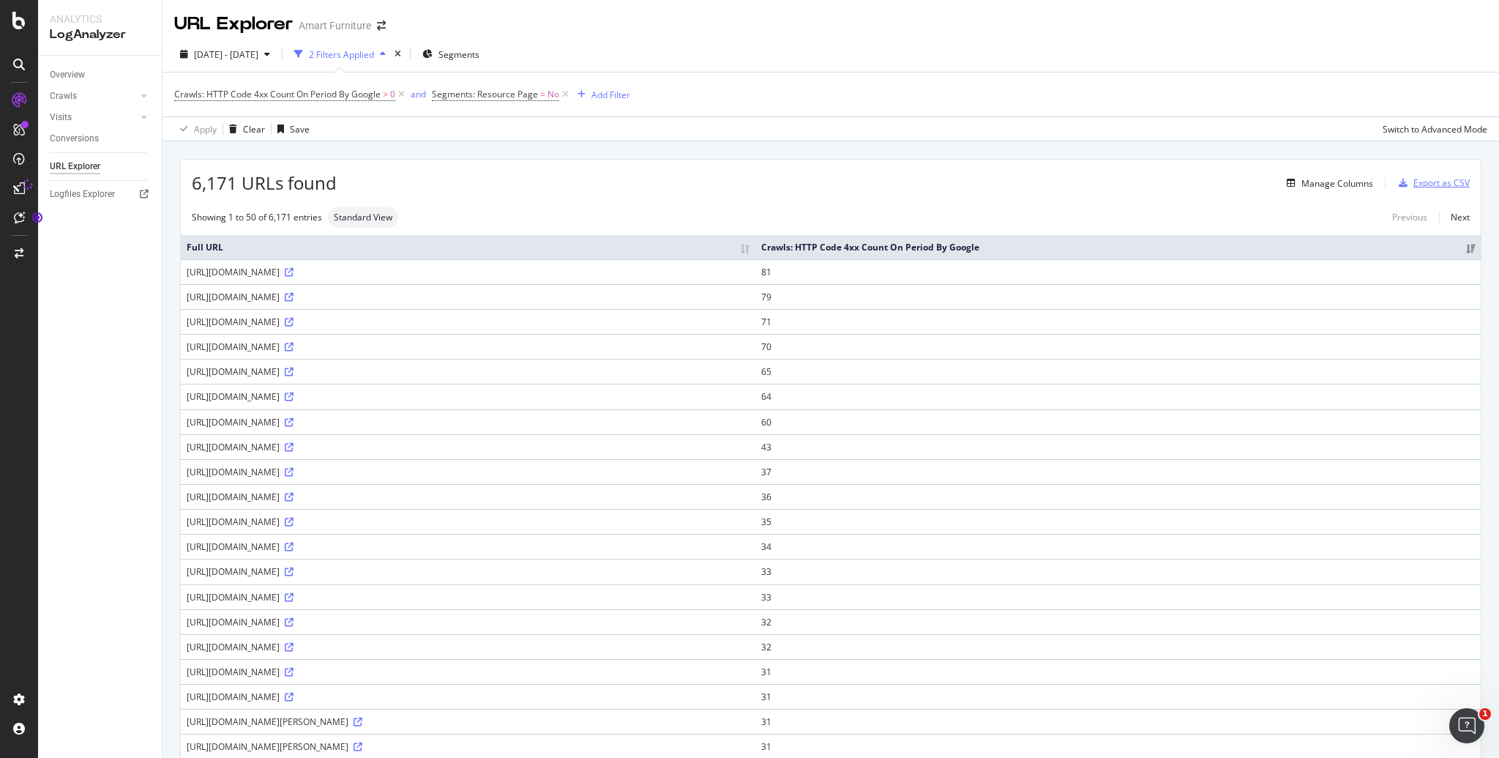
click at [1070, 180] on div "Export as CSV" at bounding box center [1441, 182] width 56 height 12
click at [1070, 181] on div "Export as CSV" at bounding box center [1441, 182] width 56 height 12
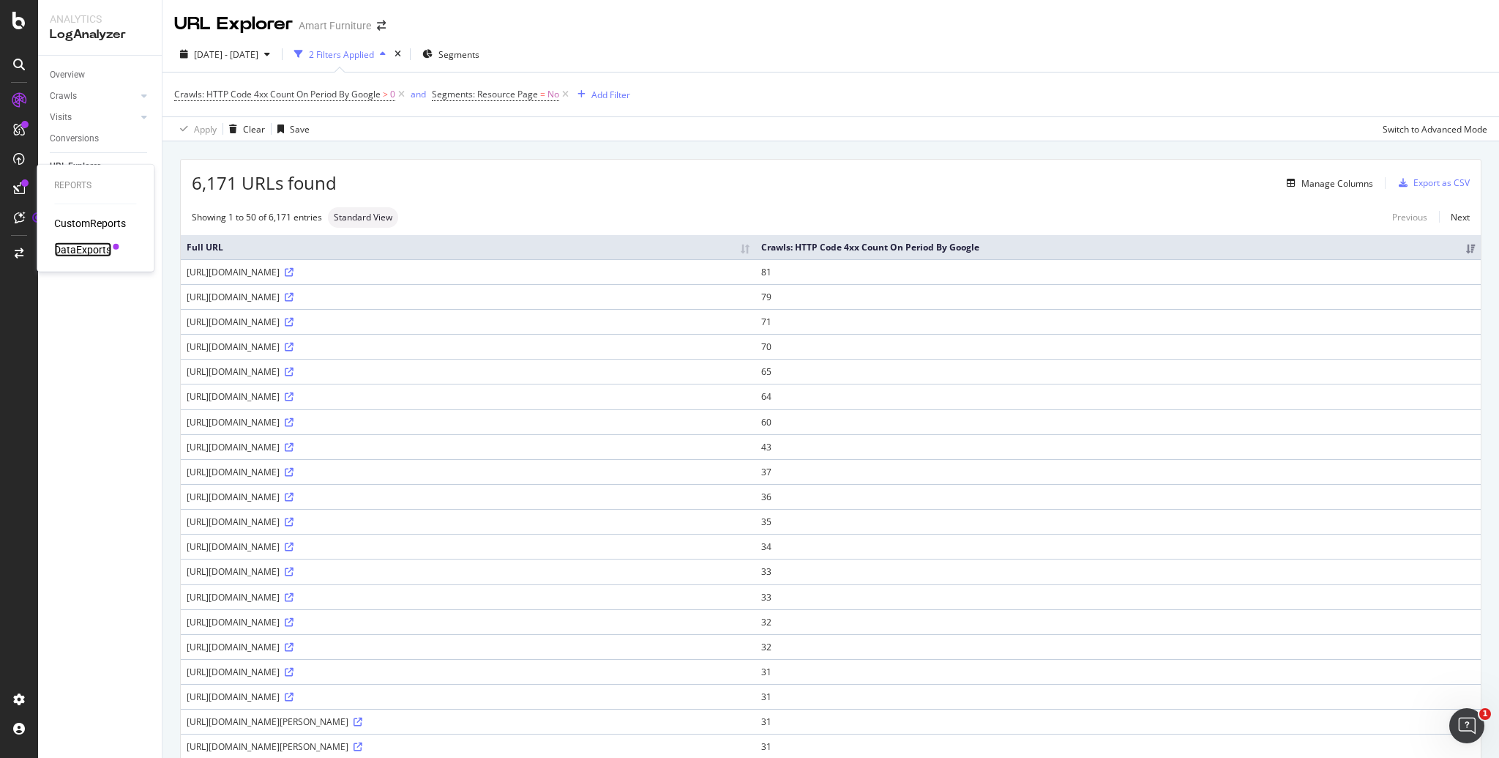
click at [75, 247] on div "DataExports" at bounding box center [82, 249] width 57 height 15
